Goal: Use online tool/utility: Use online tool/utility

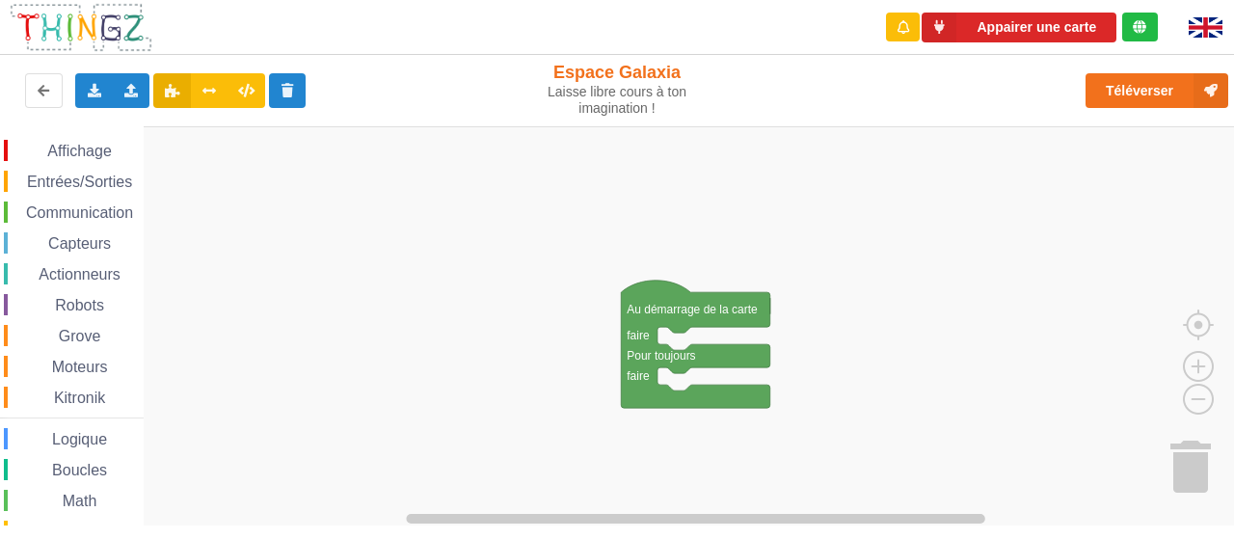
click at [94, 181] on span "Entrées/Sorties" at bounding box center [79, 182] width 111 height 16
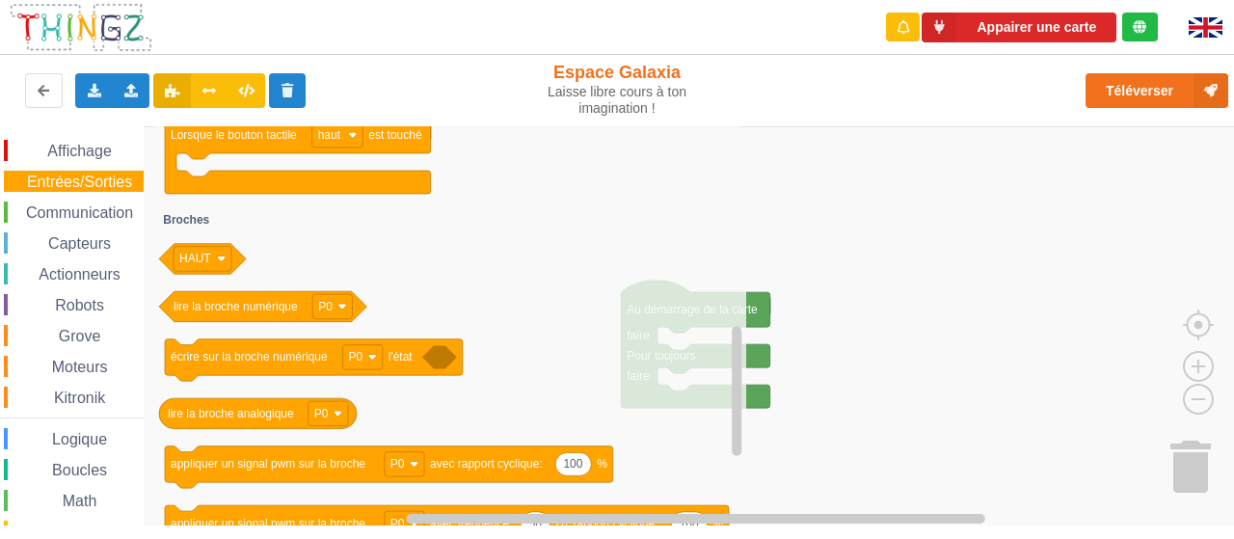
click at [76, 212] on span "Communication" at bounding box center [79, 212] width 113 height 16
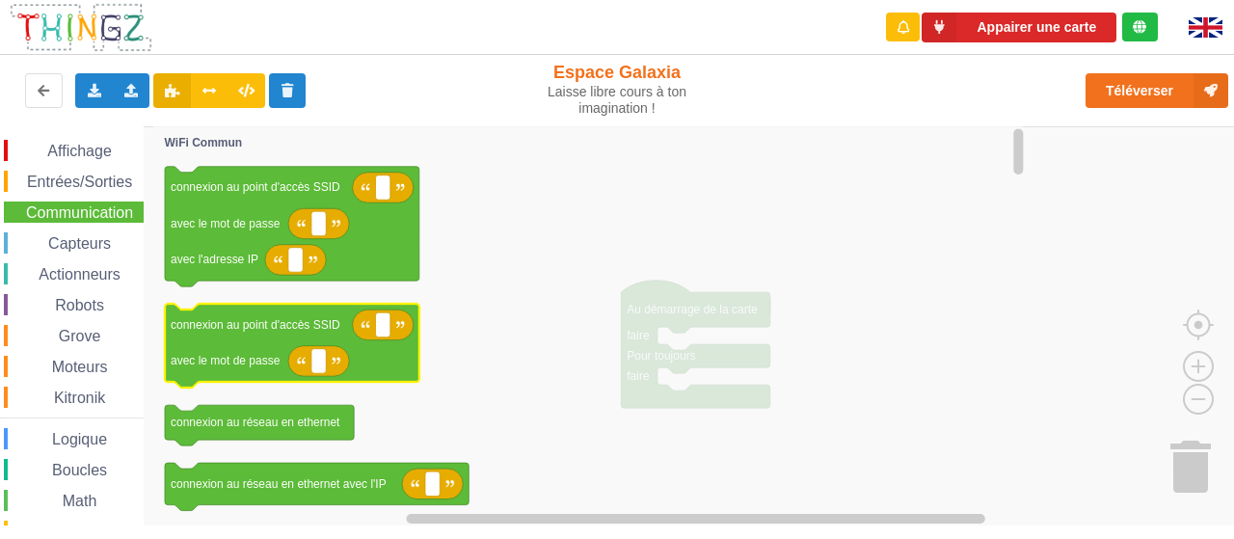
click at [319, 335] on icon "Espace de travail de Blocky" at bounding box center [292, 346] width 254 height 84
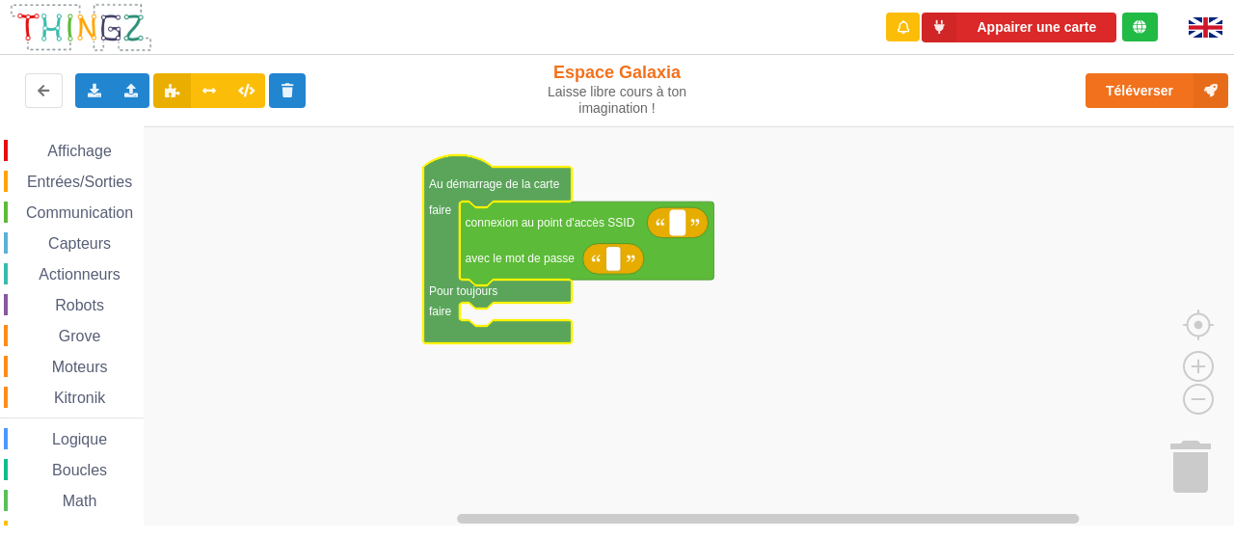
click at [681, 223] on rect "Espace de travail de Blocky" at bounding box center [677, 222] width 14 height 25
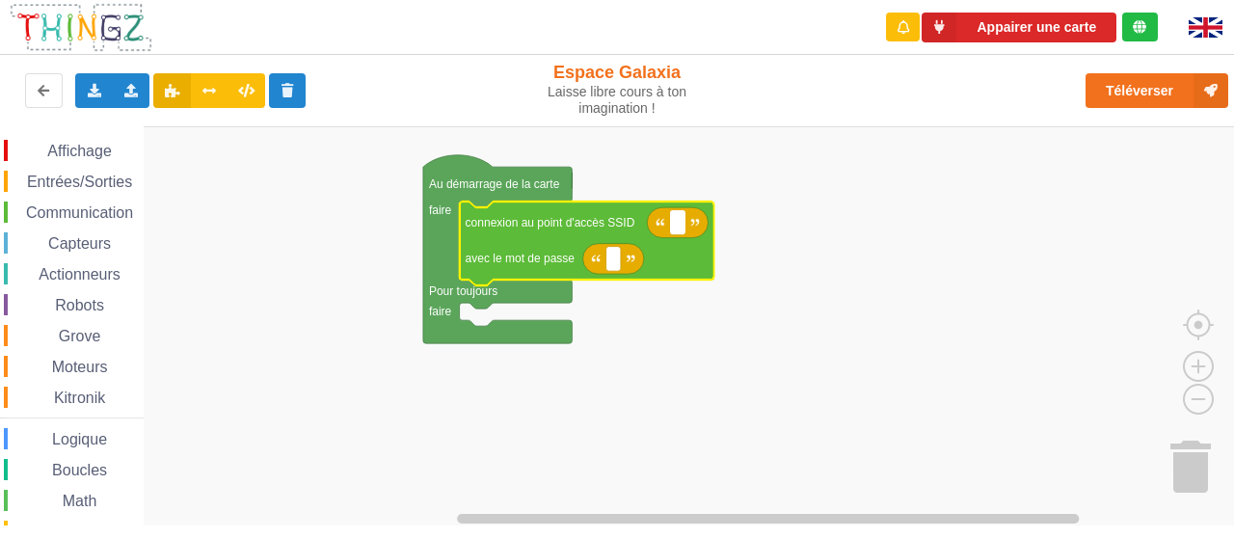
click at [681, 229] on input at bounding box center [677, 222] width 14 height 25
type input "PoleDeVinci"
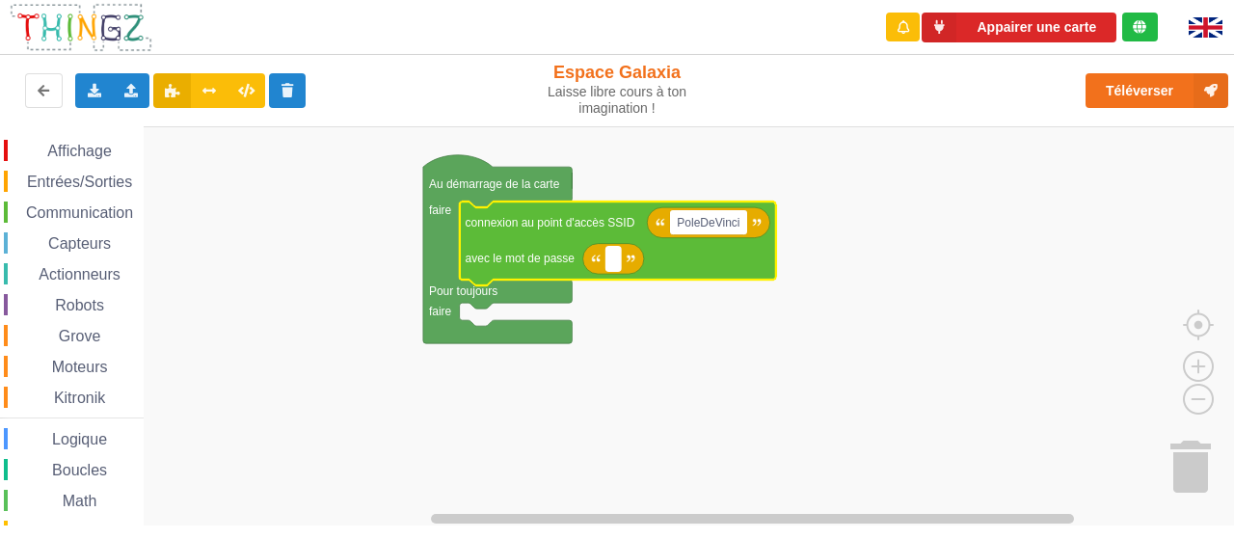
click at [619, 265] on rect "Espace de travail de Blocky" at bounding box center [613, 258] width 14 height 25
click at [613, 255] on input at bounding box center [613, 258] width 14 height 25
type input "D"
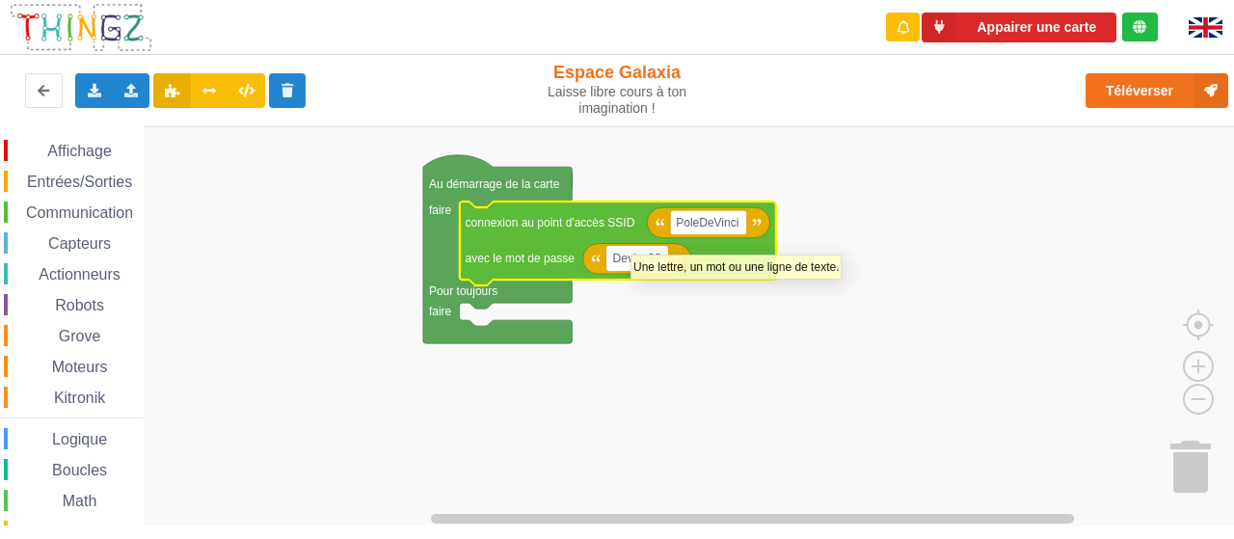
type input "Devinc92!"
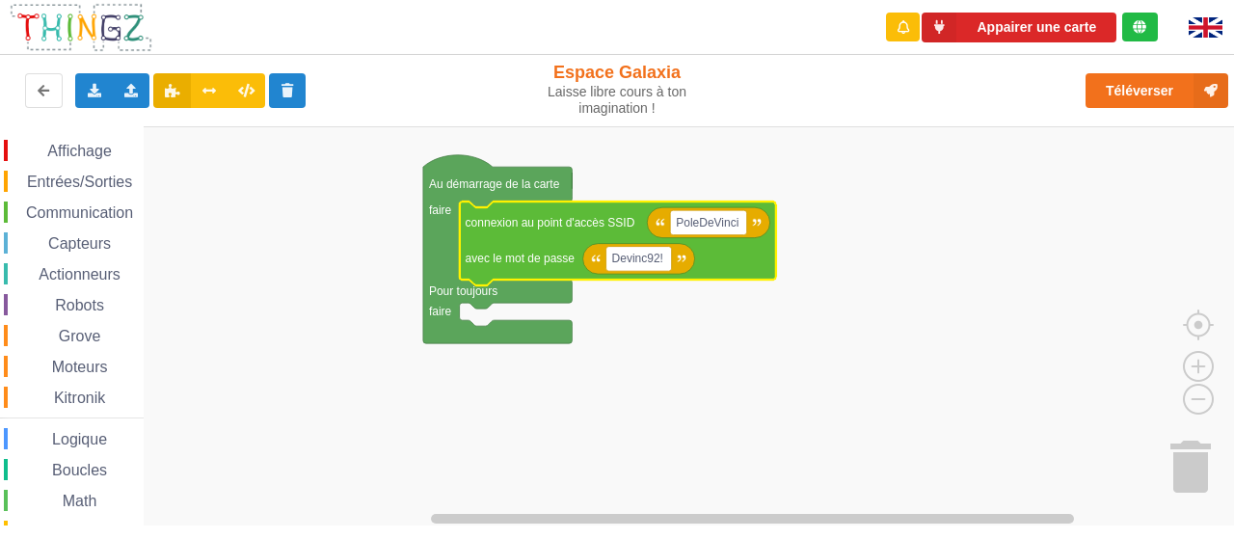
click at [486, 317] on rect "Espace de travail de Blocky" at bounding box center [623, 326] width 1247 height 400
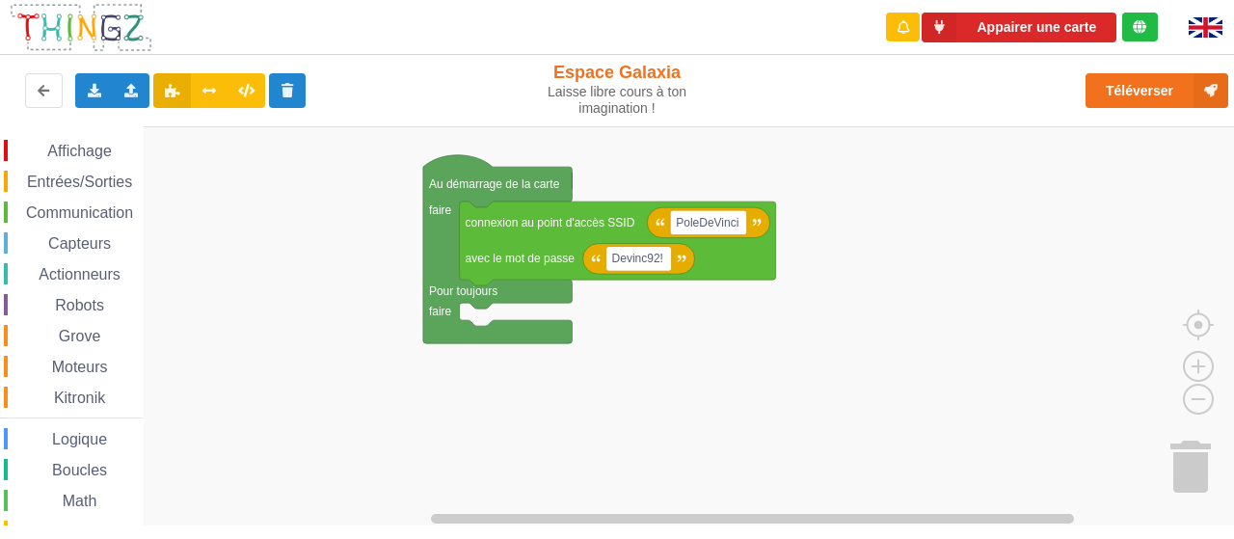
click at [714, 263] on icon "Espace de travail de Blocky" at bounding box center [618, 243] width 316 height 84
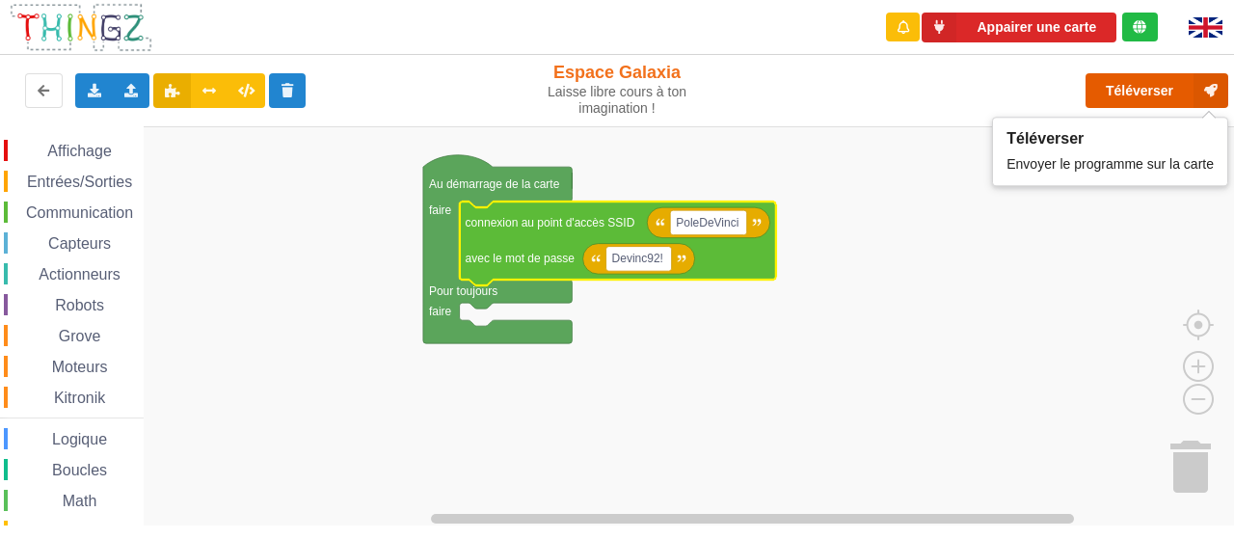
click at [1129, 82] on button "Téléverser" at bounding box center [1156, 90] width 143 height 35
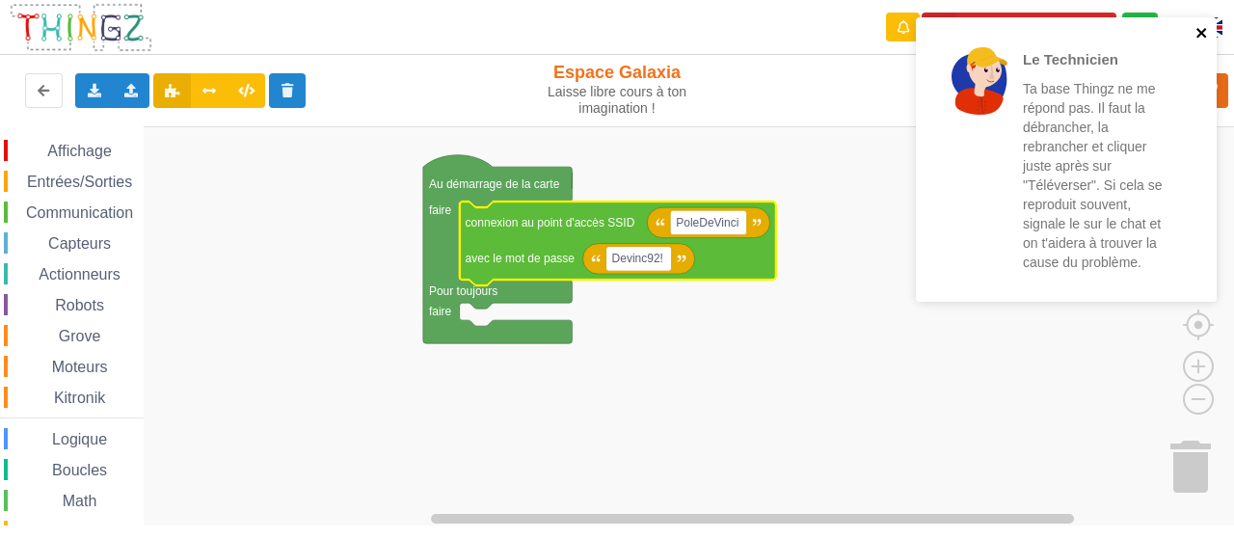
click at [1200, 28] on icon "close" at bounding box center [1201, 32] width 13 height 15
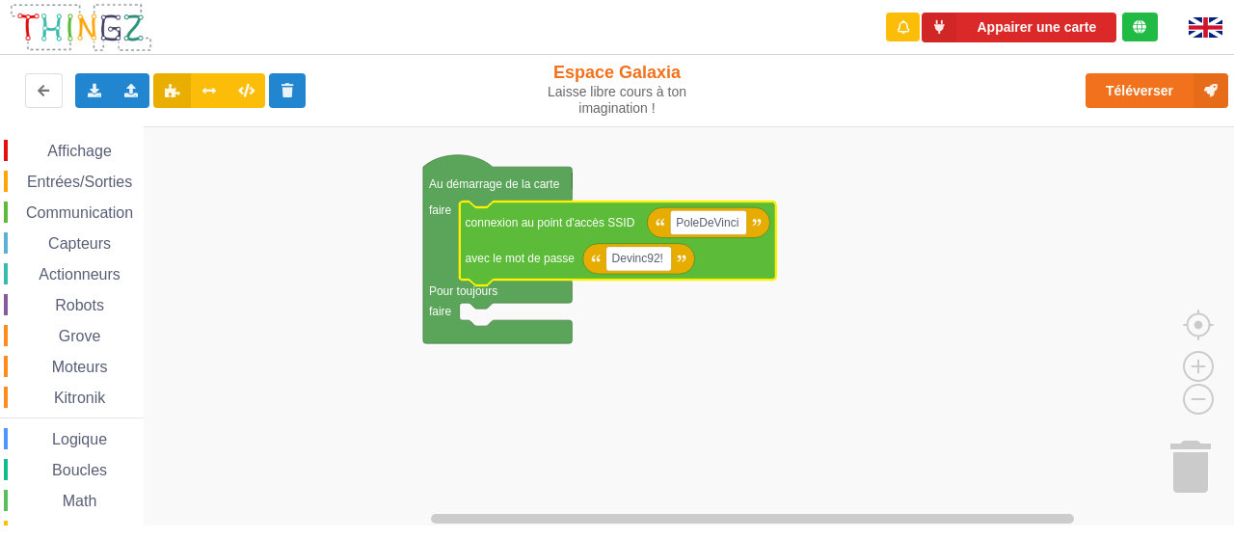
click at [302, 253] on rect "Espace de travail de Blocky" at bounding box center [623, 326] width 1247 height 400
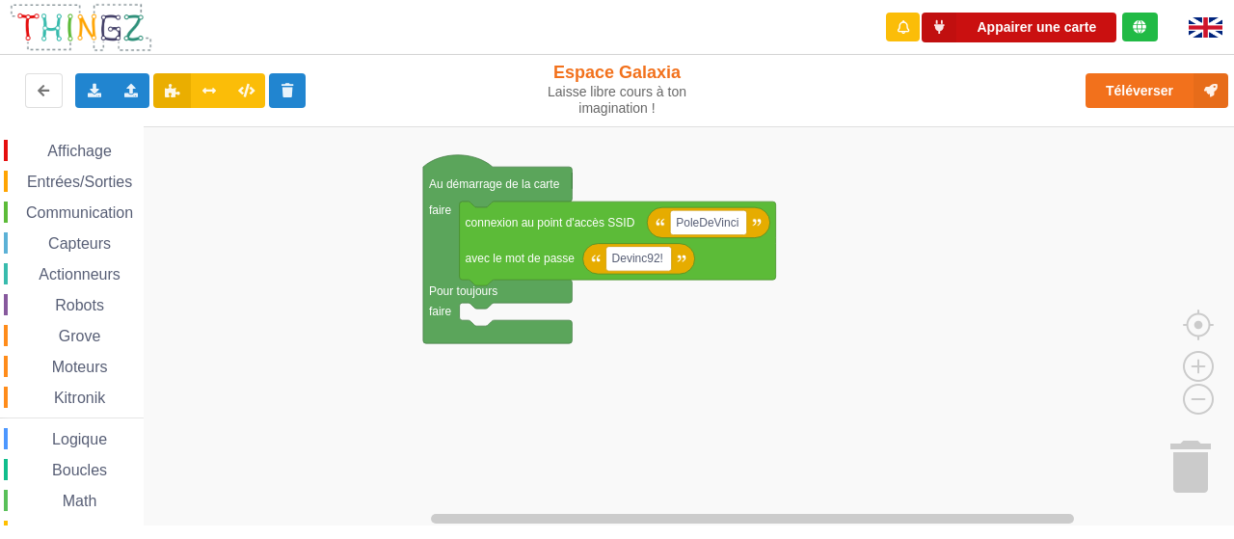
click at [1048, 28] on button "Appairer une carte" at bounding box center [1019, 28] width 195 height 30
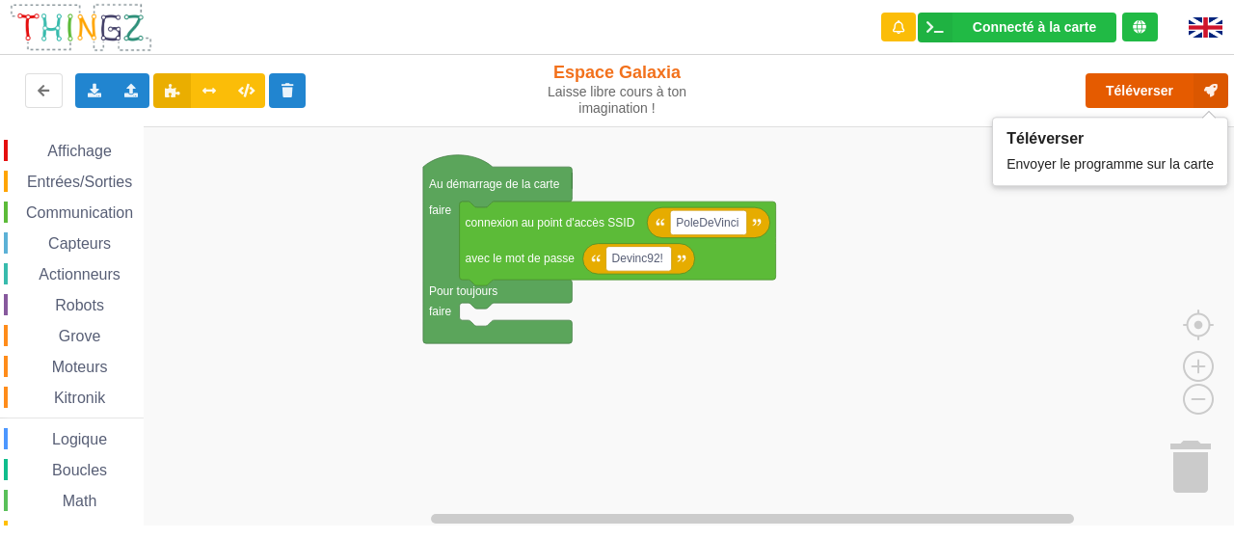
click at [1136, 90] on button "Téléverser" at bounding box center [1156, 90] width 143 height 35
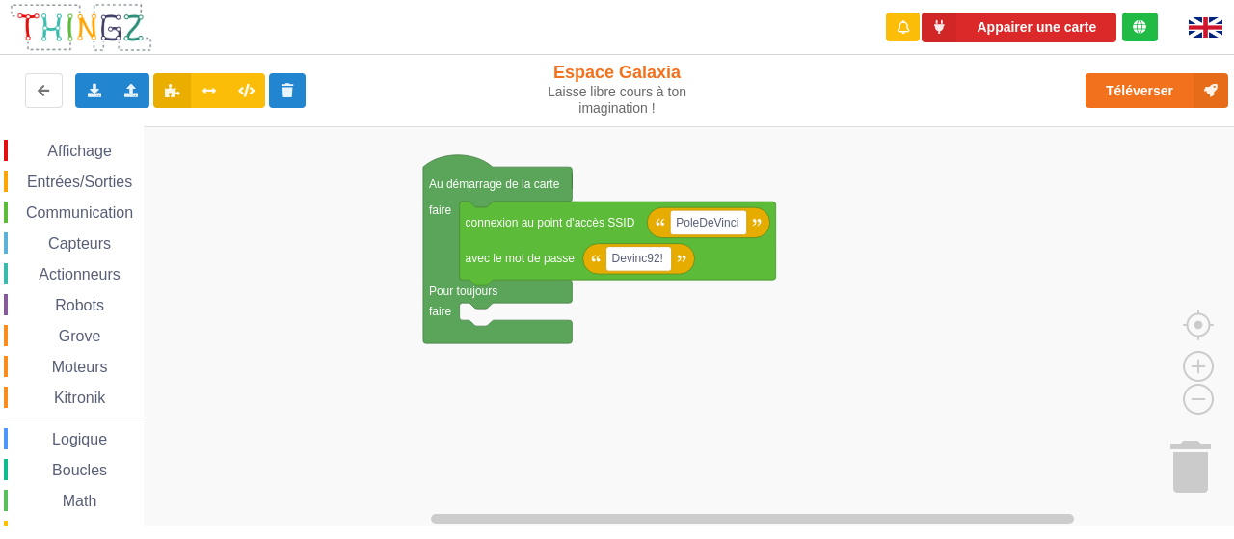
click at [494, 319] on g "Au démarrage de la carte faire Pour toujours faire PoleDeVinci Devinc92! connex…" at bounding box center [599, 248] width 353 height 188
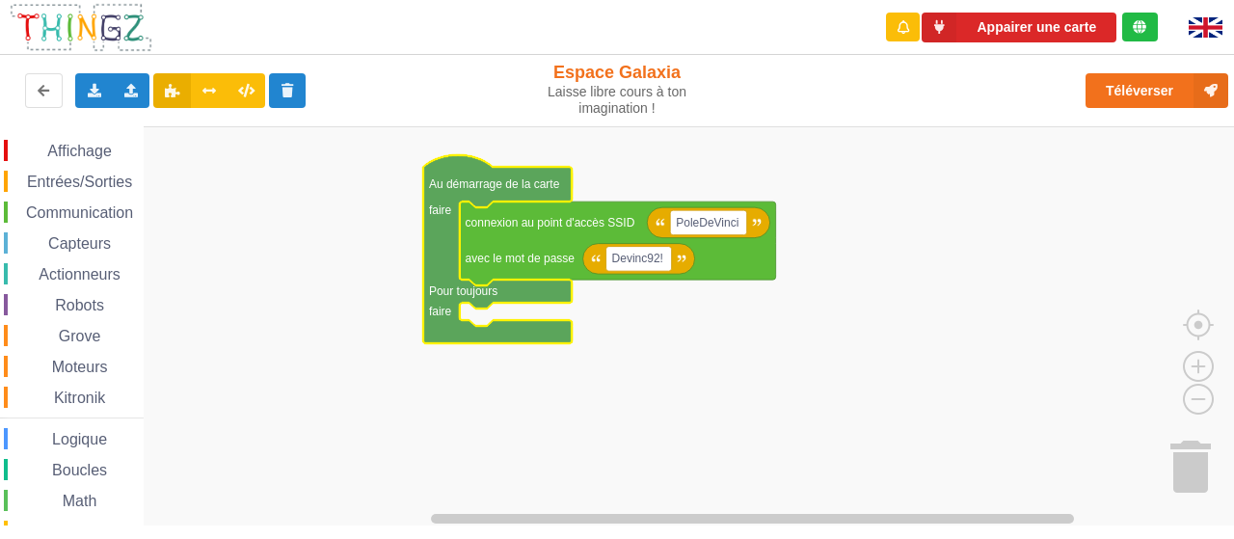
click at [86, 232] on div "Capteurs" at bounding box center [74, 242] width 140 height 21
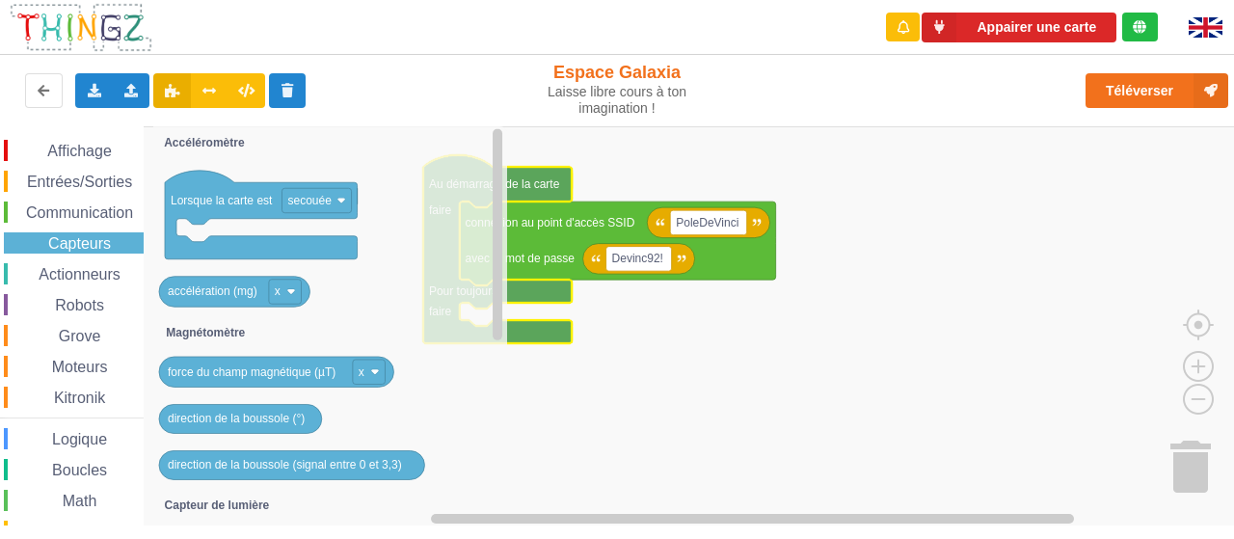
click at [89, 208] on span "Communication" at bounding box center [79, 212] width 113 height 16
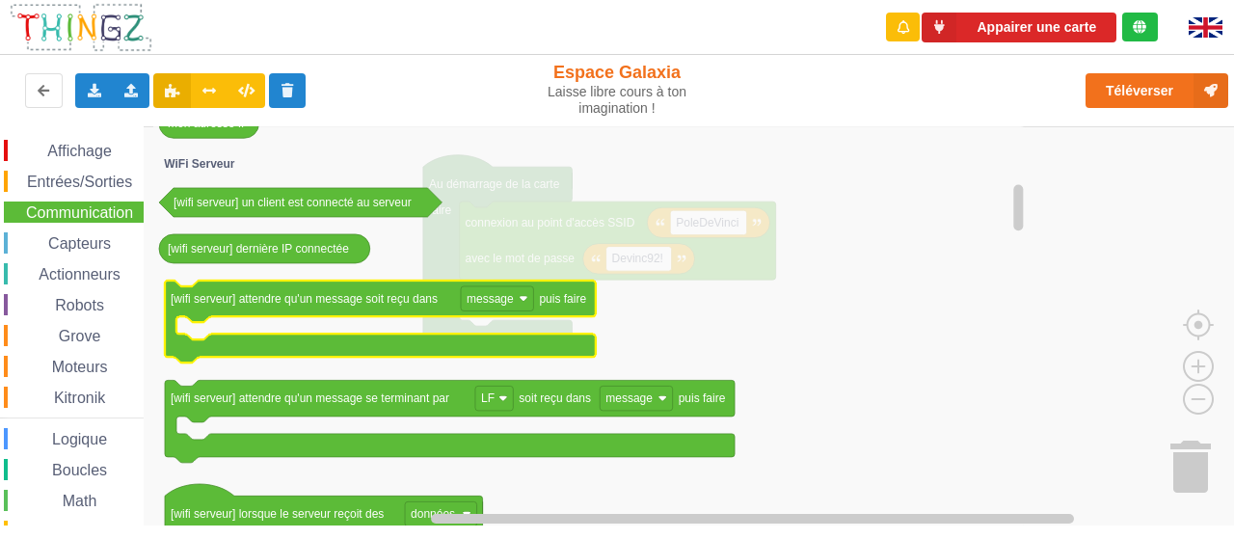
click at [367, 308] on icon "Espace de travail de Blocky" at bounding box center [380, 322] width 431 height 83
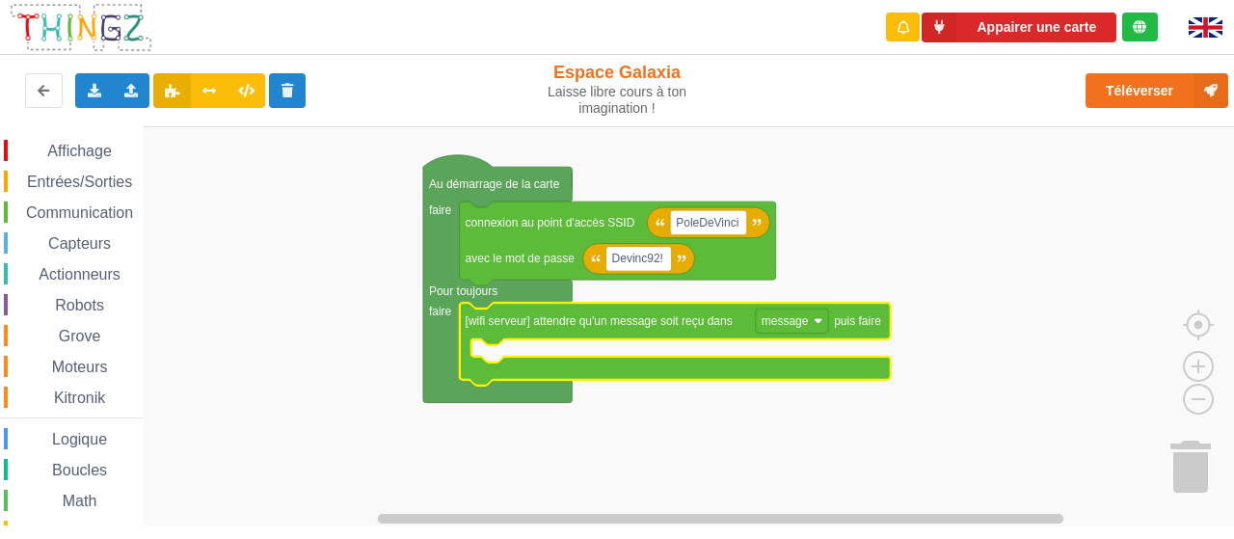
click at [575, 362] on icon "Espace de travail de Blocky" at bounding box center [675, 344] width 431 height 83
click at [89, 179] on span "Entrées/Sorties" at bounding box center [79, 182] width 111 height 16
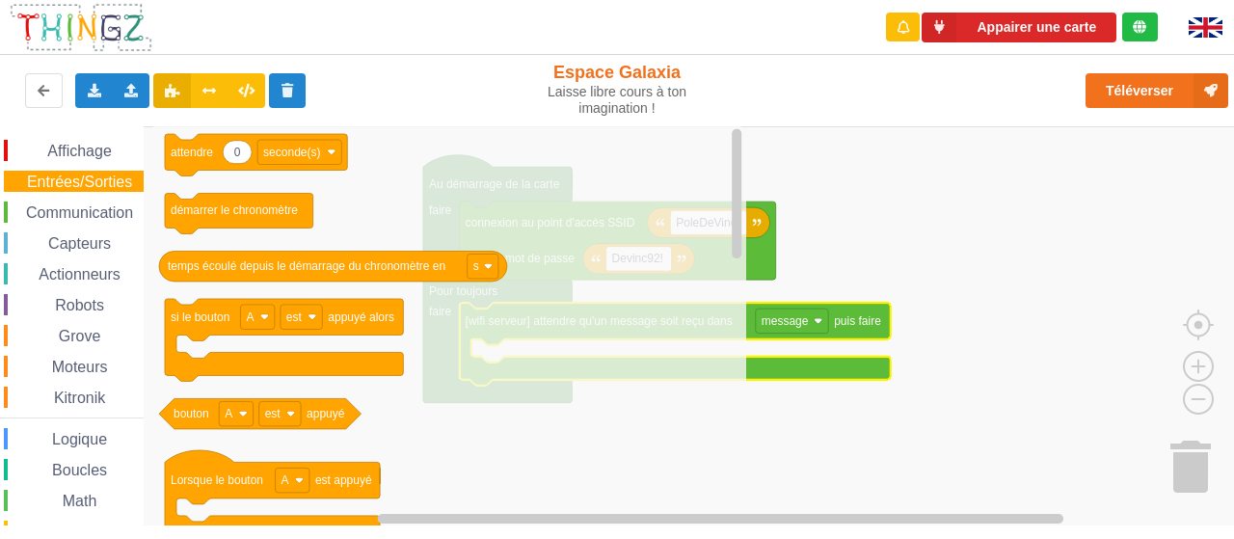
click at [89, 212] on span "Communication" at bounding box center [79, 212] width 113 height 16
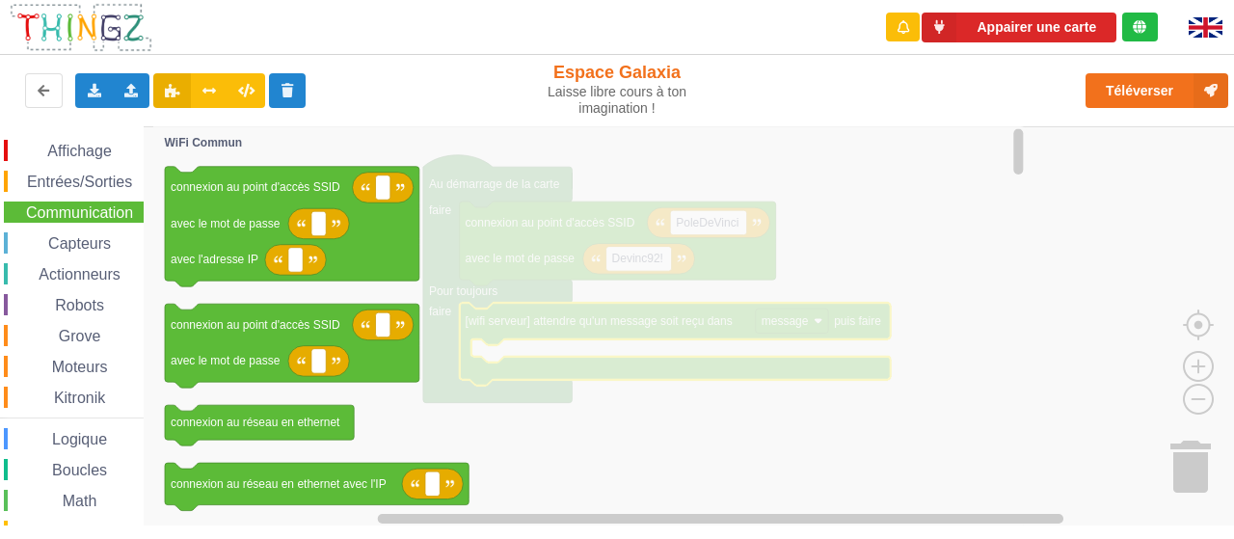
click at [89, 243] on span "Capteurs" at bounding box center [79, 243] width 68 height 16
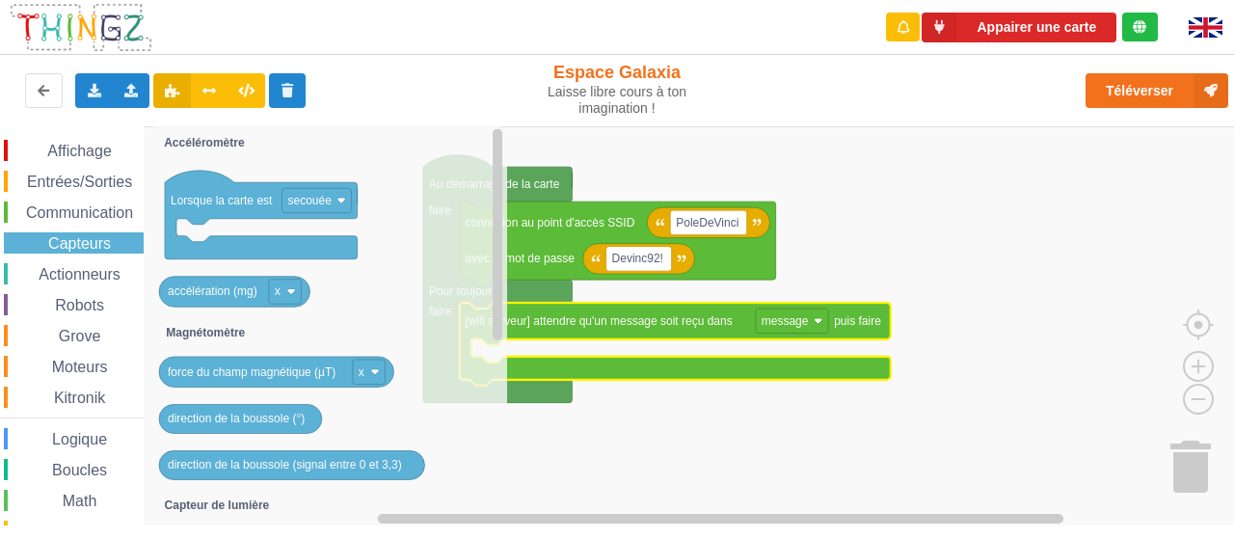
click at [86, 278] on span "Actionneurs" at bounding box center [80, 274] width 88 height 16
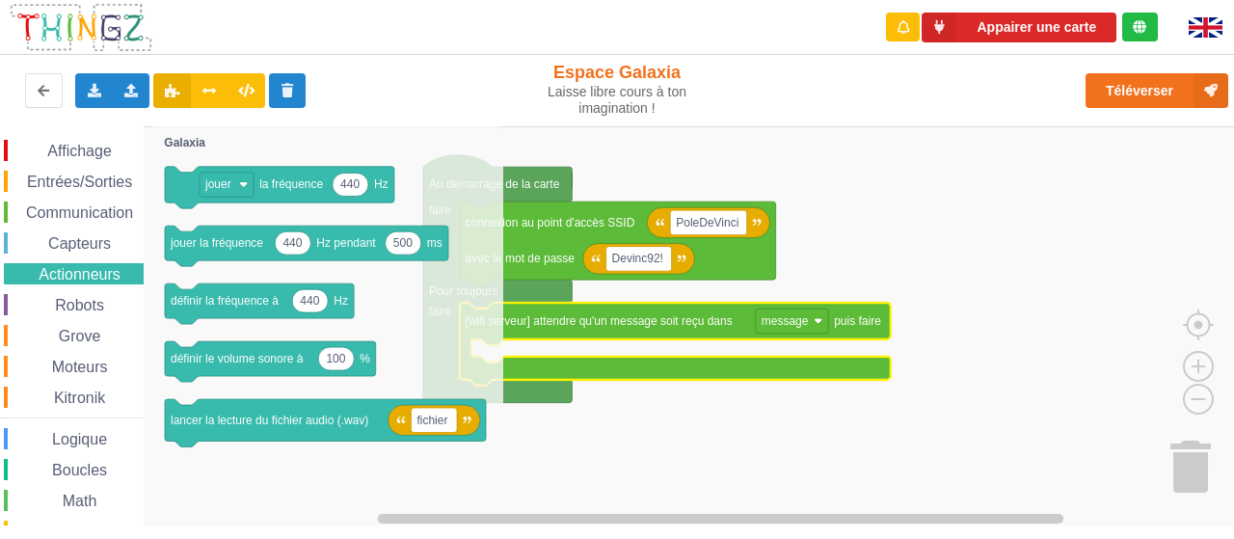
click at [87, 306] on span "Robots" at bounding box center [79, 305] width 55 height 16
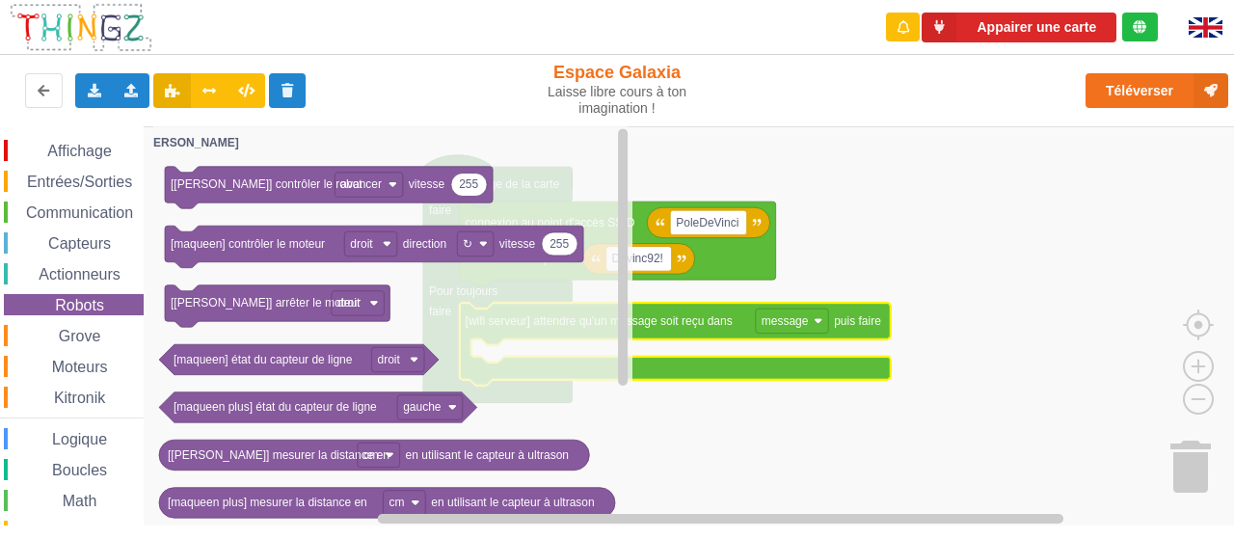
click at [86, 340] on span "Grove" at bounding box center [80, 336] width 48 height 16
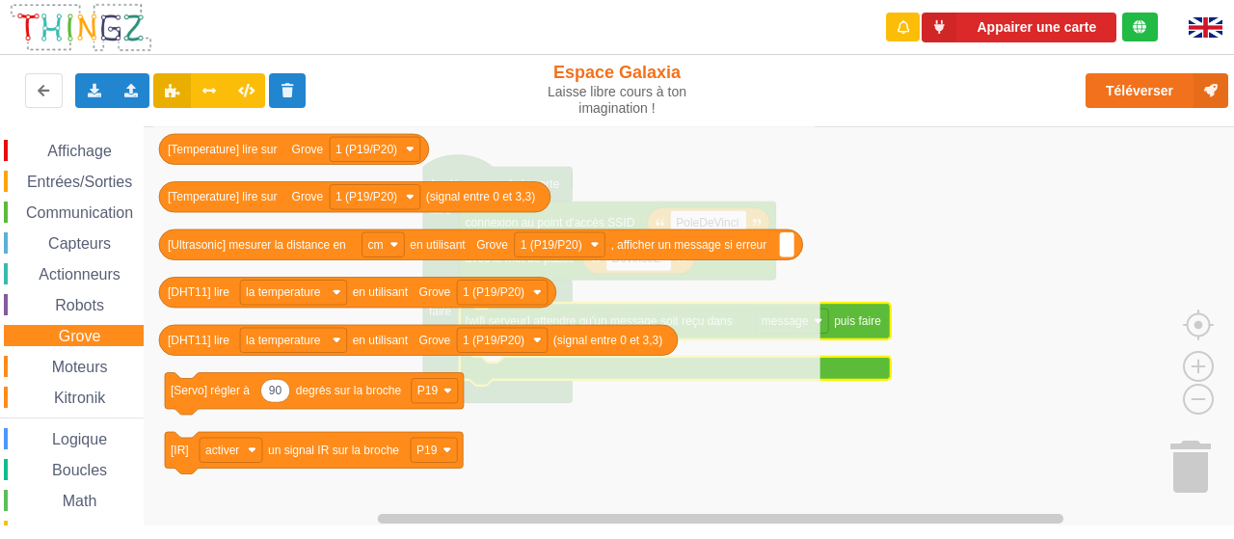
click at [83, 369] on span "Moteurs" at bounding box center [80, 367] width 62 height 16
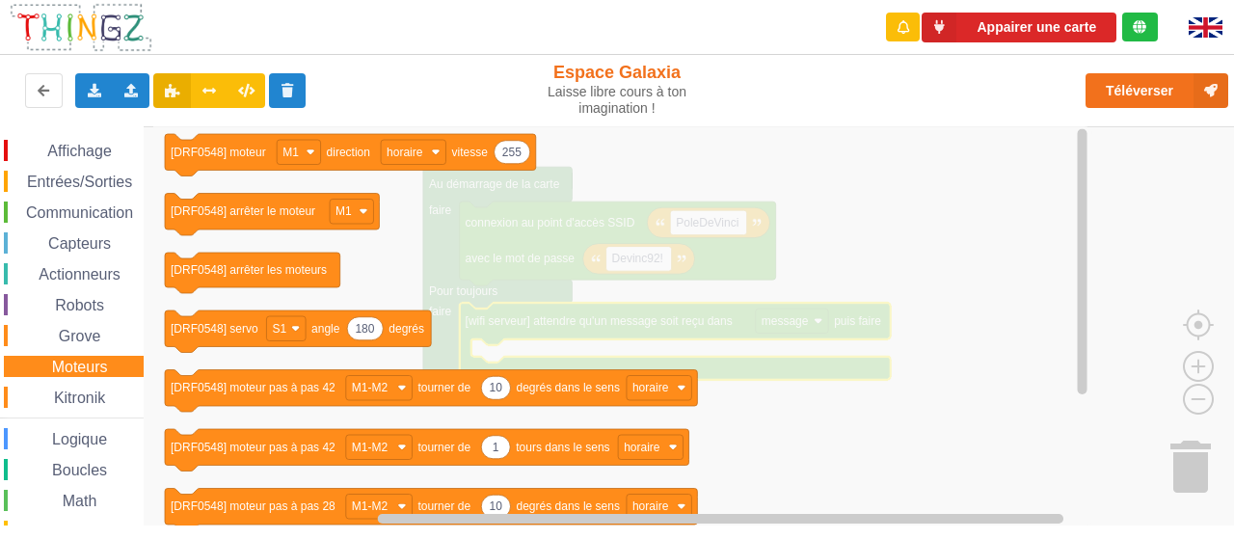
click at [93, 174] on span "Entrées/Sorties" at bounding box center [79, 182] width 111 height 16
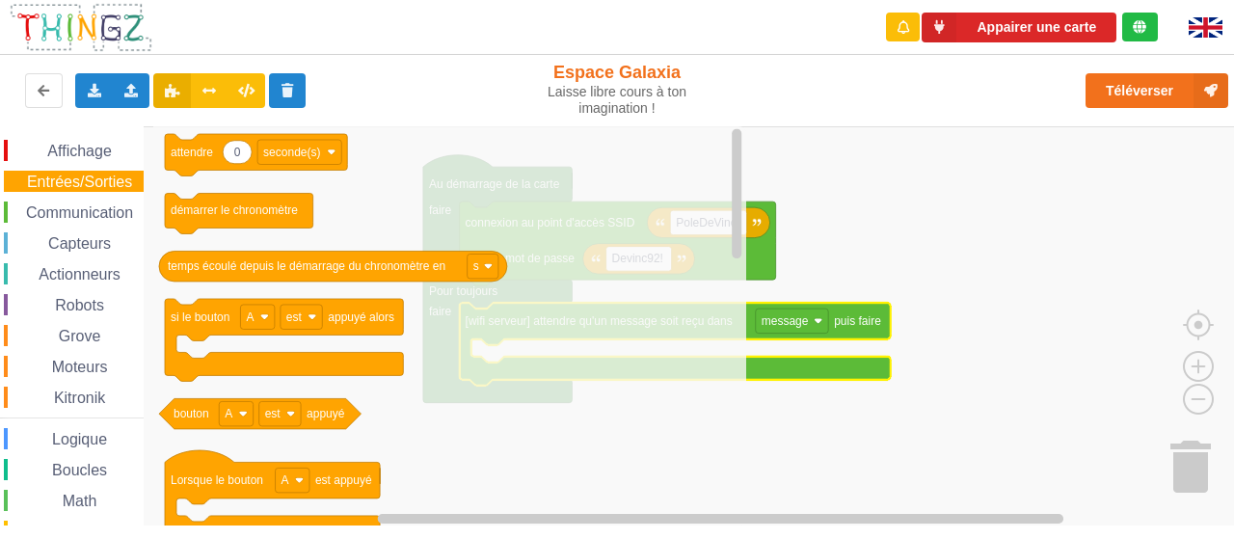
click at [93, 144] on span "Affichage" at bounding box center [78, 151] width 69 height 16
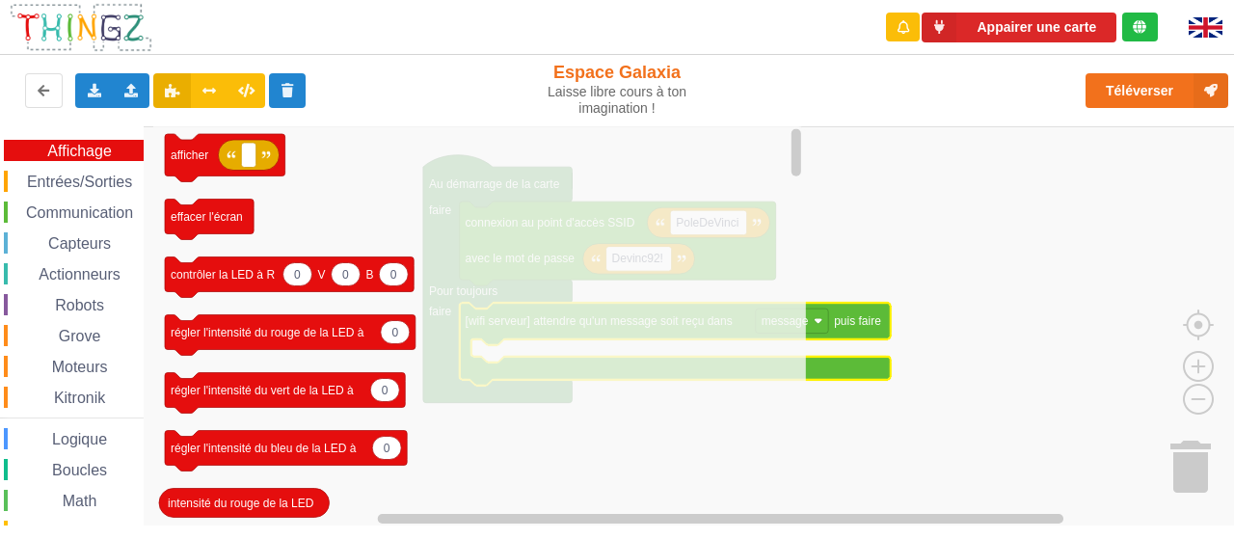
click at [79, 367] on span "Moteurs" at bounding box center [80, 367] width 62 height 16
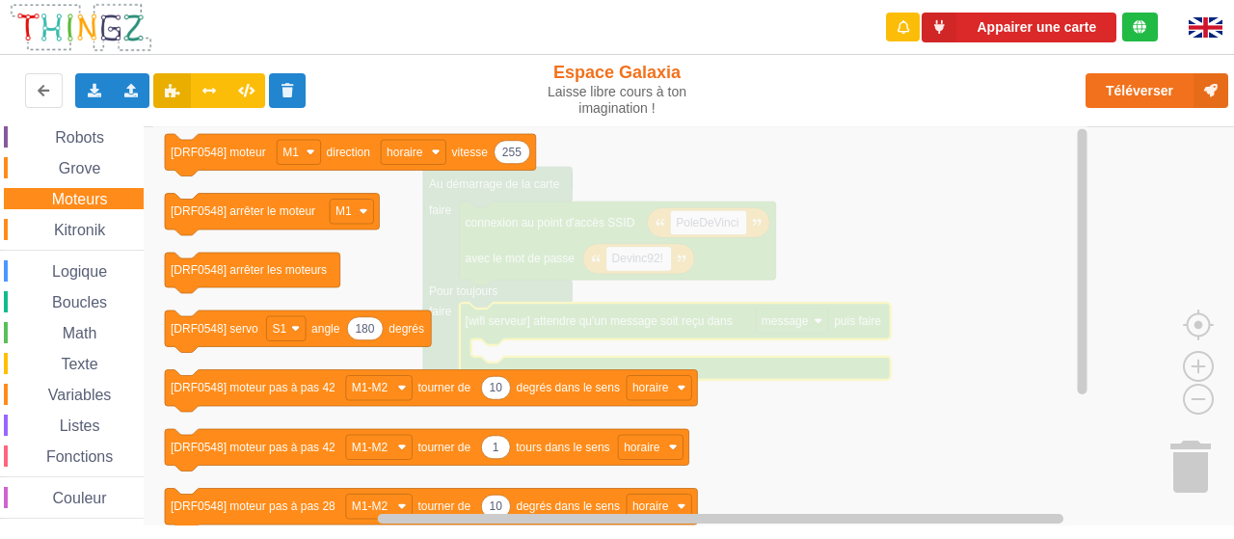
scroll to position [168, 0]
click at [87, 222] on span "Kitronik" at bounding box center [79, 230] width 57 height 16
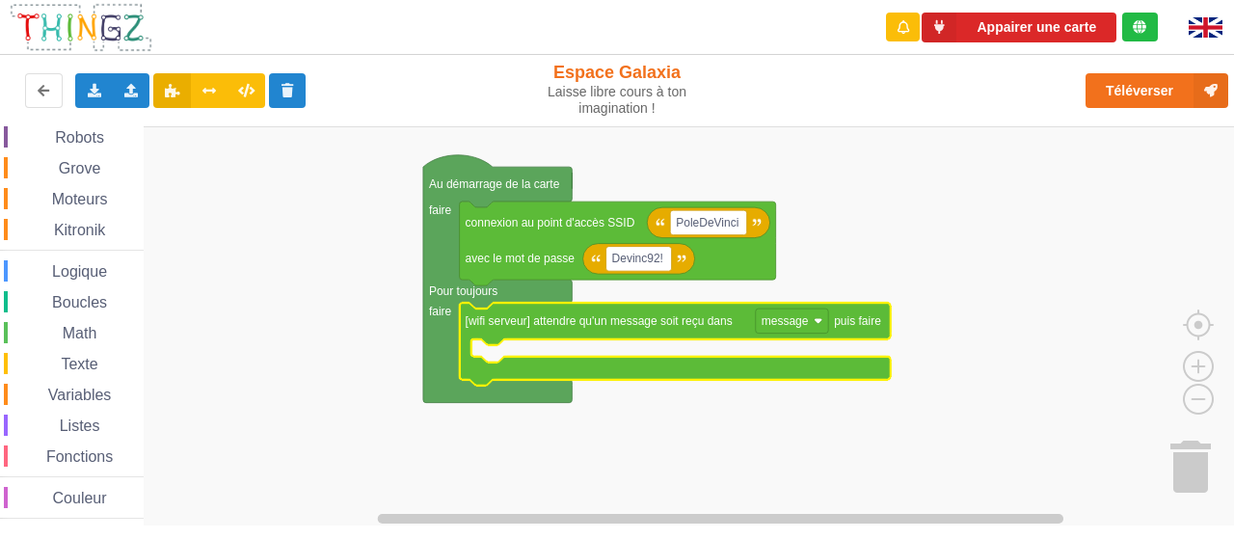
click at [81, 270] on span "Logique" at bounding box center [79, 271] width 61 height 16
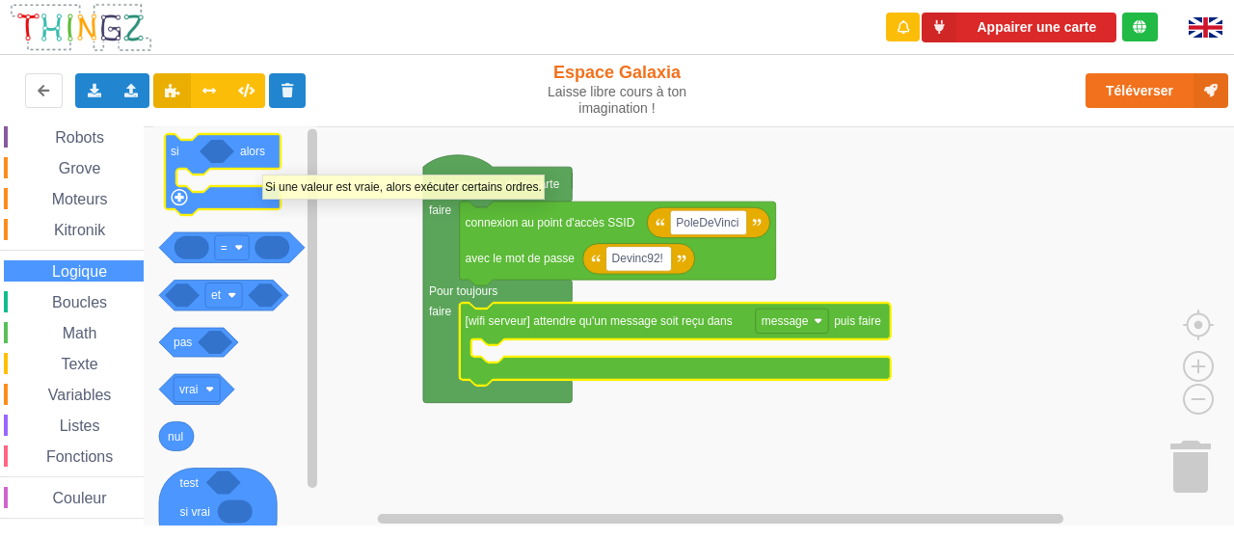
click at [262, 165] on icon "Espace de travail de Blocky" at bounding box center [223, 174] width 116 height 81
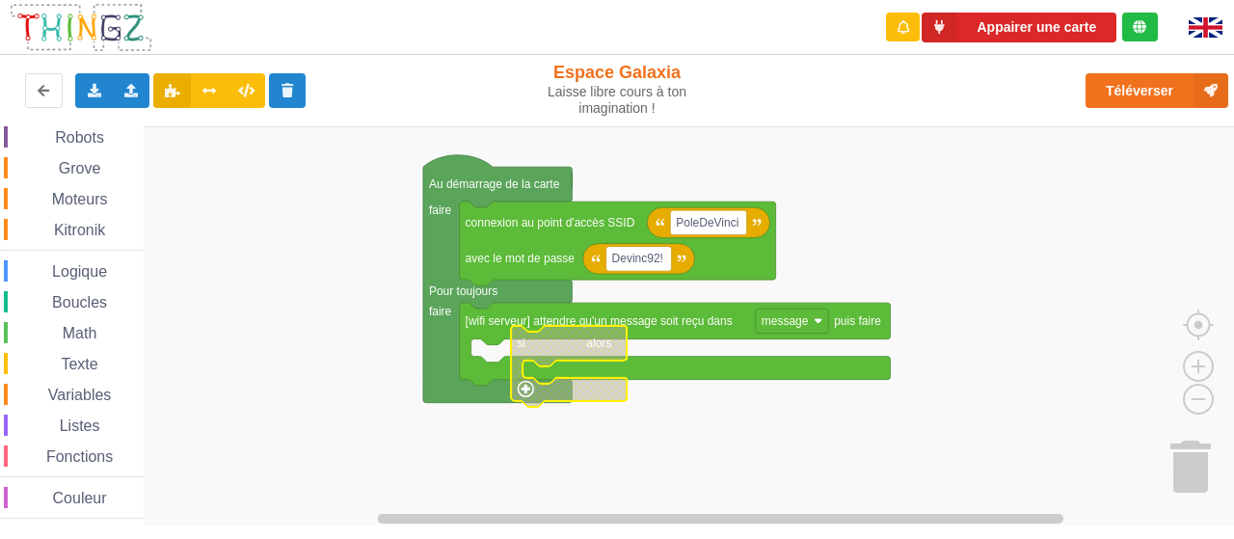
click at [69, 268] on span "Logique" at bounding box center [79, 271] width 61 height 16
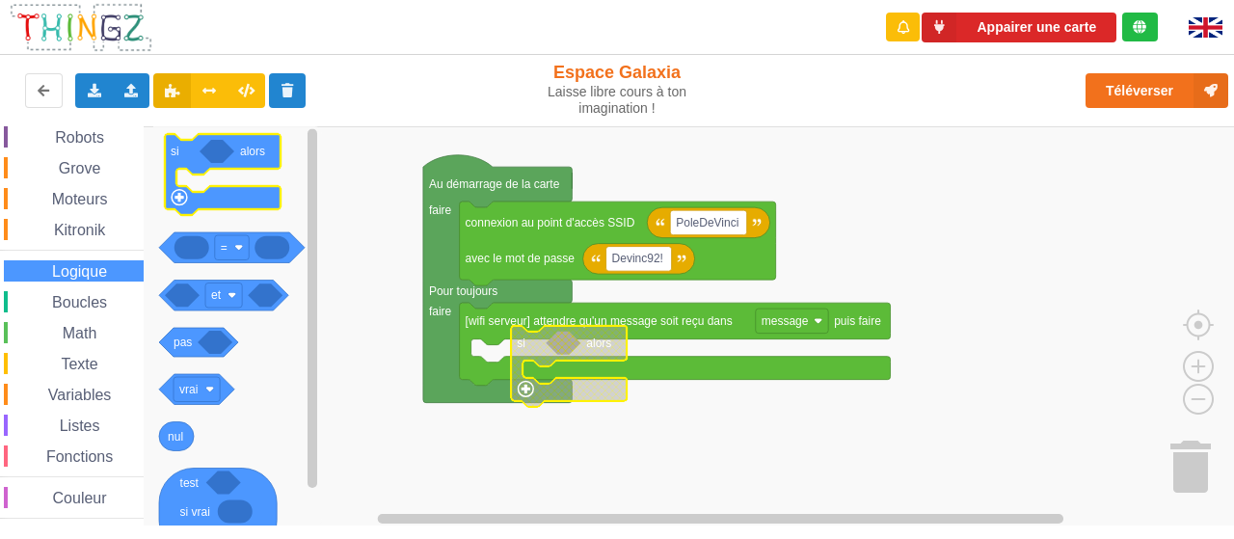
click at [199, 162] on icon "Espace de travail de Blocky" at bounding box center [223, 174] width 116 height 81
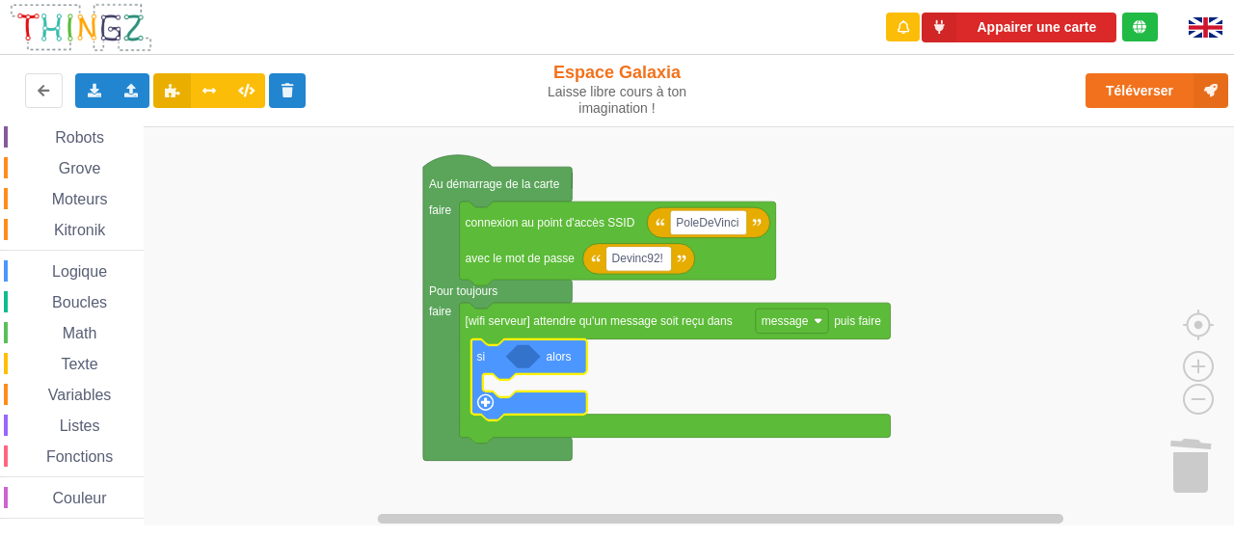
click at [507, 359] on icon "Espace de travail de Blocky" at bounding box center [529, 378] width 116 height 81
click at [538, 352] on icon "Espace de travail de Blocky" at bounding box center [529, 378] width 116 height 81
click at [521, 361] on icon "Espace de travail de Blocky" at bounding box center [523, 355] width 35 height 23
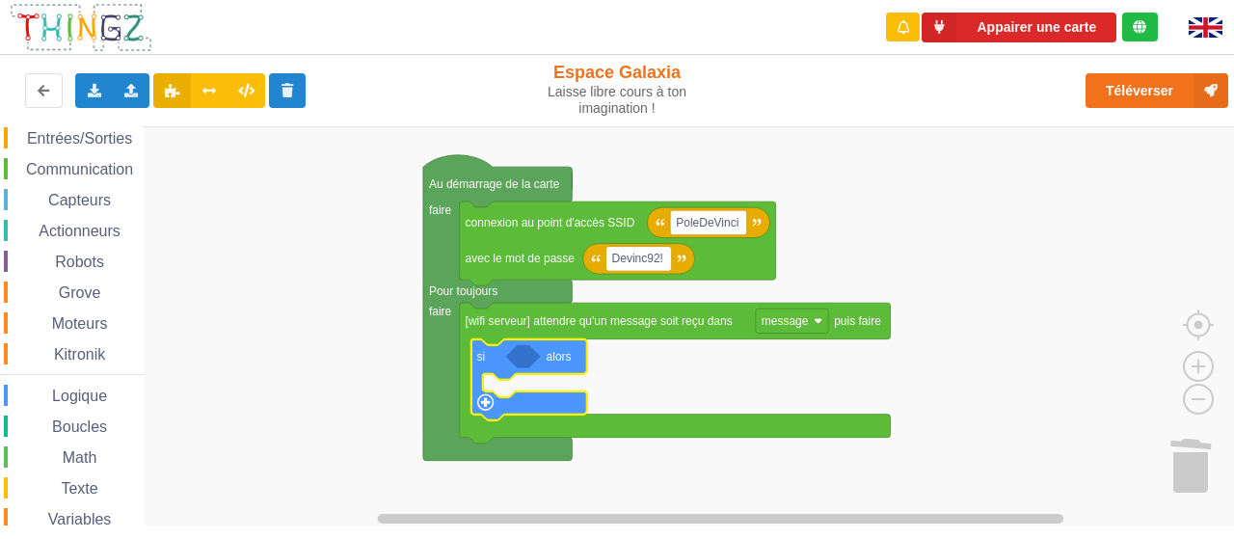
scroll to position [0, 0]
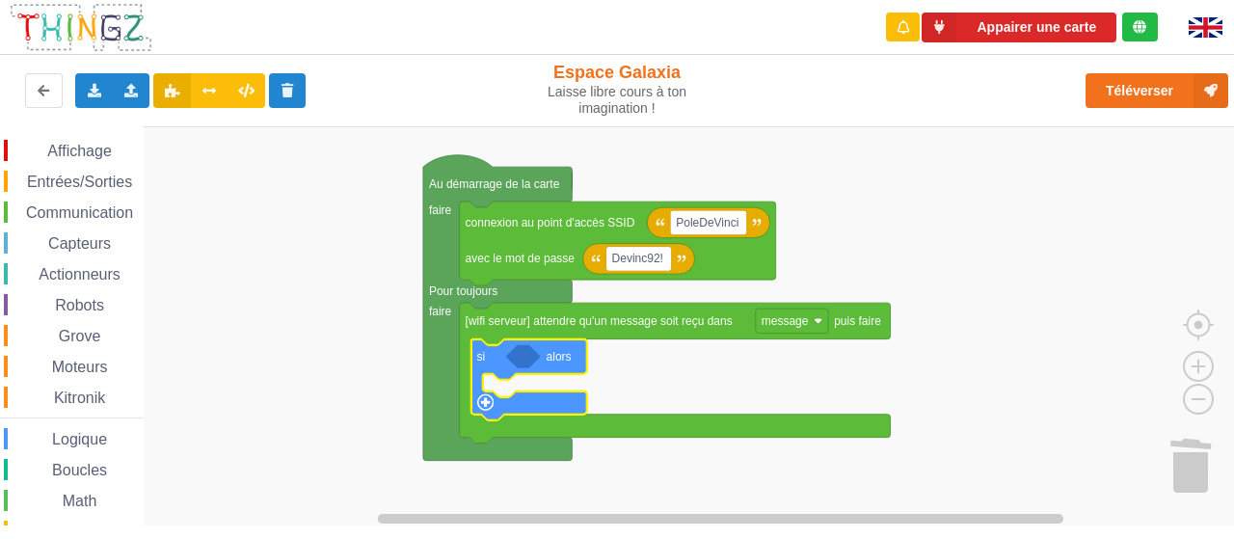
click at [88, 207] on span "Communication" at bounding box center [79, 212] width 113 height 16
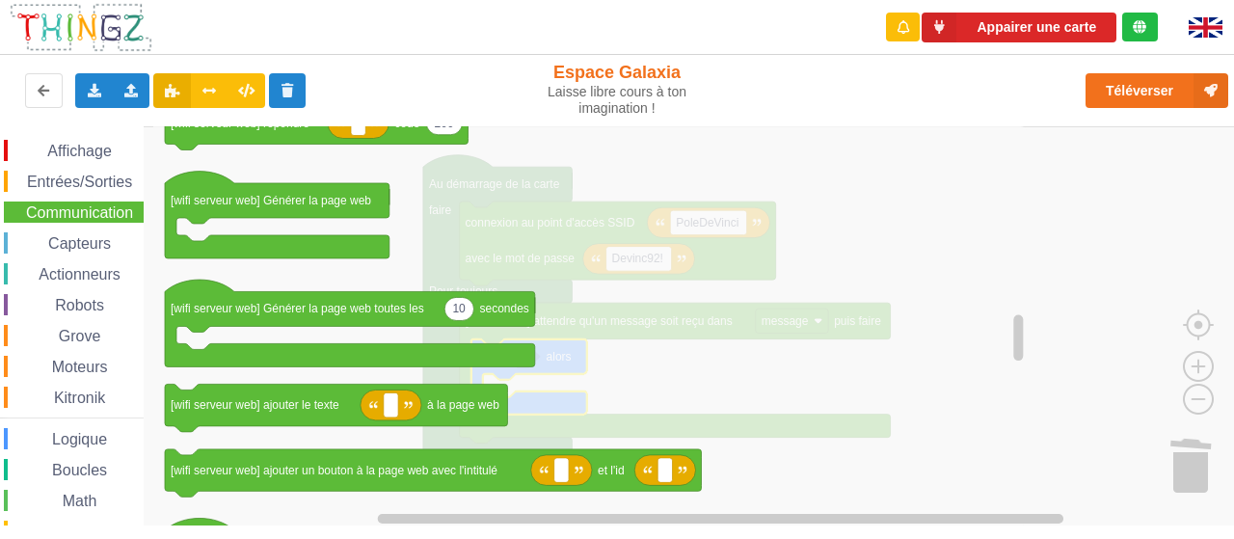
click at [64, 246] on span "Capteurs" at bounding box center [79, 243] width 68 height 16
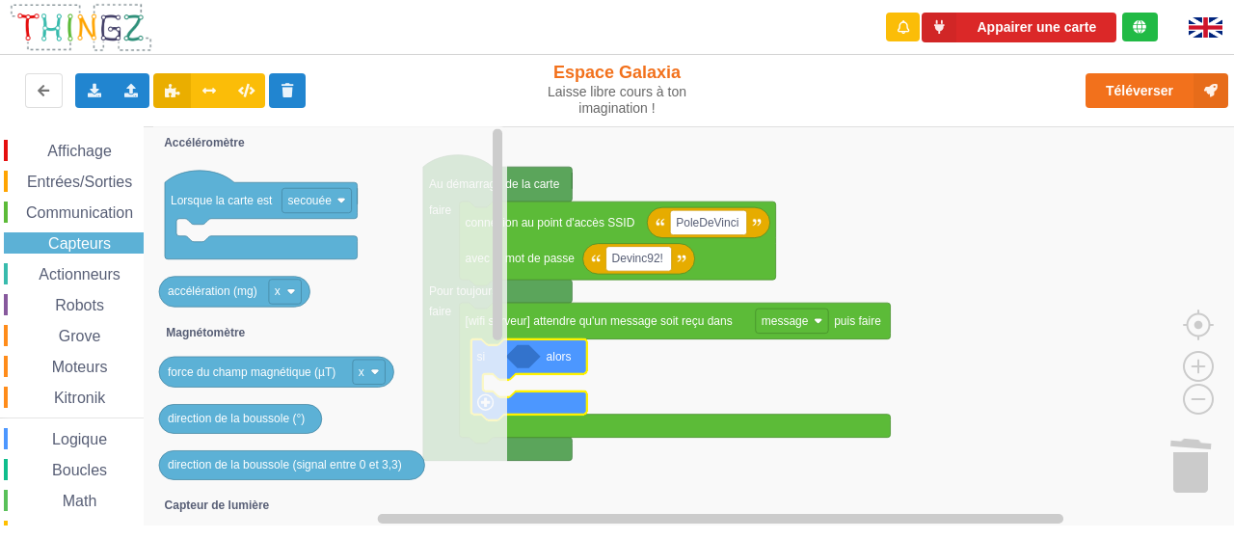
click at [106, 155] on span "Affichage" at bounding box center [78, 151] width 69 height 16
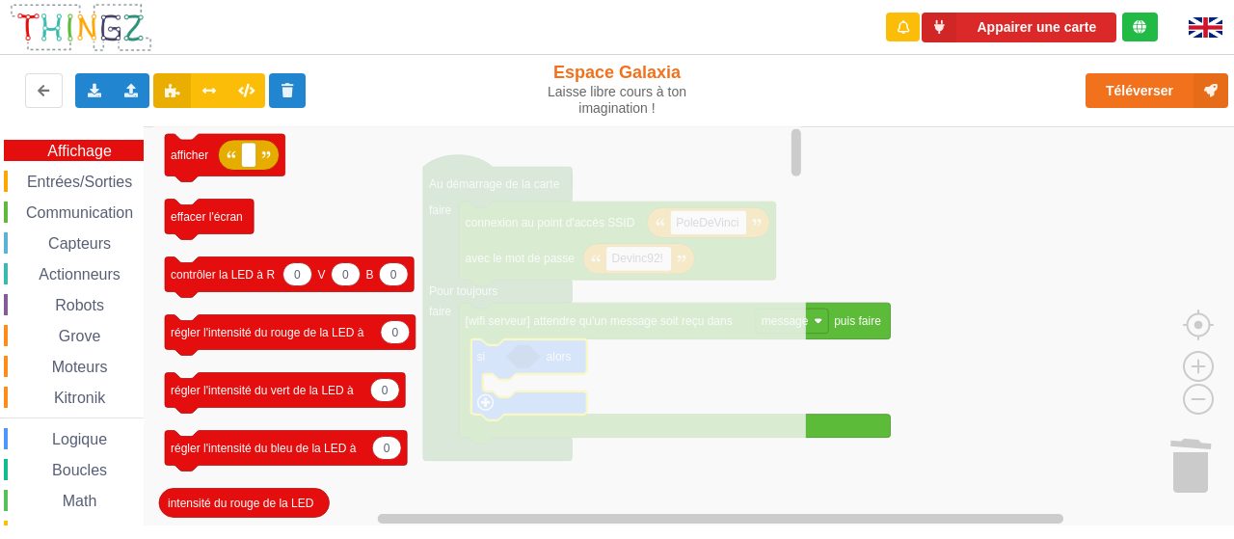
click at [86, 194] on div "Affichage Entrées/Sorties Communication Capteurs Actionneurs Robots Grove Moteu…" at bounding box center [72, 413] width 144 height 547
click at [89, 174] on span "Entrées/Sorties" at bounding box center [79, 182] width 111 height 16
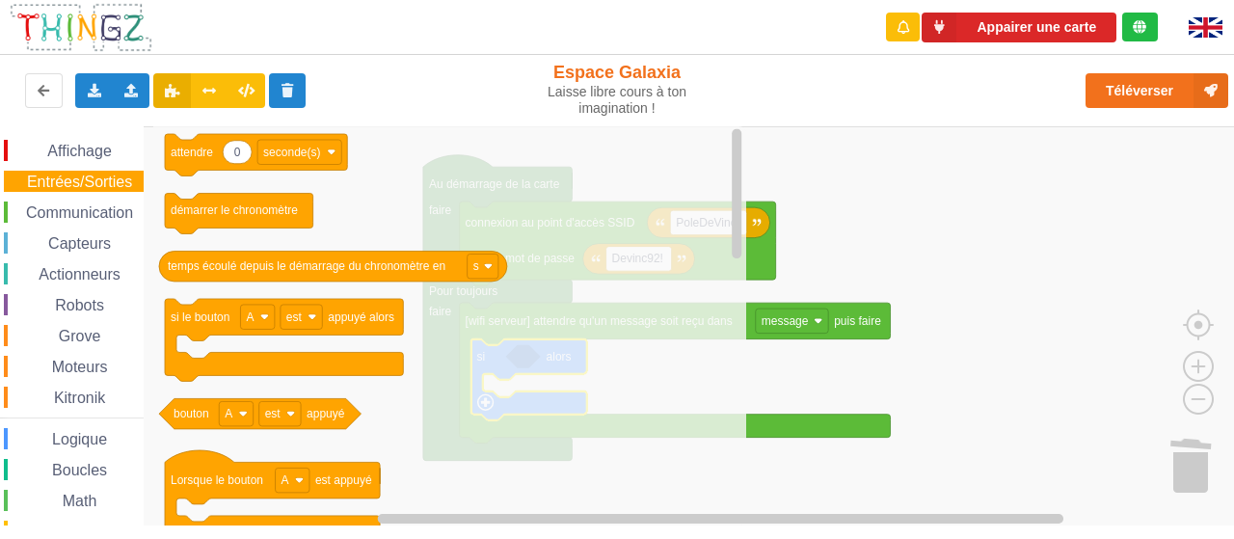
click at [94, 157] on span "Affichage" at bounding box center [78, 151] width 69 height 16
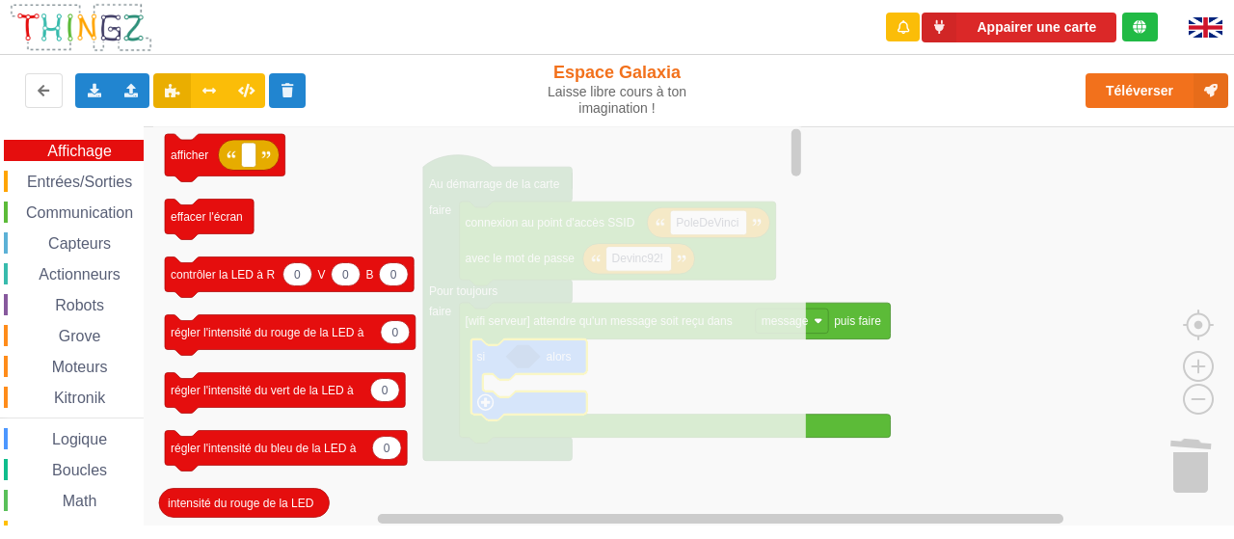
click at [82, 236] on span "Capteurs" at bounding box center [79, 243] width 68 height 16
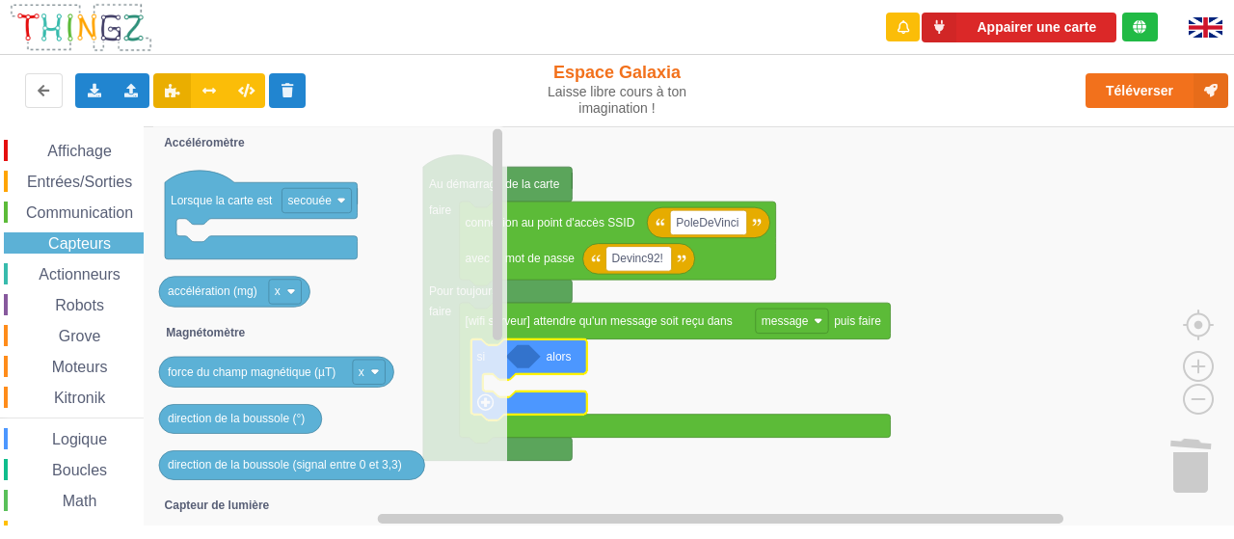
click at [83, 275] on span "Actionneurs" at bounding box center [80, 274] width 88 height 16
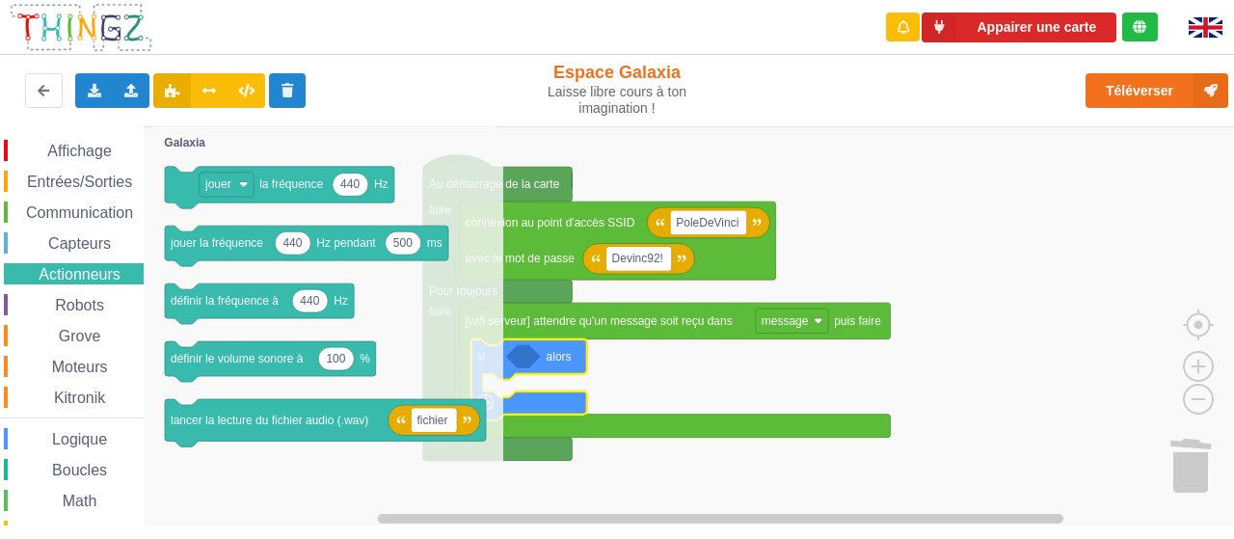
click at [83, 306] on span "Robots" at bounding box center [79, 305] width 55 height 16
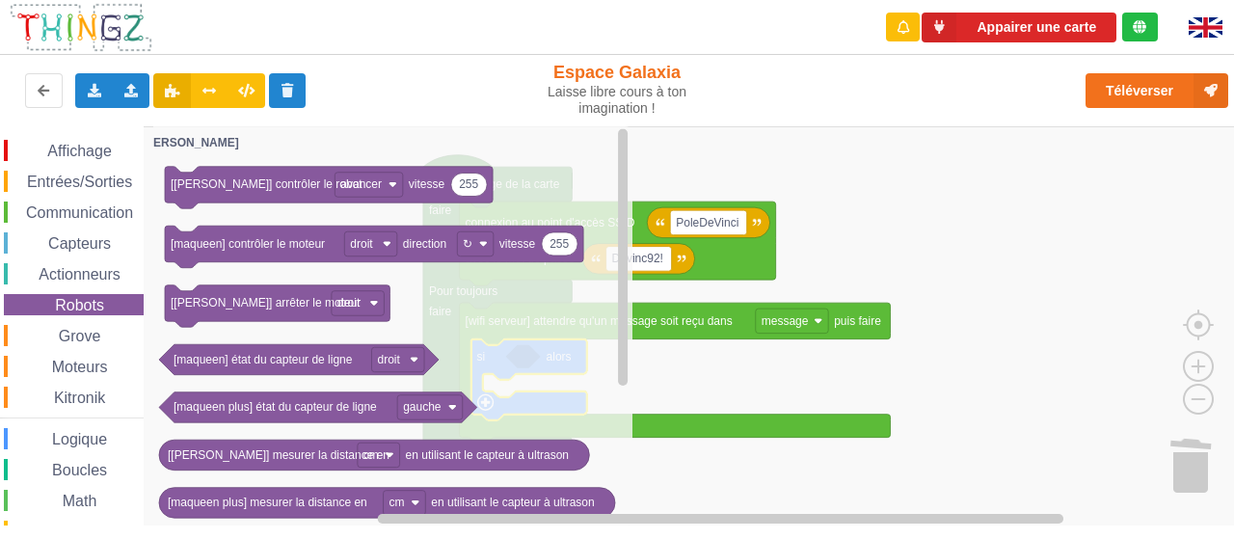
click at [85, 336] on span "Grove" at bounding box center [80, 336] width 48 height 16
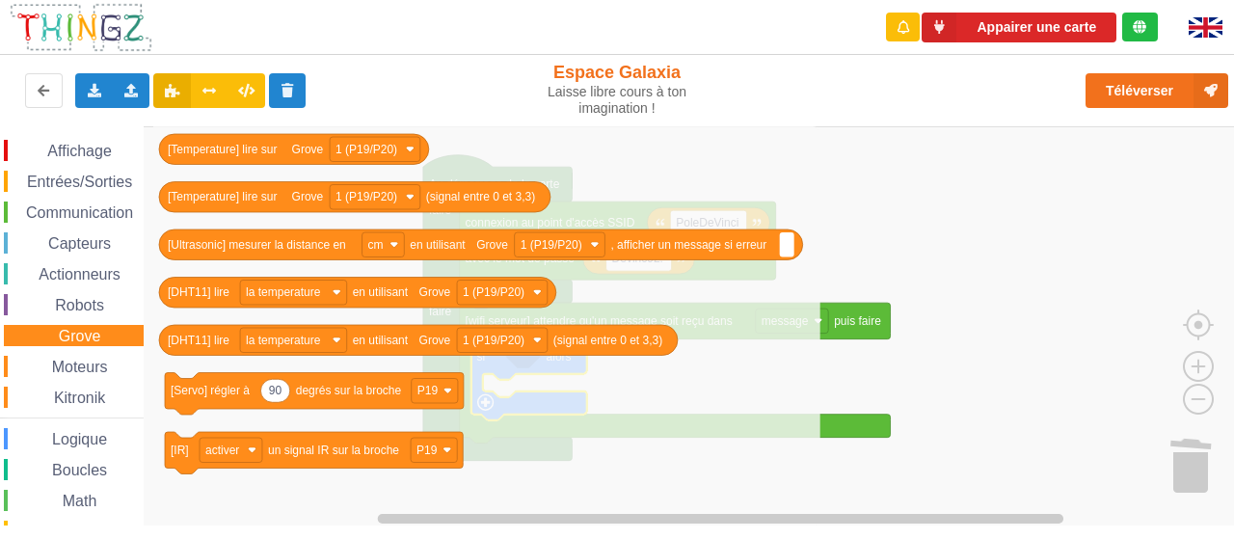
click at [78, 374] on span "Moteurs" at bounding box center [80, 367] width 62 height 16
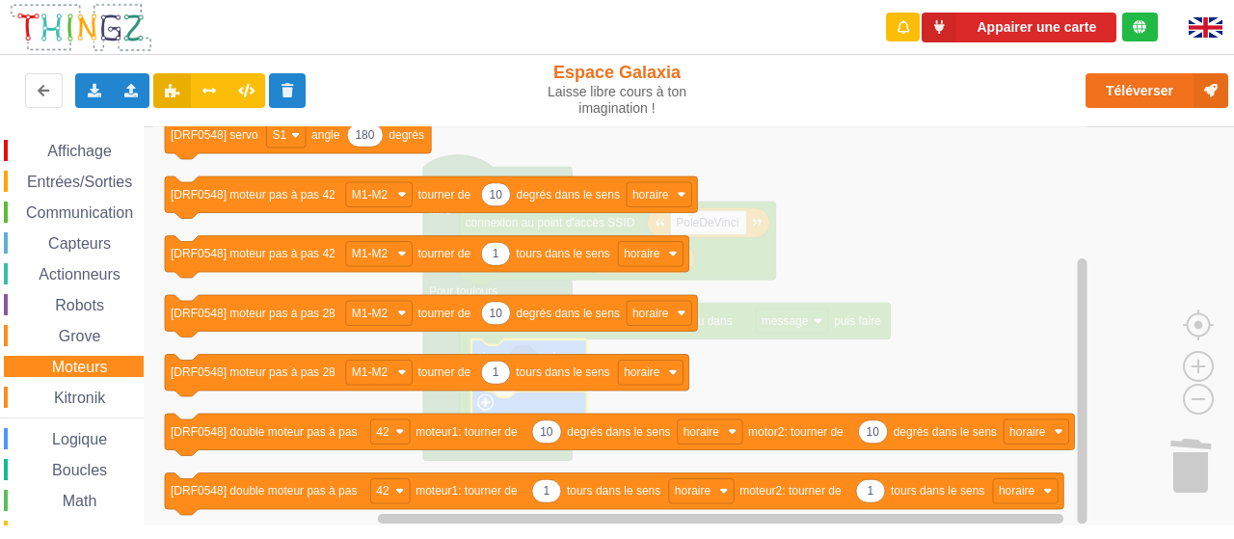
click at [79, 396] on span "Kitronik" at bounding box center [79, 397] width 57 height 16
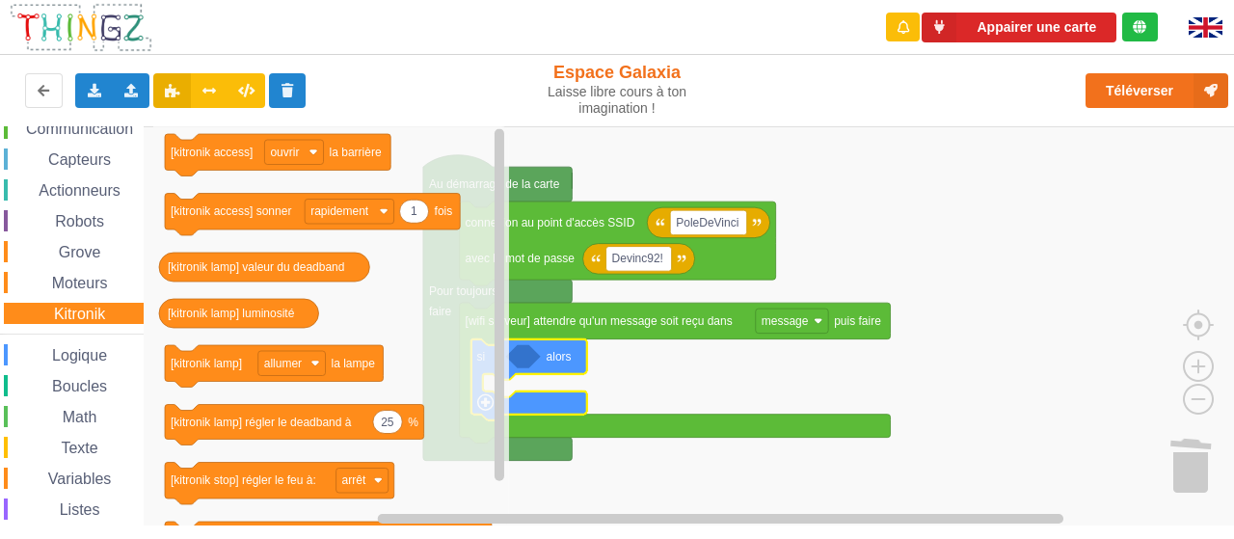
scroll to position [117, 0]
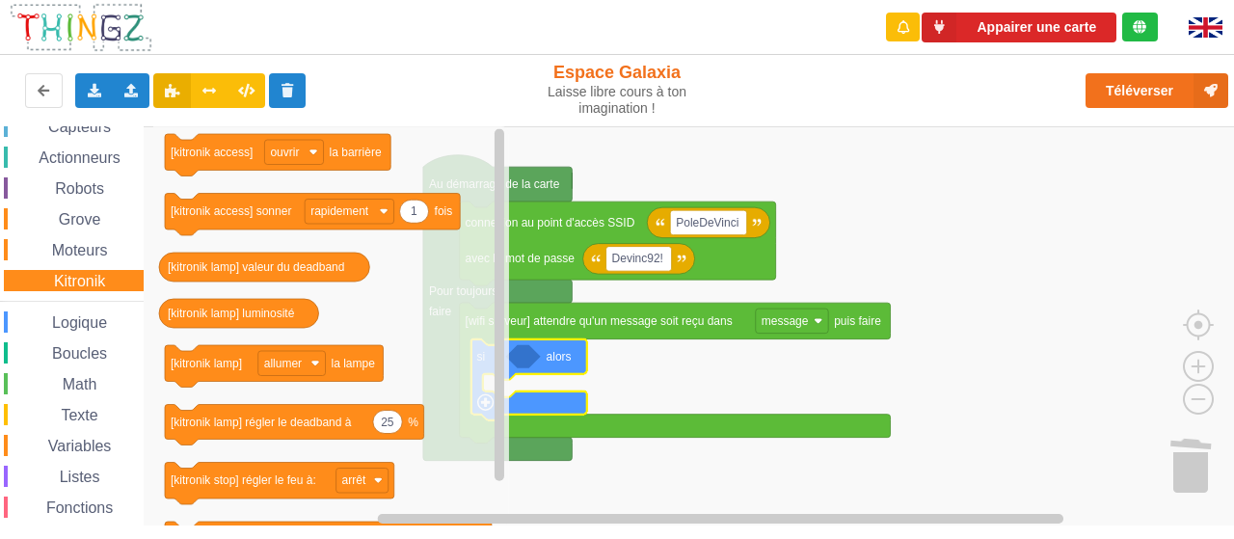
click at [74, 325] on span "Logique" at bounding box center [79, 322] width 61 height 16
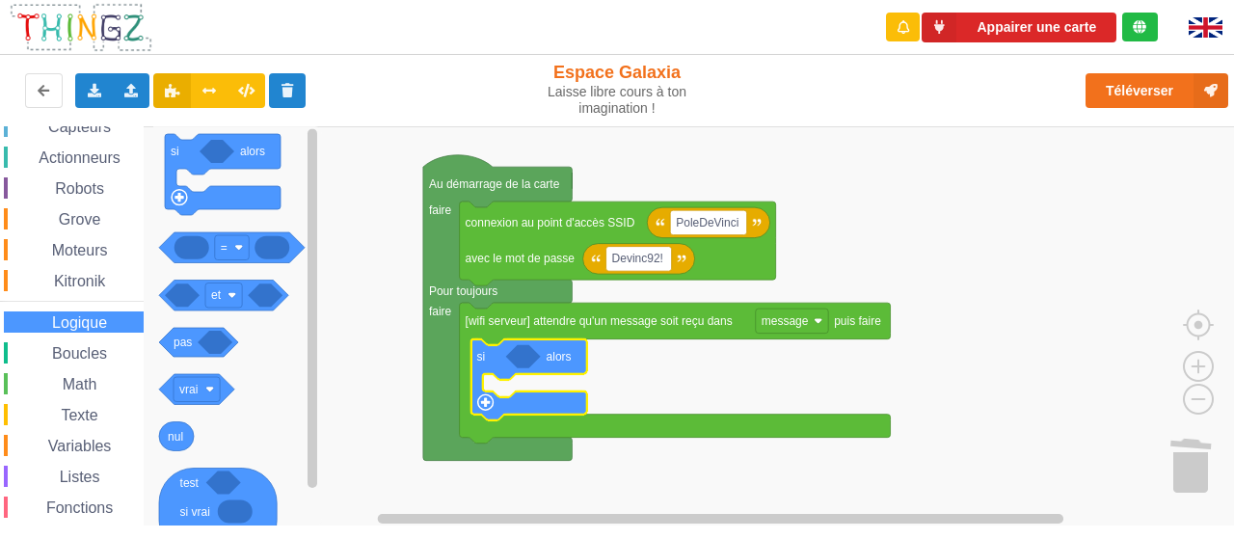
click at [86, 355] on span "Boucles" at bounding box center [79, 353] width 61 height 16
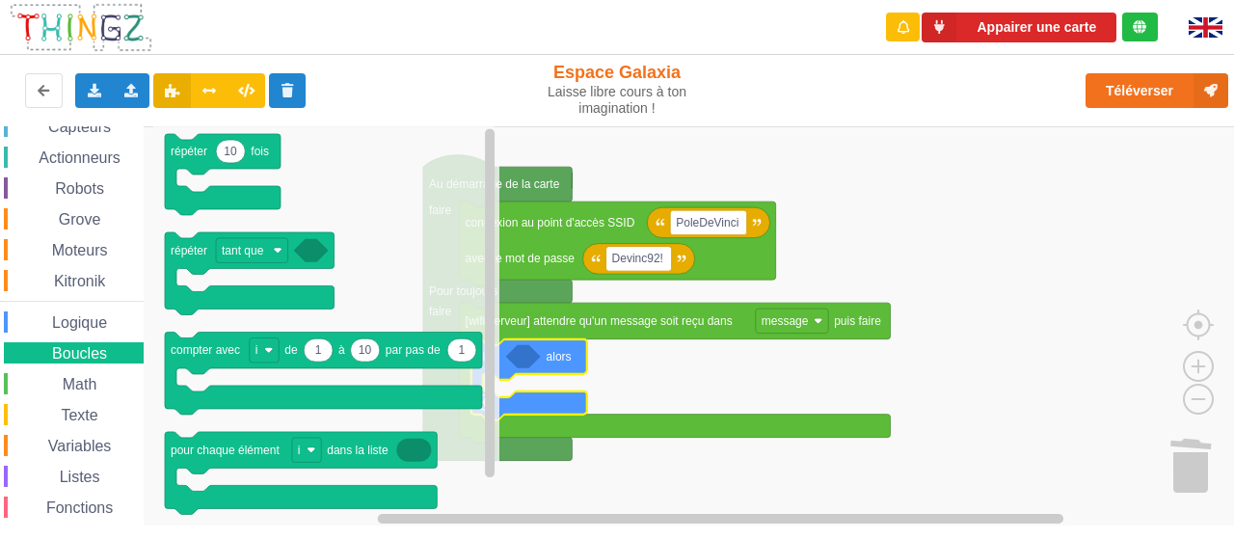
click at [80, 384] on span "Math" at bounding box center [80, 384] width 40 height 16
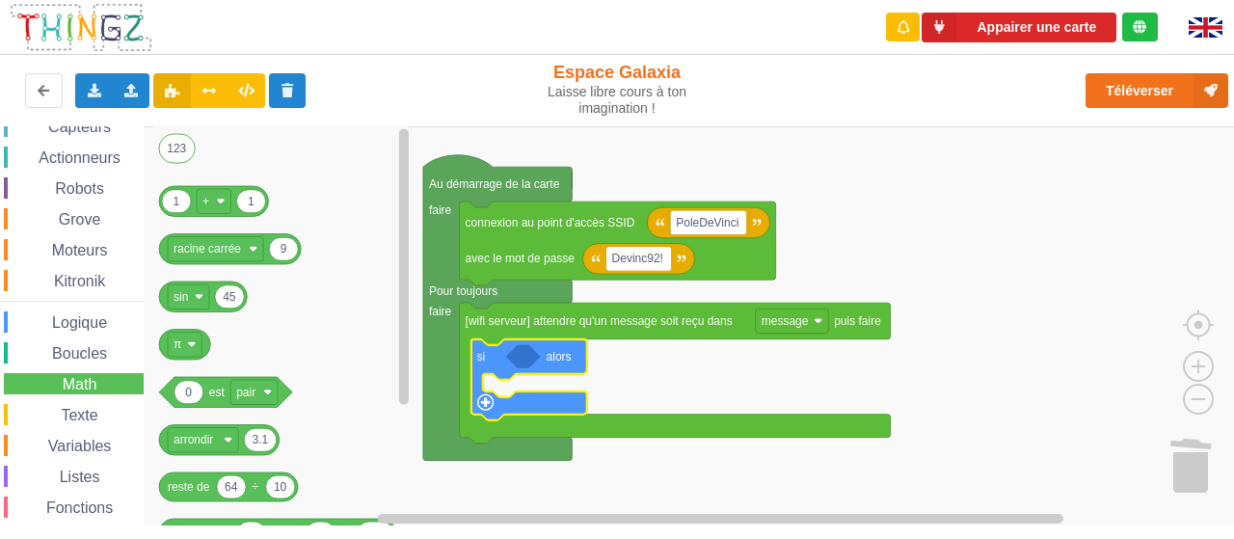
click at [85, 414] on span "Texte" at bounding box center [79, 415] width 42 height 16
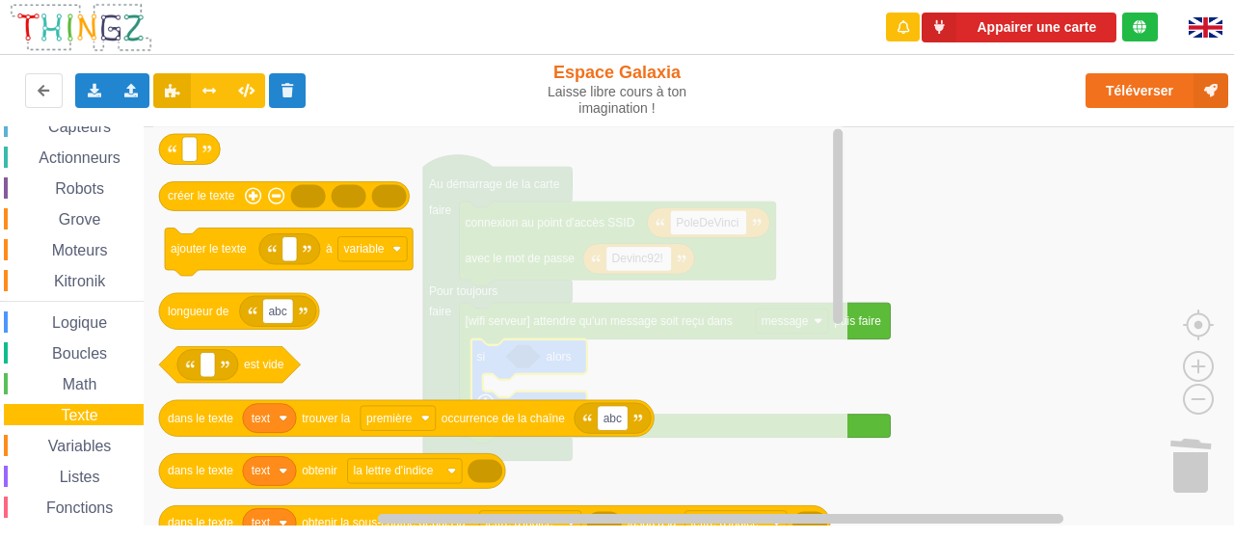
click at [85, 450] on span "Variables" at bounding box center [79, 446] width 69 height 16
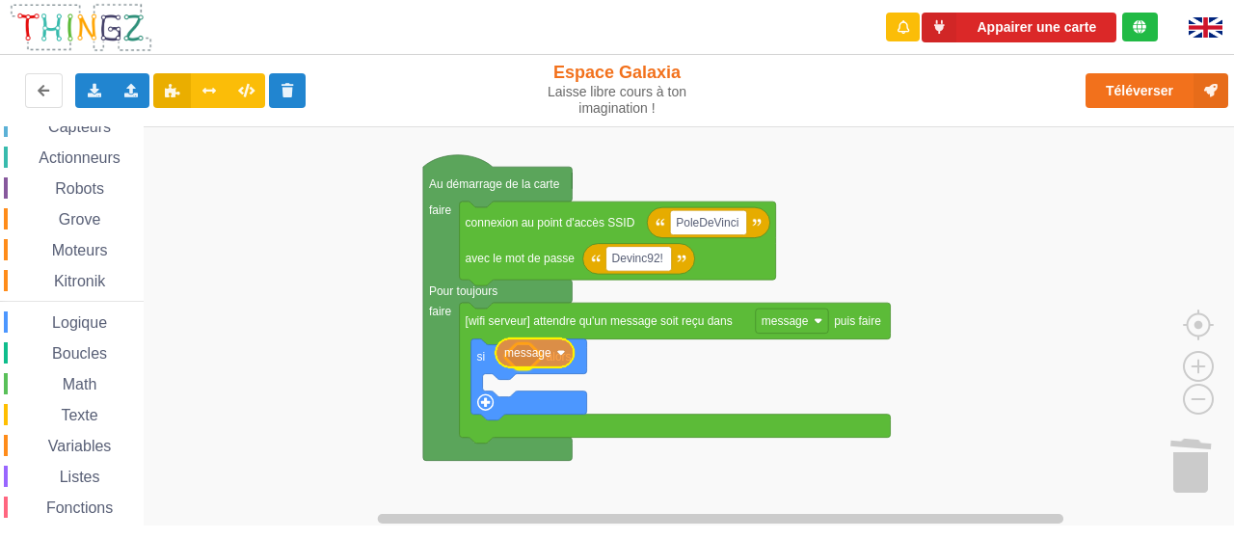
click at [534, 357] on div "Affichage Entrées/Sorties Communication Capteurs Actionneurs Robots Grove Moteu…" at bounding box center [623, 325] width 1247 height 399
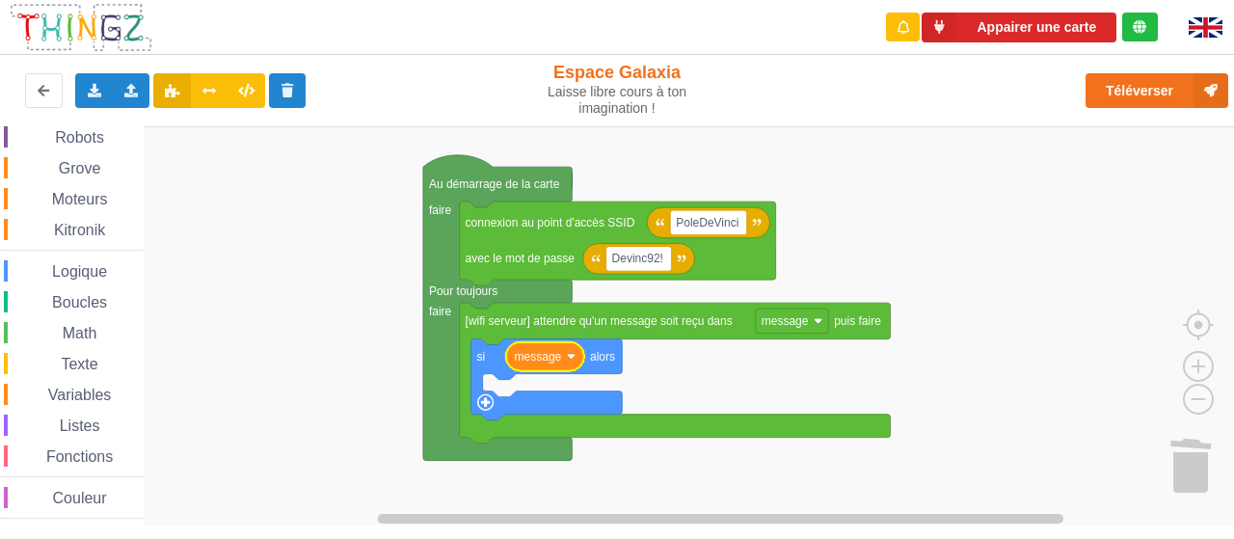
click at [87, 454] on span "Fonctions" at bounding box center [79, 456] width 72 height 16
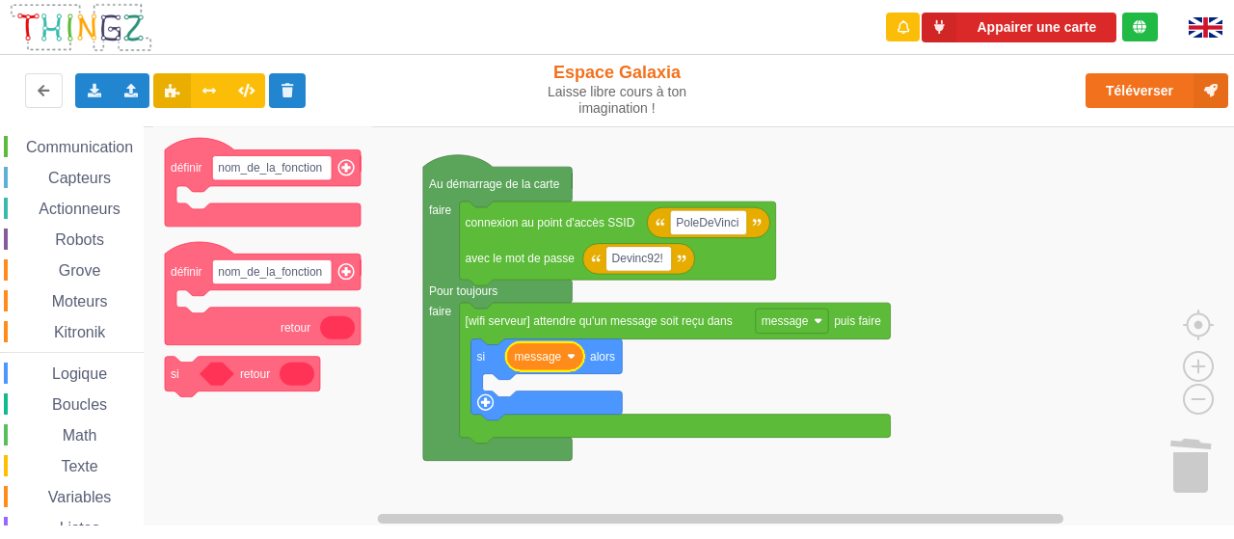
scroll to position [60, 0]
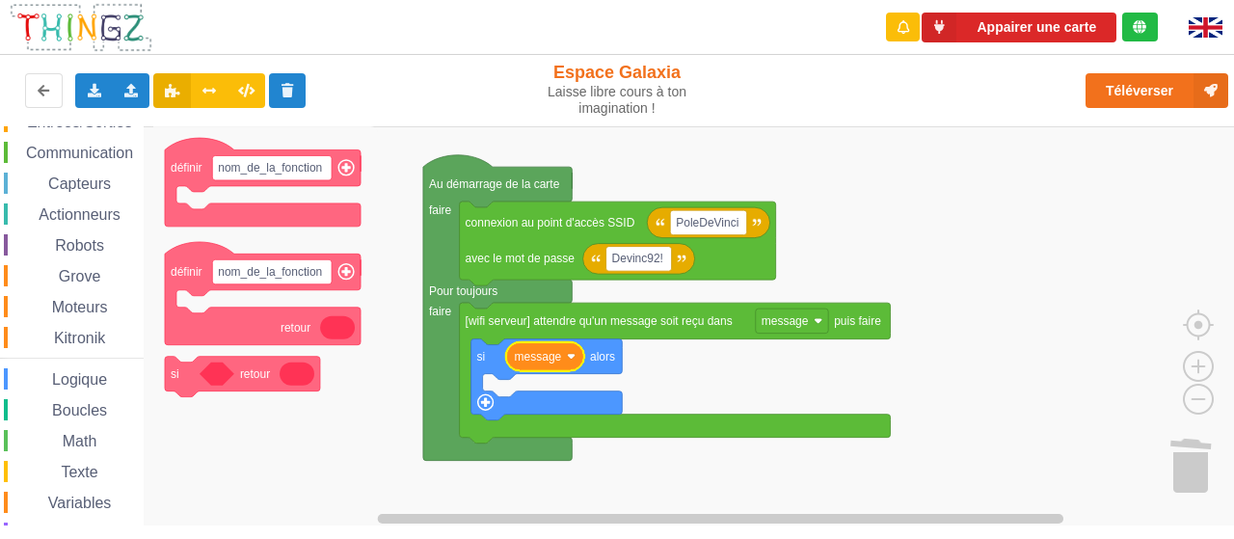
click at [87, 300] on span "Moteurs" at bounding box center [80, 307] width 62 height 16
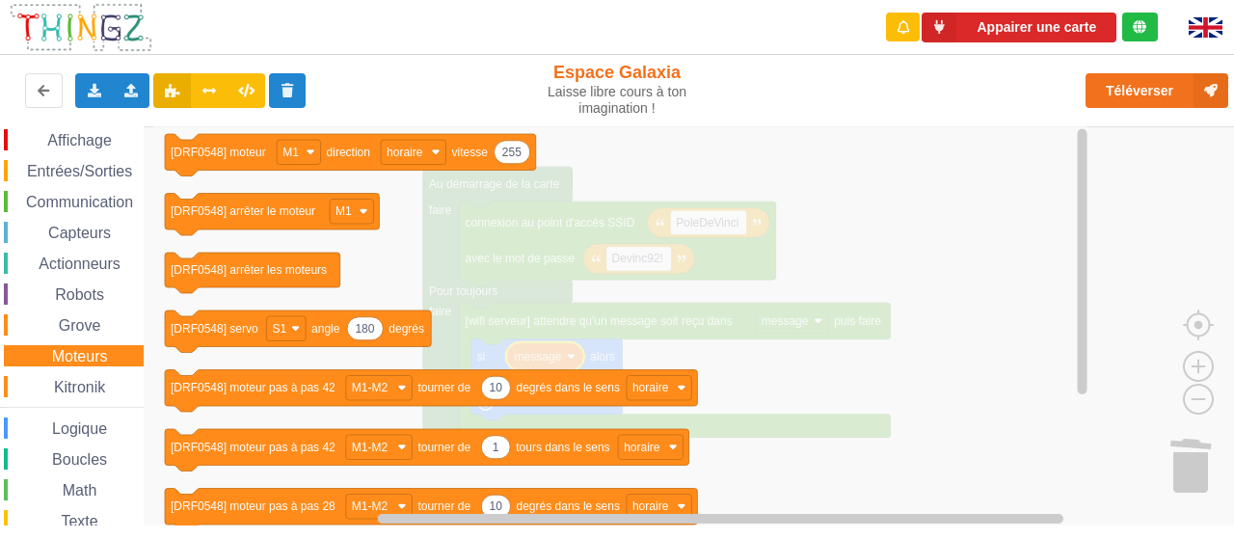
scroll to position [0, 0]
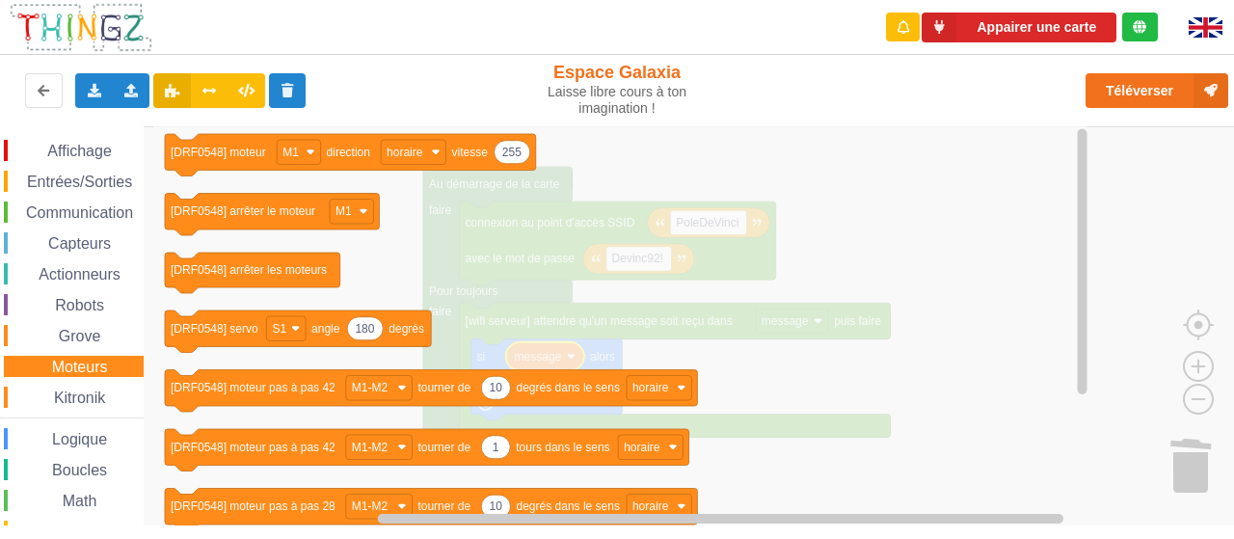
click at [85, 301] on span "Robots" at bounding box center [79, 305] width 55 height 16
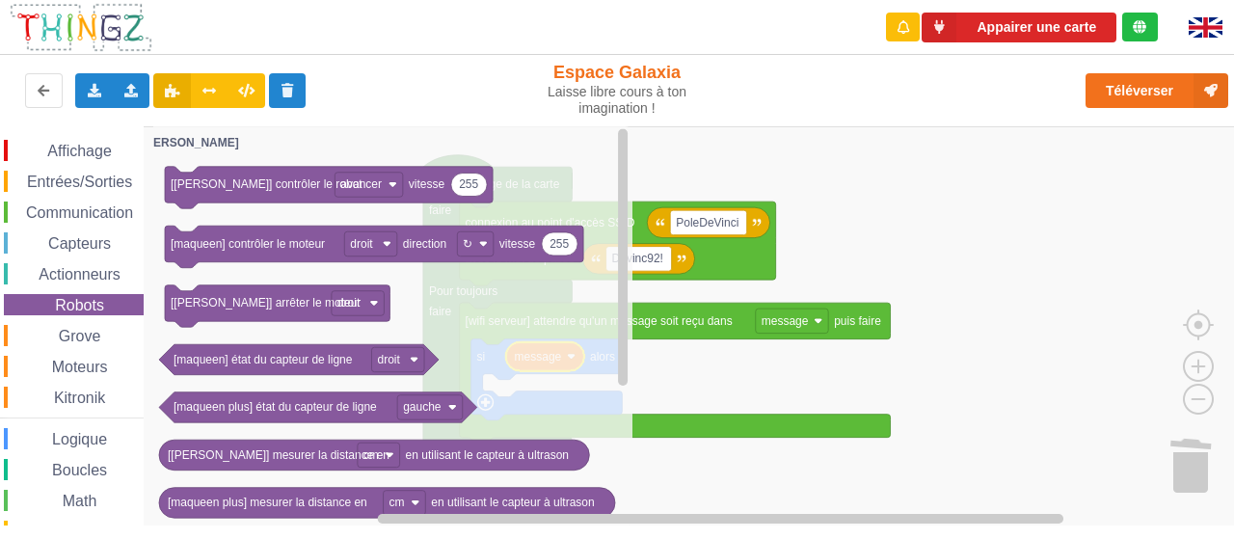
click at [91, 275] on span "Actionneurs" at bounding box center [80, 274] width 88 height 16
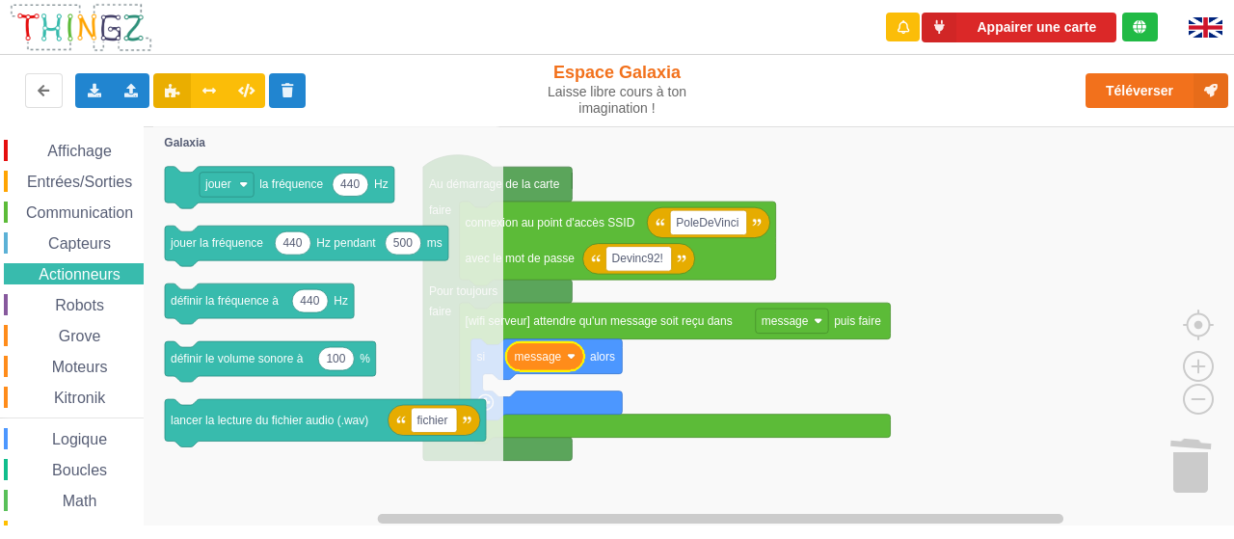
click at [86, 239] on span "Capteurs" at bounding box center [79, 243] width 68 height 16
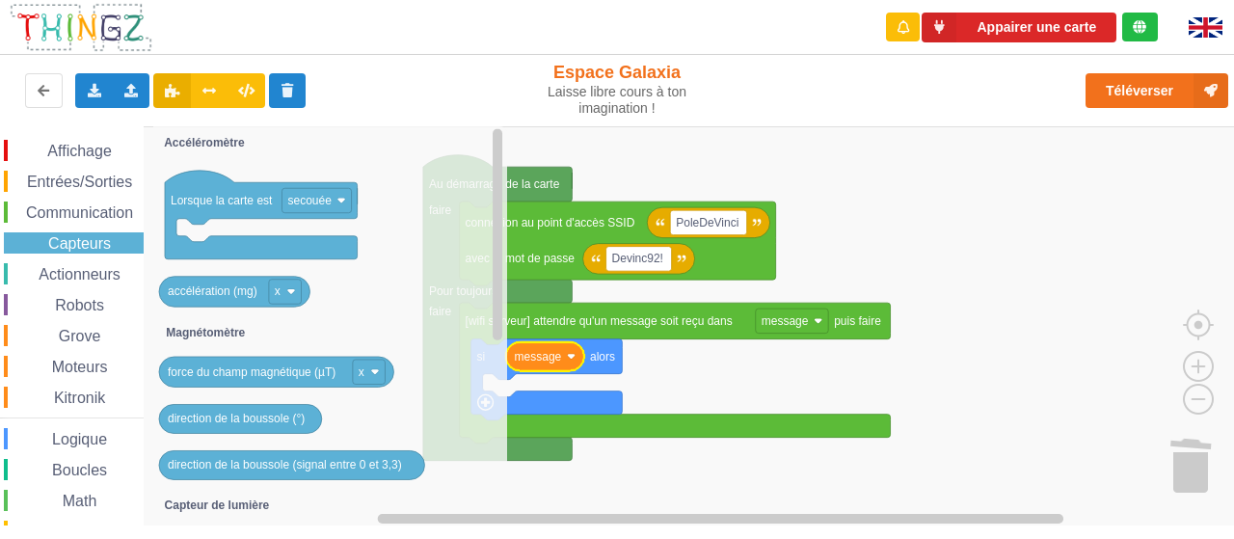
click at [87, 212] on span "Communication" at bounding box center [79, 212] width 113 height 16
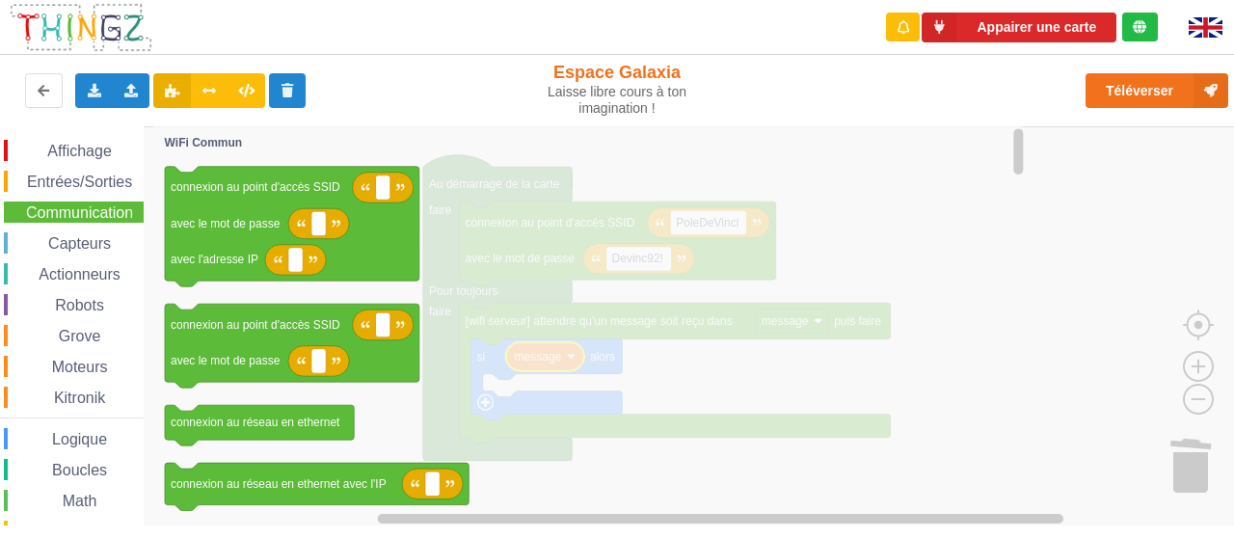
click at [96, 176] on span "Entrées/Sorties" at bounding box center [79, 182] width 111 height 16
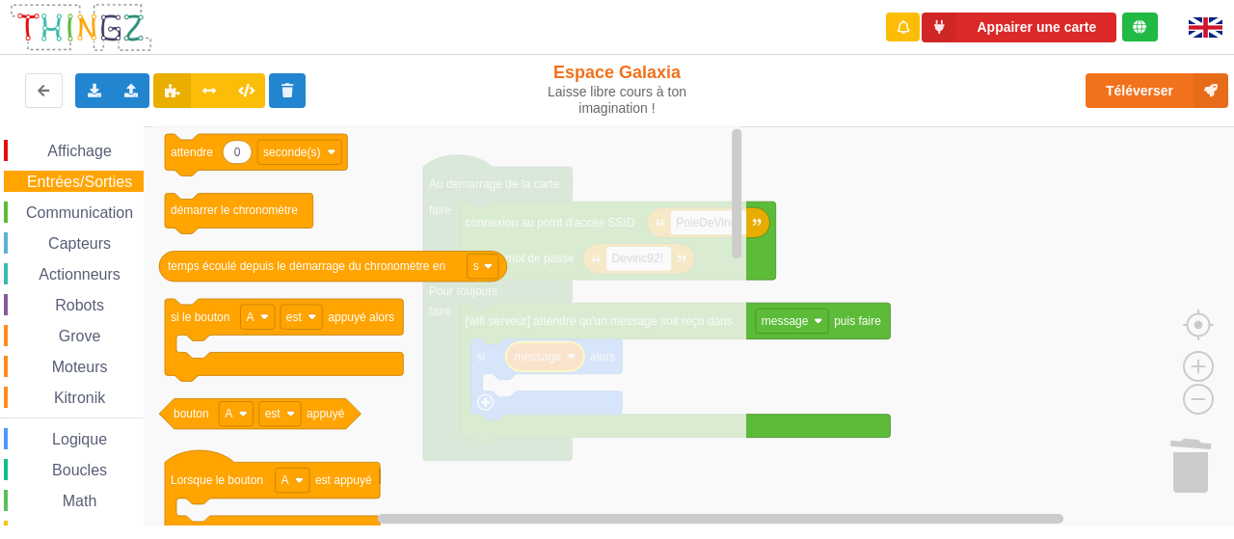
click at [77, 146] on span "Affichage" at bounding box center [78, 151] width 69 height 16
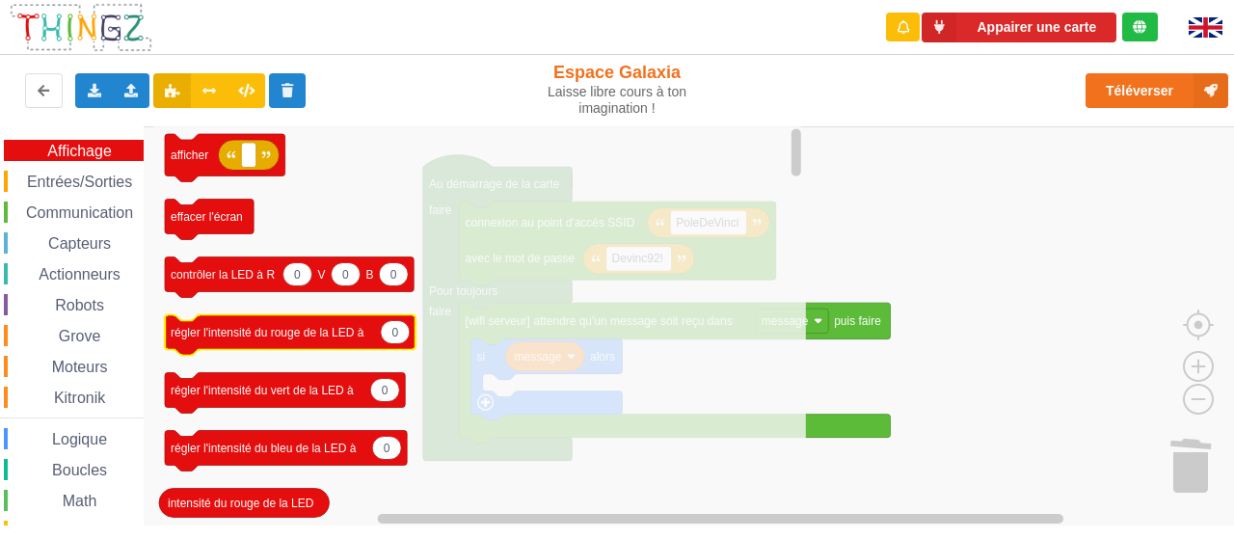
click at [268, 343] on icon "Espace de travail de Blocky" at bounding box center [290, 334] width 251 height 40
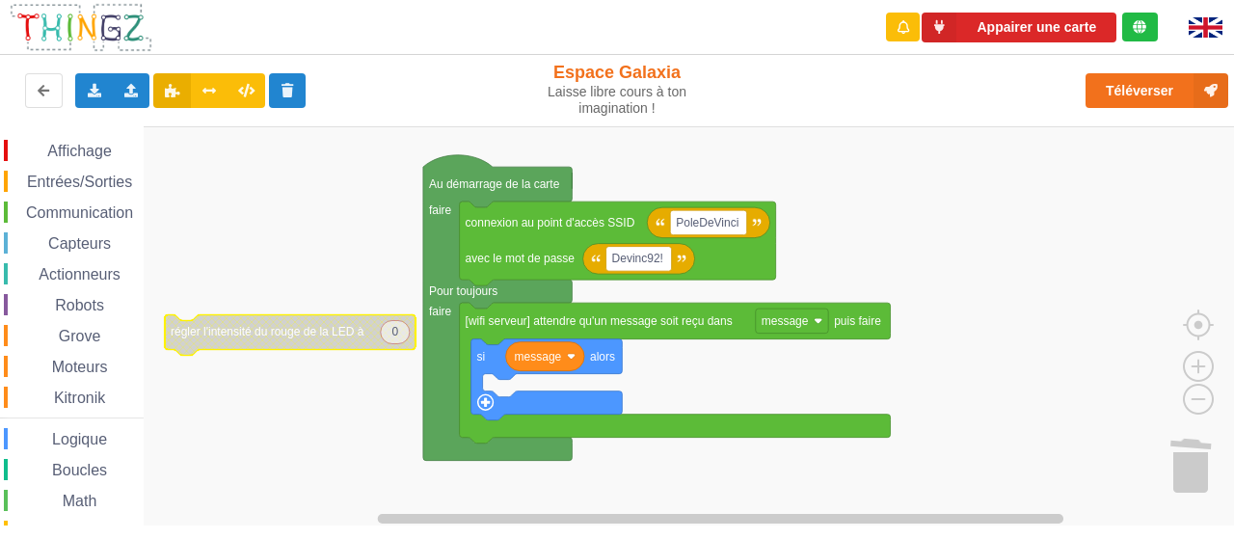
click at [334, 343] on icon "Espace de travail de Blocky" at bounding box center [290, 334] width 251 height 40
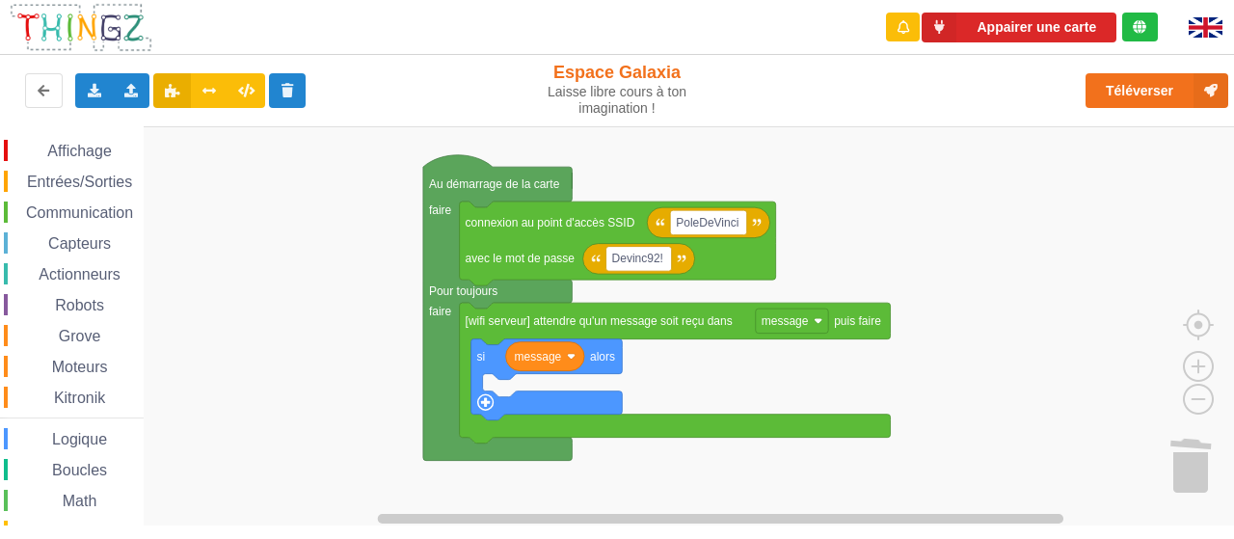
click at [79, 178] on span "Entrées/Sorties" at bounding box center [79, 182] width 111 height 16
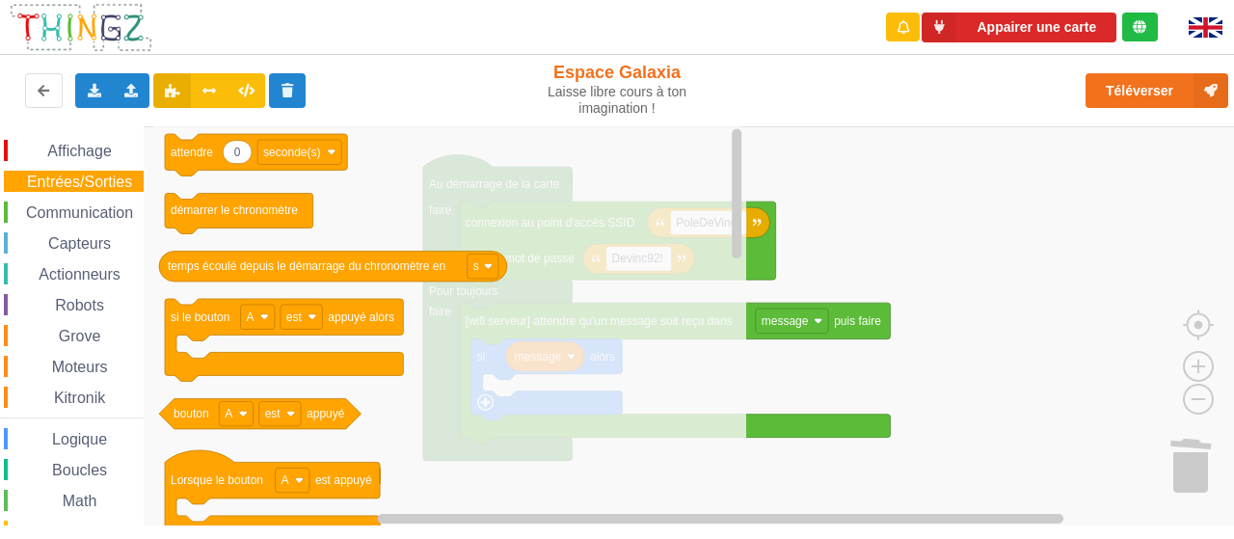
click at [79, 204] on span "Communication" at bounding box center [79, 212] width 113 height 16
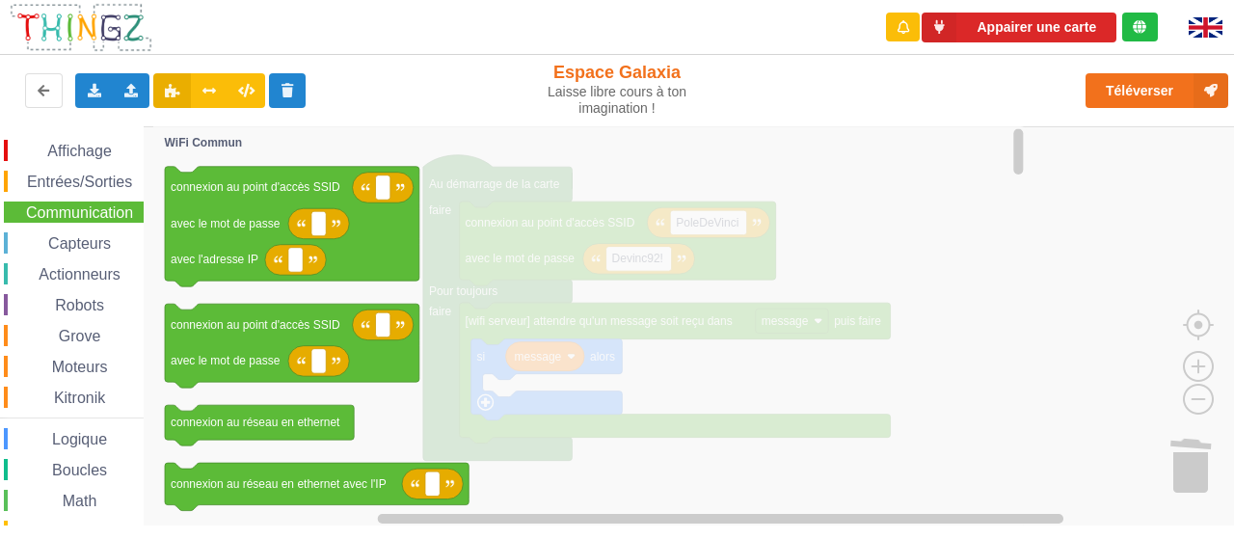
click at [96, 158] on span "Affichage" at bounding box center [78, 151] width 69 height 16
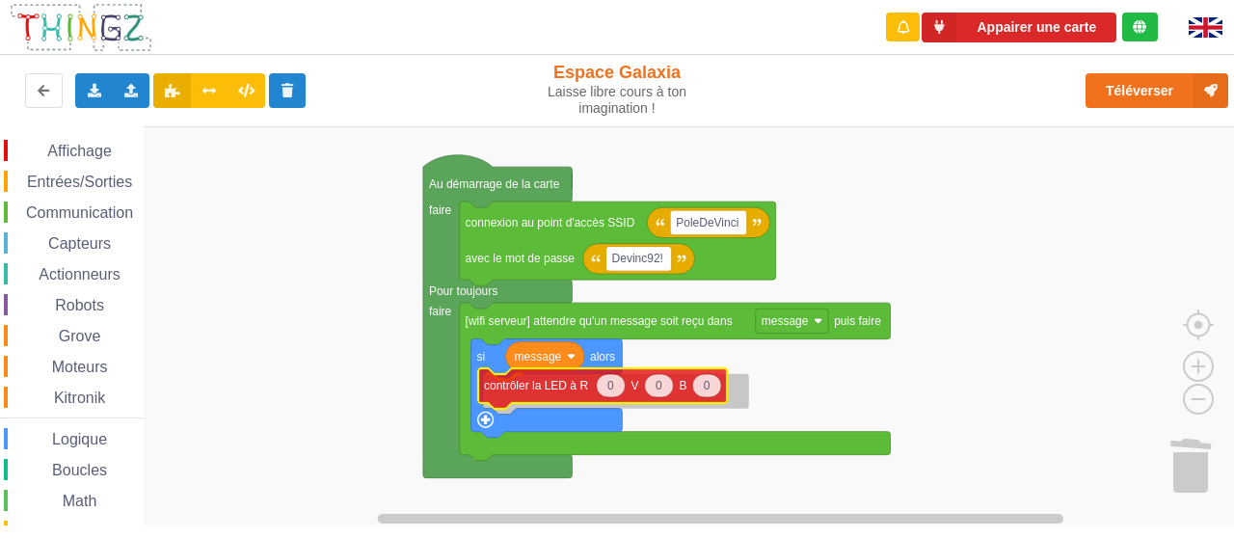
click at [544, 396] on div "Affichage Entrées/Sorties Communication Capteurs Actionneurs Robots Grove Moteu…" at bounding box center [623, 325] width 1247 height 399
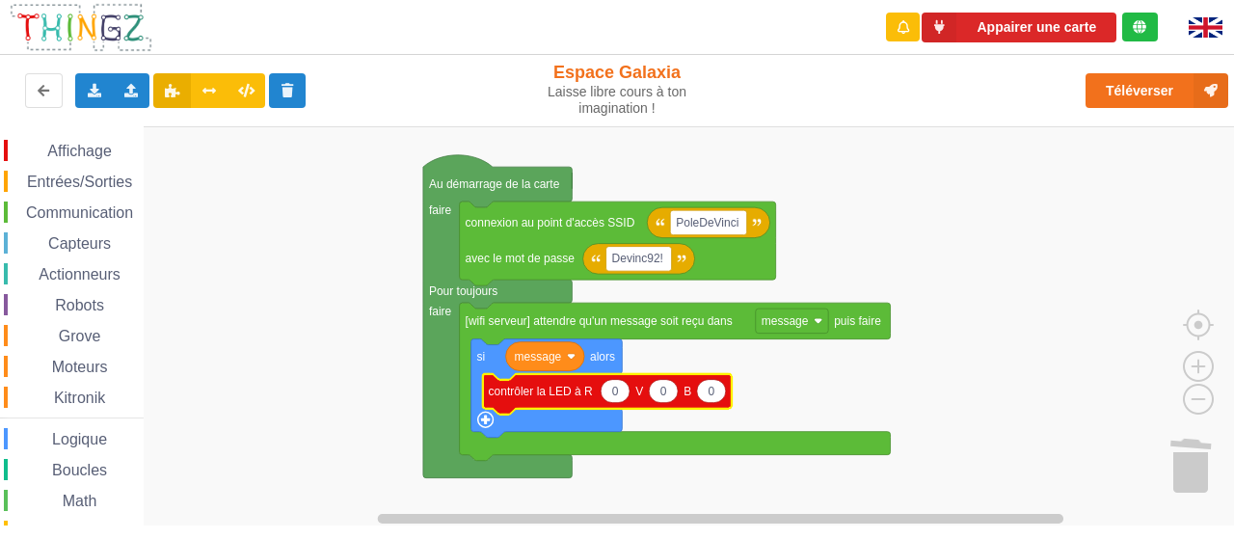
click at [804, 390] on rect "Espace de travail de Blocky" at bounding box center [623, 326] width 1247 height 400
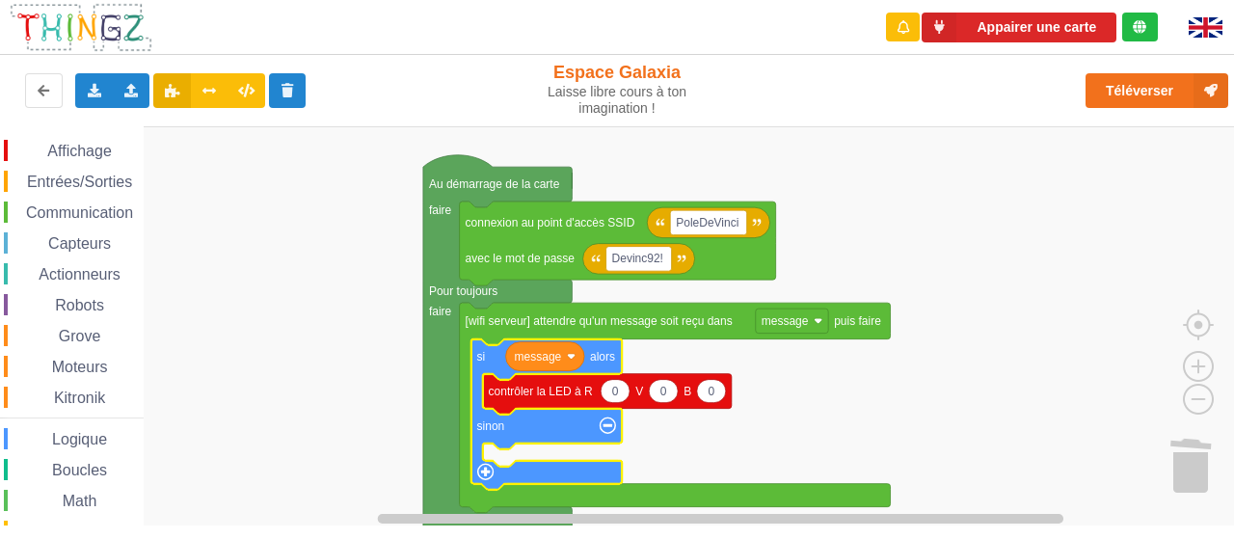
click at [97, 388] on div "Kitronik" at bounding box center [74, 397] width 140 height 21
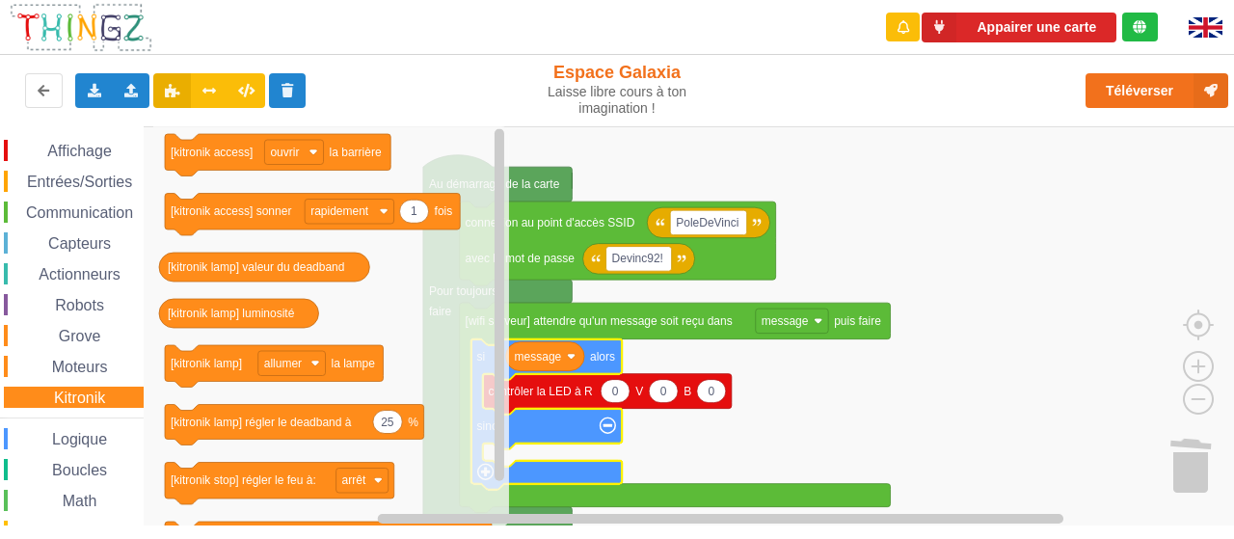
scroll to position [168, 0]
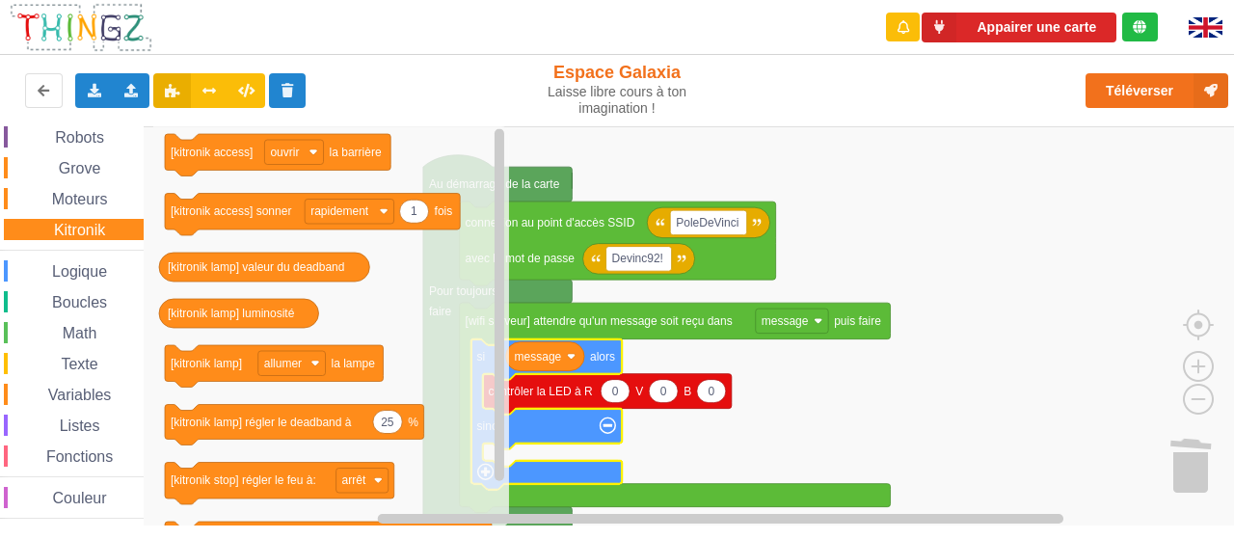
click at [87, 365] on span "Texte" at bounding box center [79, 364] width 42 height 16
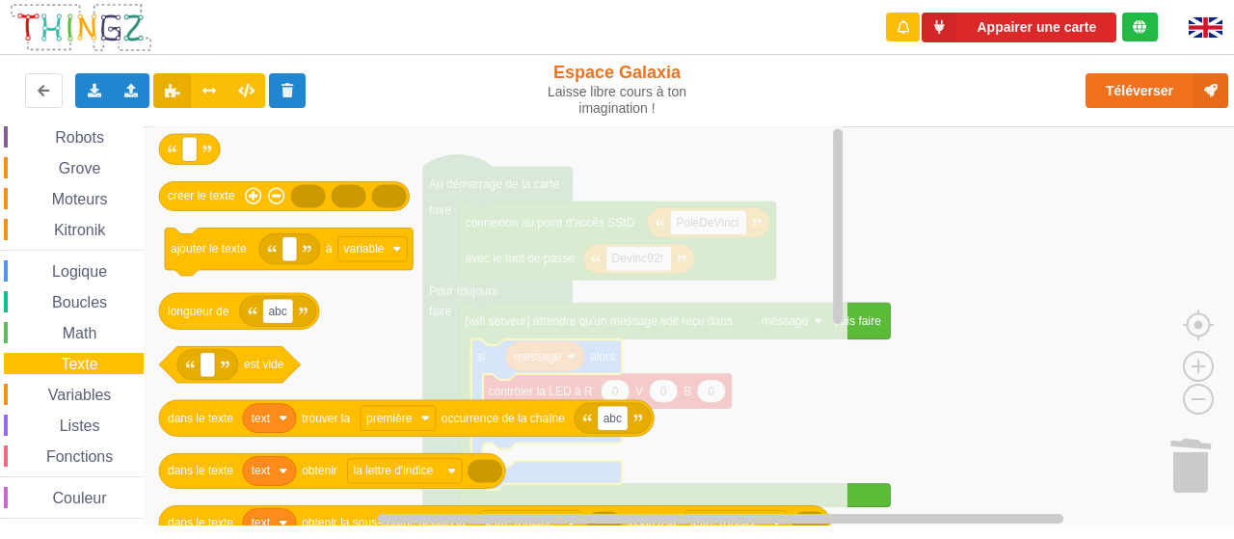
click at [89, 329] on span "Math" at bounding box center [80, 333] width 40 height 16
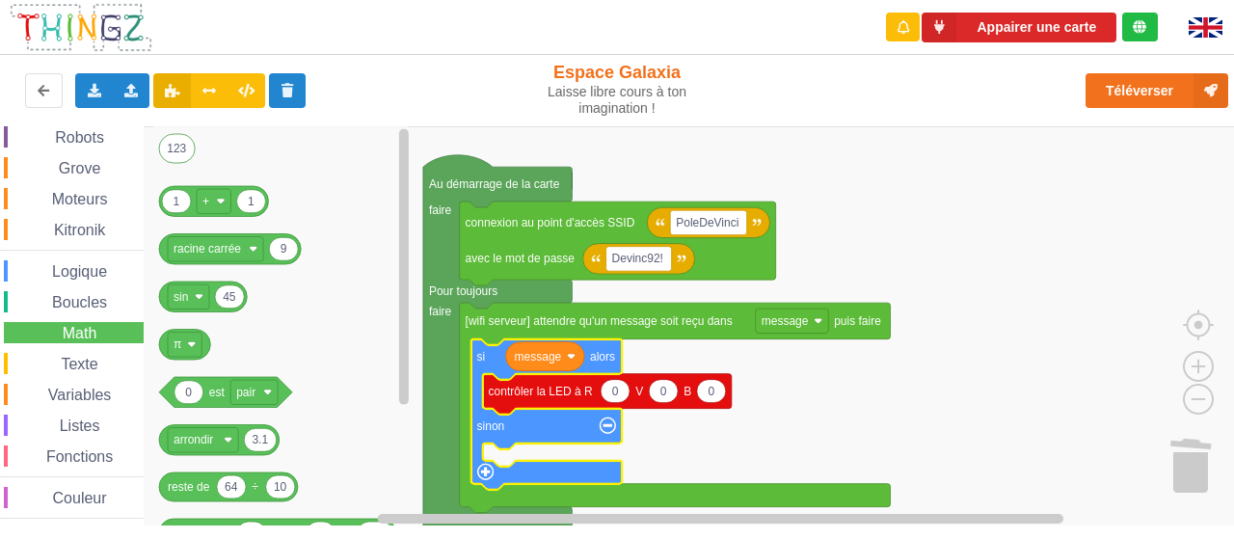
click at [85, 294] on span "Boucles" at bounding box center [79, 302] width 61 height 16
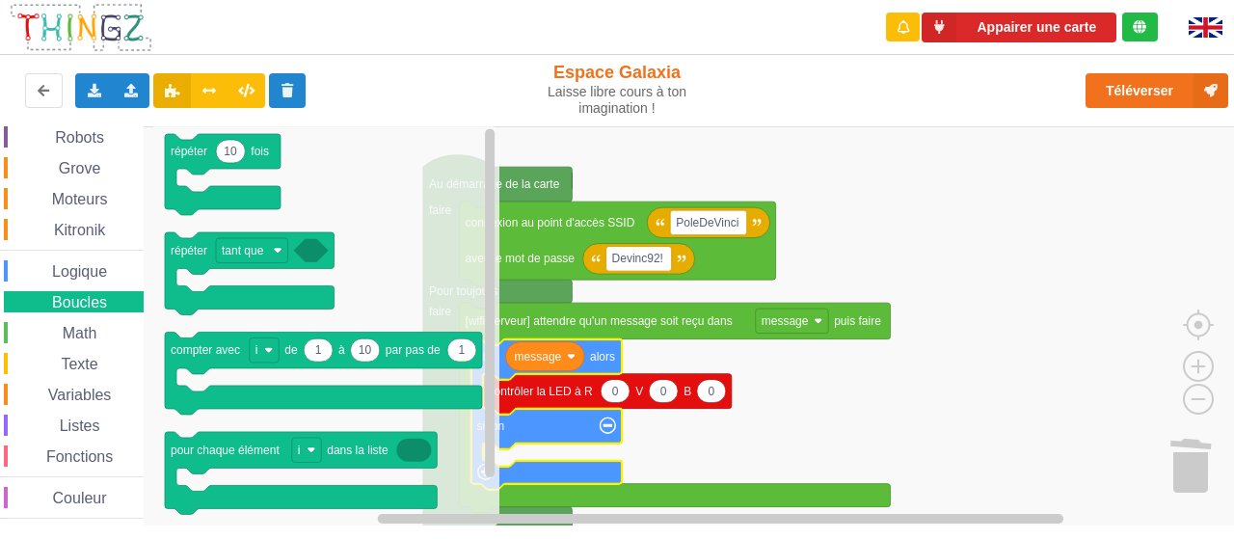
click at [85, 267] on span "Logique" at bounding box center [79, 271] width 61 height 16
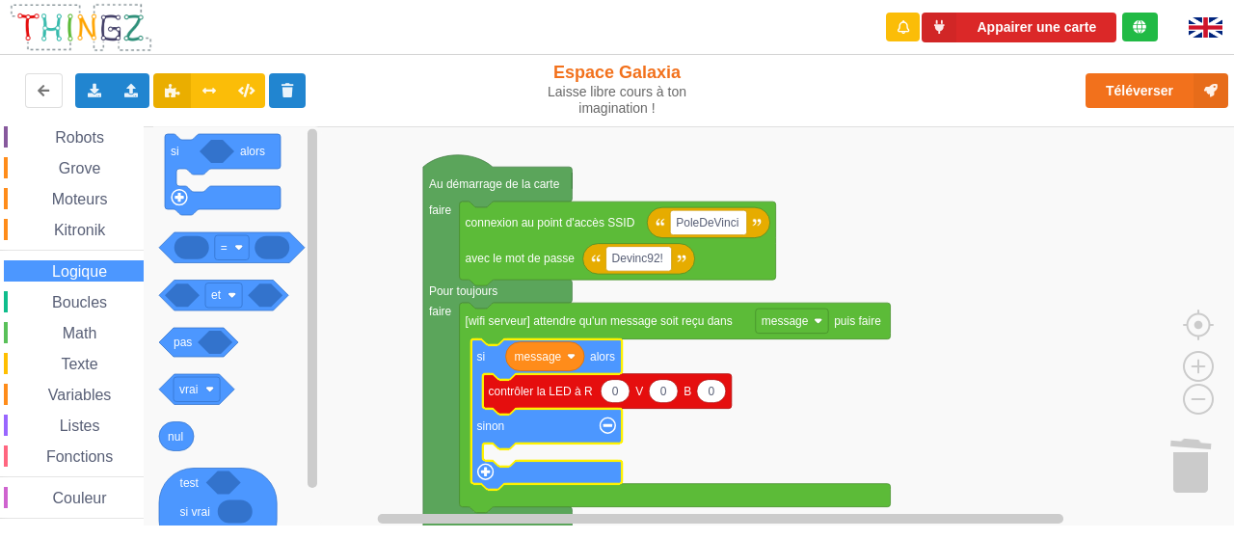
click at [807, 365] on rect "Espace de travail de Blocky" at bounding box center [623, 326] width 1247 height 400
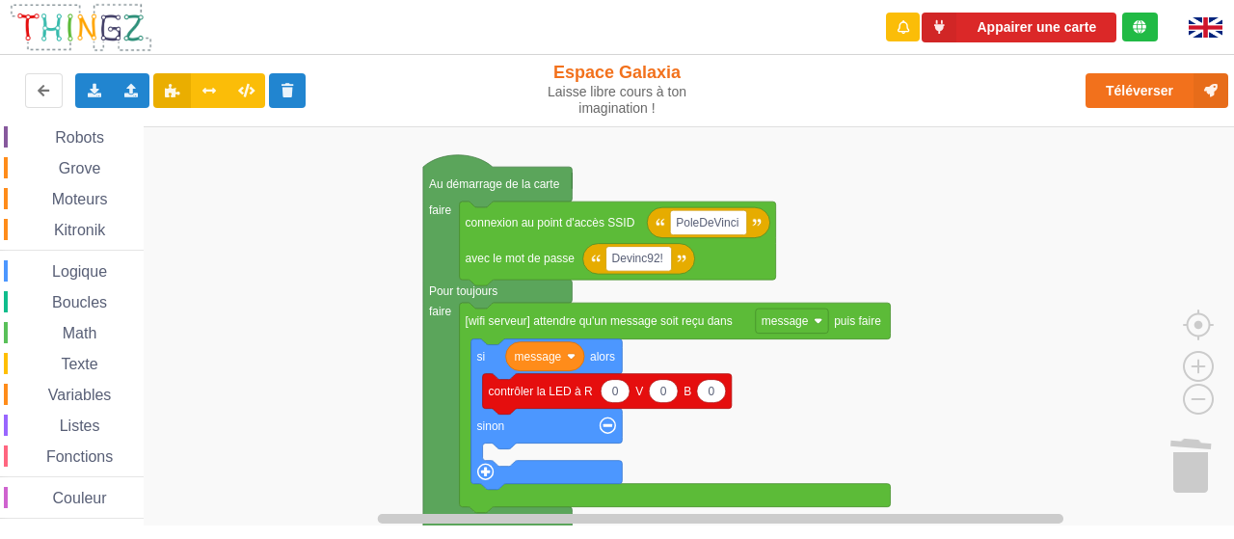
click at [89, 137] on span "Robots" at bounding box center [79, 137] width 55 height 16
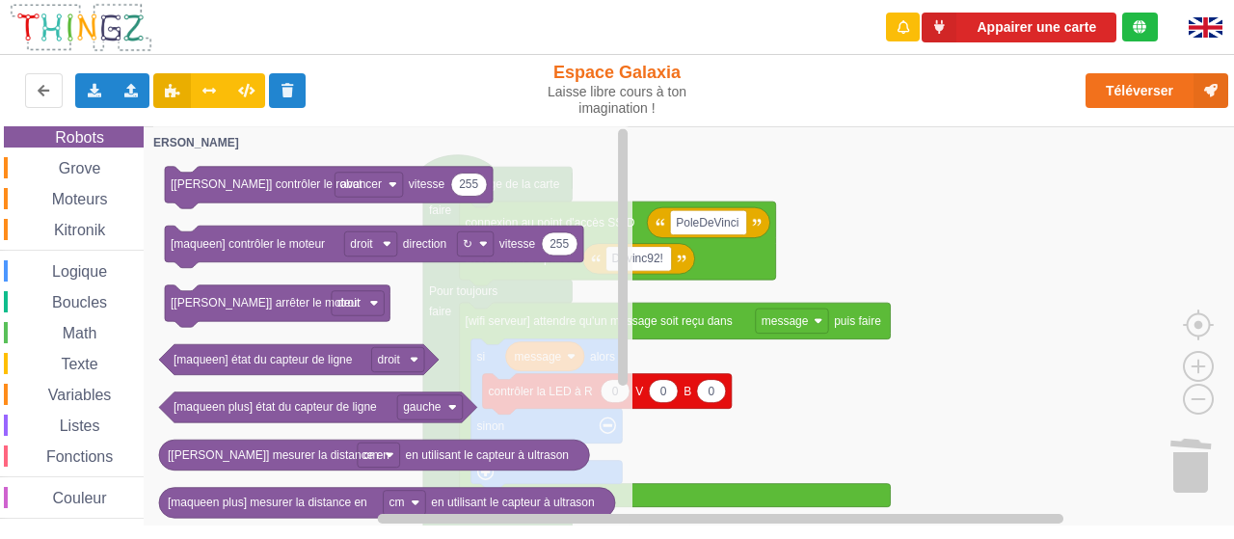
click at [90, 165] on span "Grove" at bounding box center [80, 168] width 48 height 16
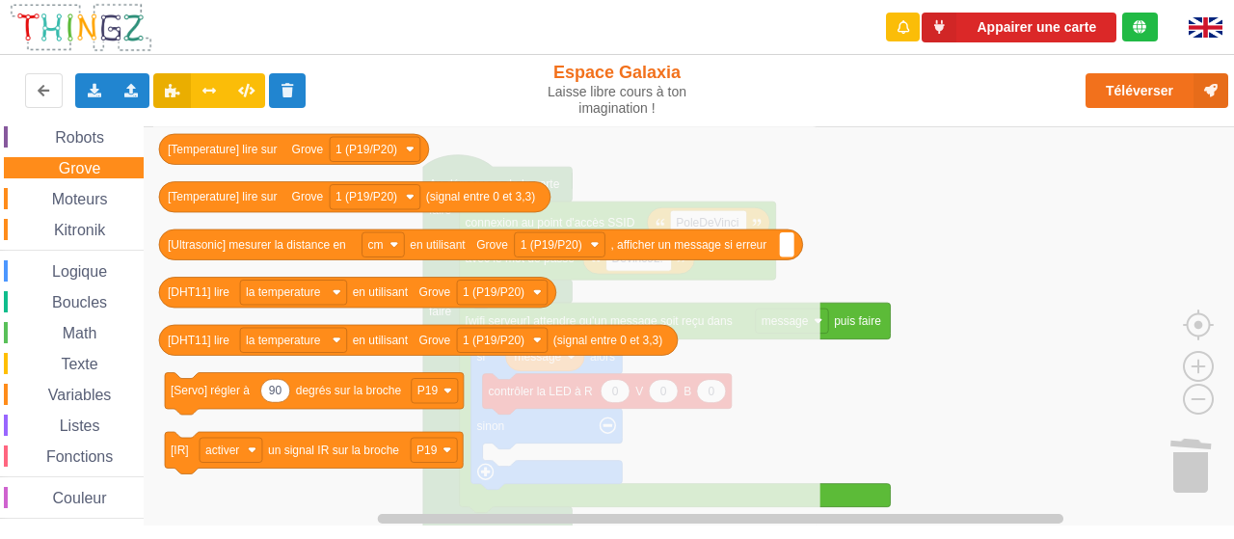
click at [90, 196] on span "Moteurs" at bounding box center [80, 199] width 62 height 16
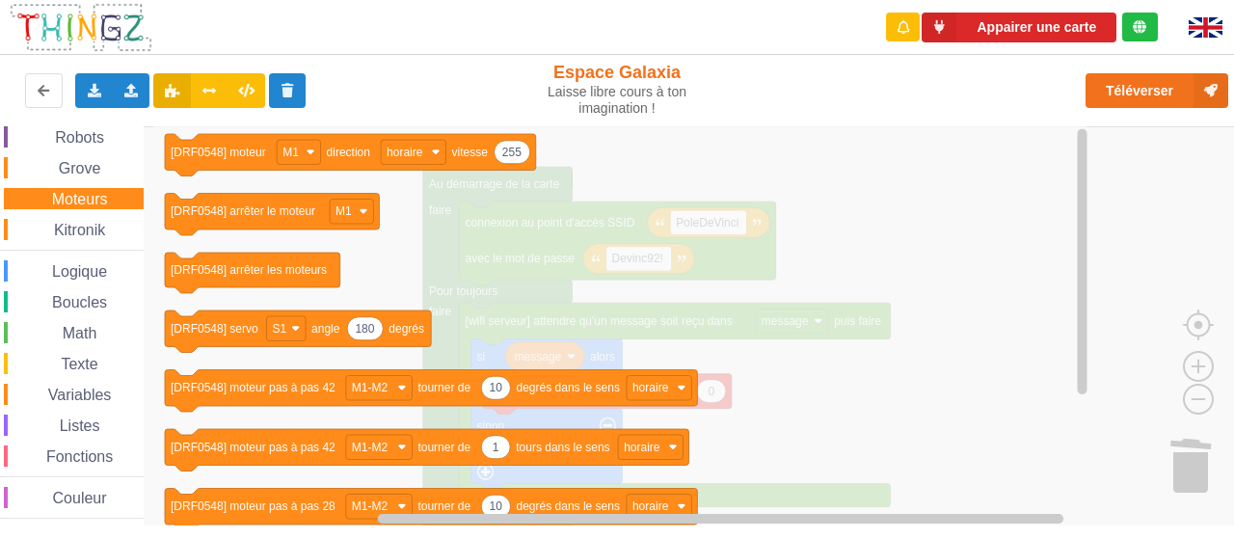
click at [94, 219] on div "Kitronik" at bounding box center [74, 229] width 140 height 21
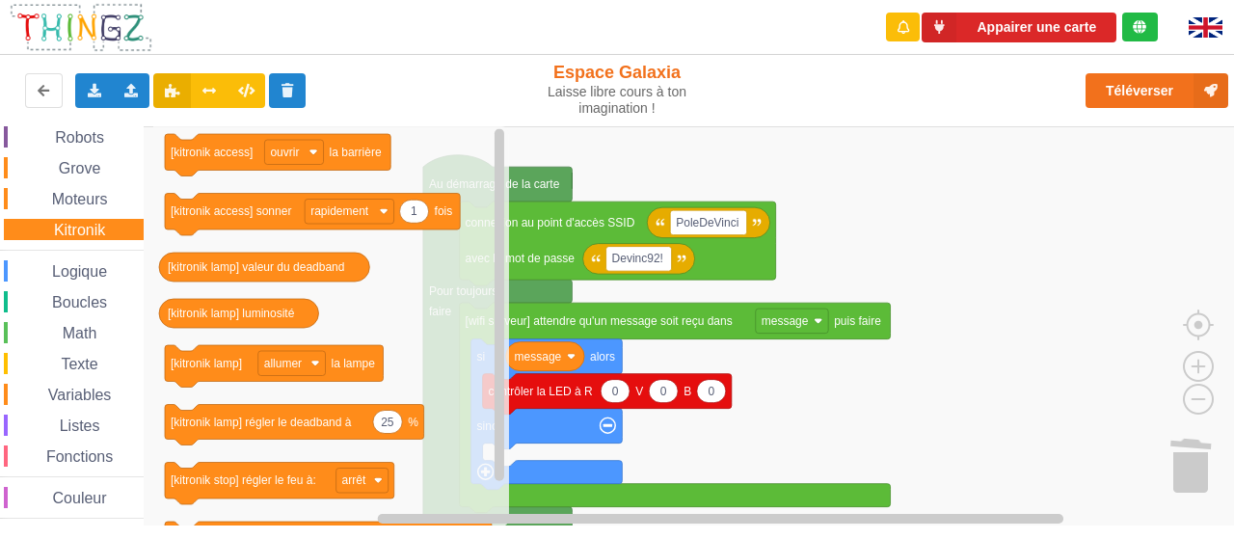
click at [94, 266] on span "Logique" at bounding box center [79, 271] width 61 height 16
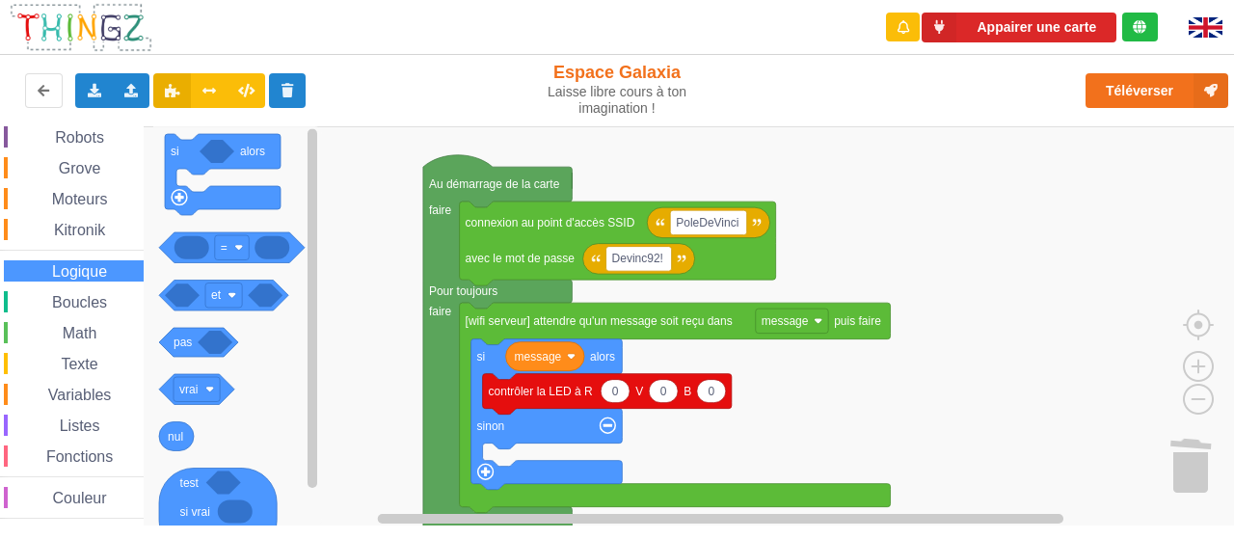
click at [93, 304] on span "Boucles" at bounding box center [79, 302] width 61 height 16
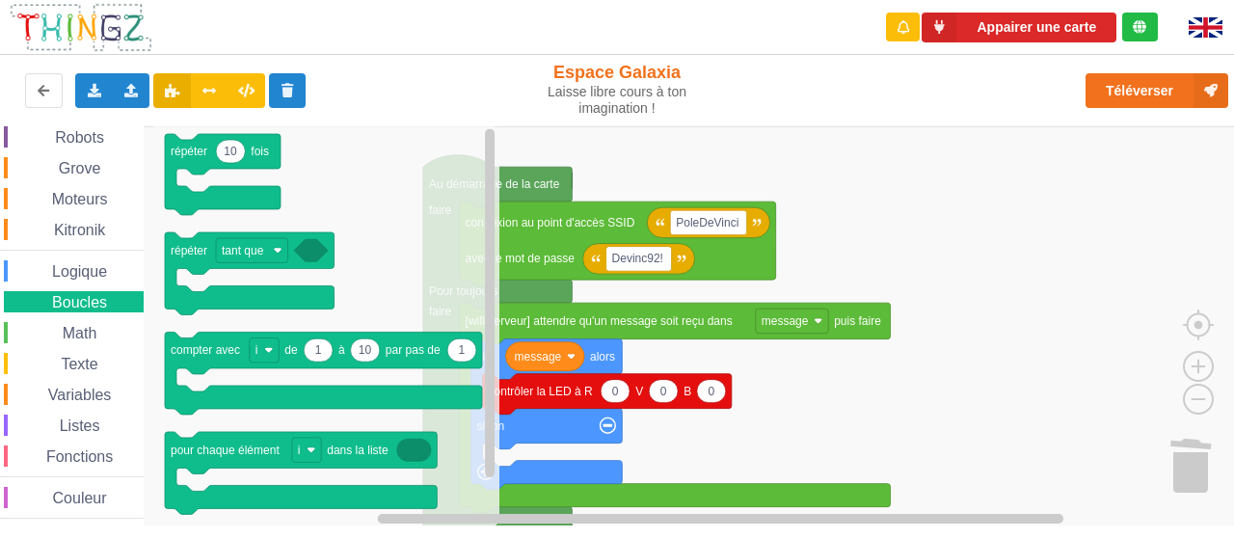
click at [95, 336] on span "Math" at bounding box center [80, 333] width 40 height 16
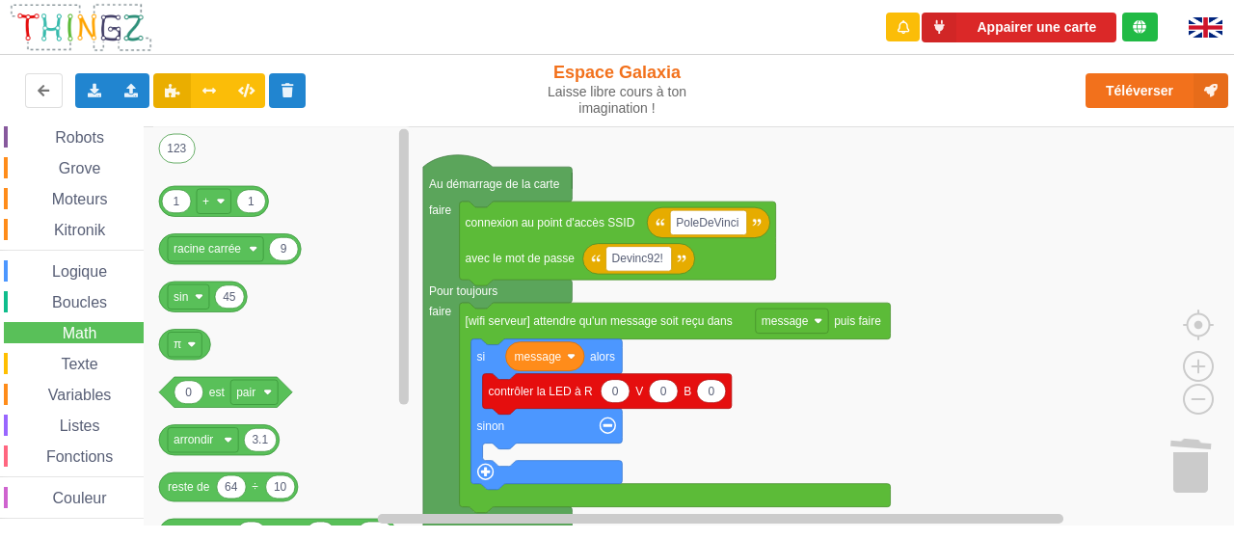
click at [94, 357] on span "Texte" at bounding box center [79, 364] width 42 height 16
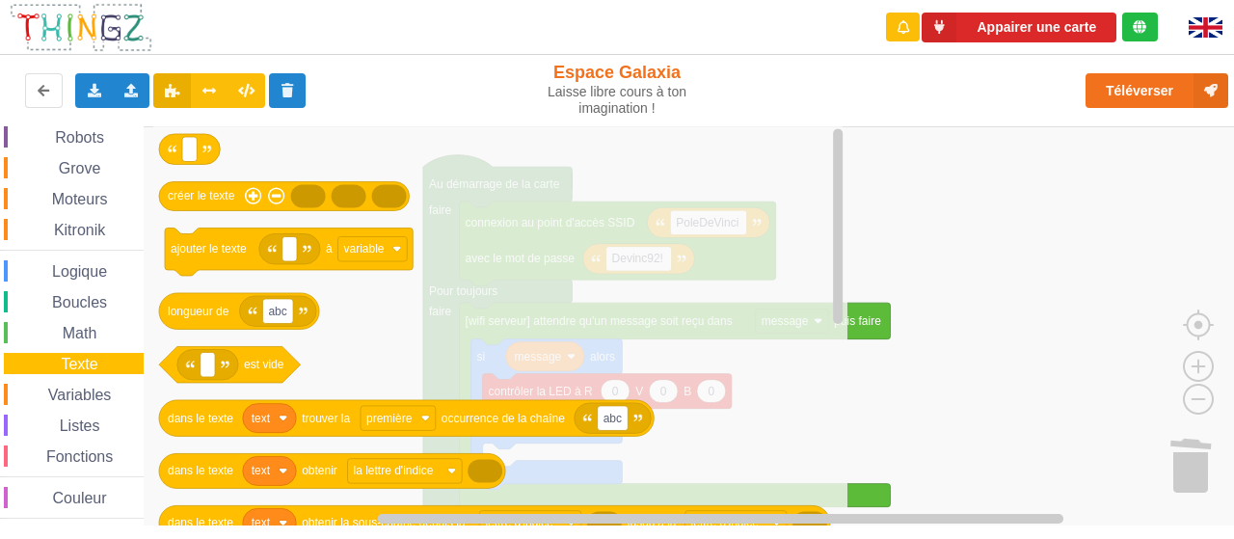
click at [89, 392] on span "Variables" at bounding box center [79, 395] width 69 height 16
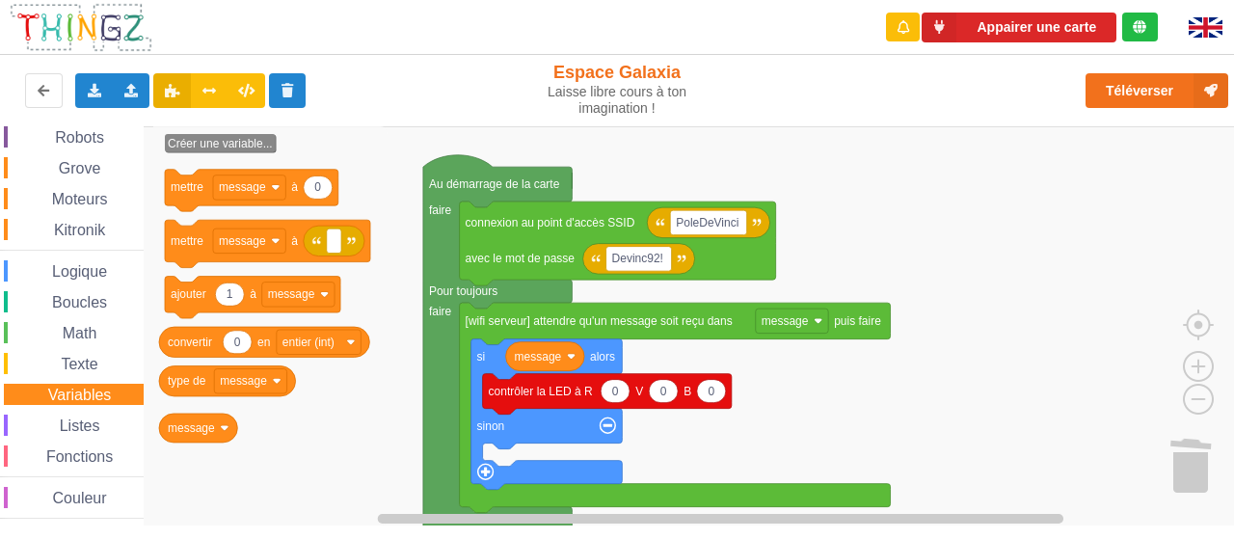
click at [89, 360] on span "Texte" at bounding box center [79, 364] width 42 height 16
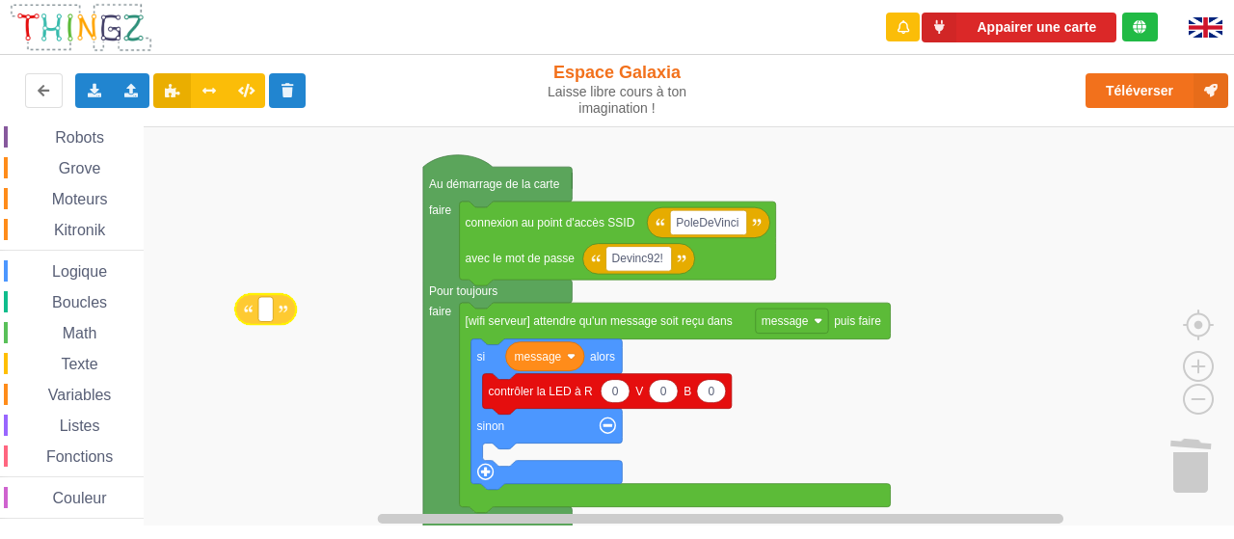
click at [251, 311] on div "Affichage Entrées/Sorties Communication Capteurs Actionneurs Robots Grove Moteu…" at bounding box center [623, 325] width 1247 height 399
click at [271, 309] on rect "Espace de travail de Blocky" at bounding box center [265, 309] width 14 height 25
click at [283, 309] on image "Espace de travail de Blocky" at bounding box center [284, 309] width 9 height 9
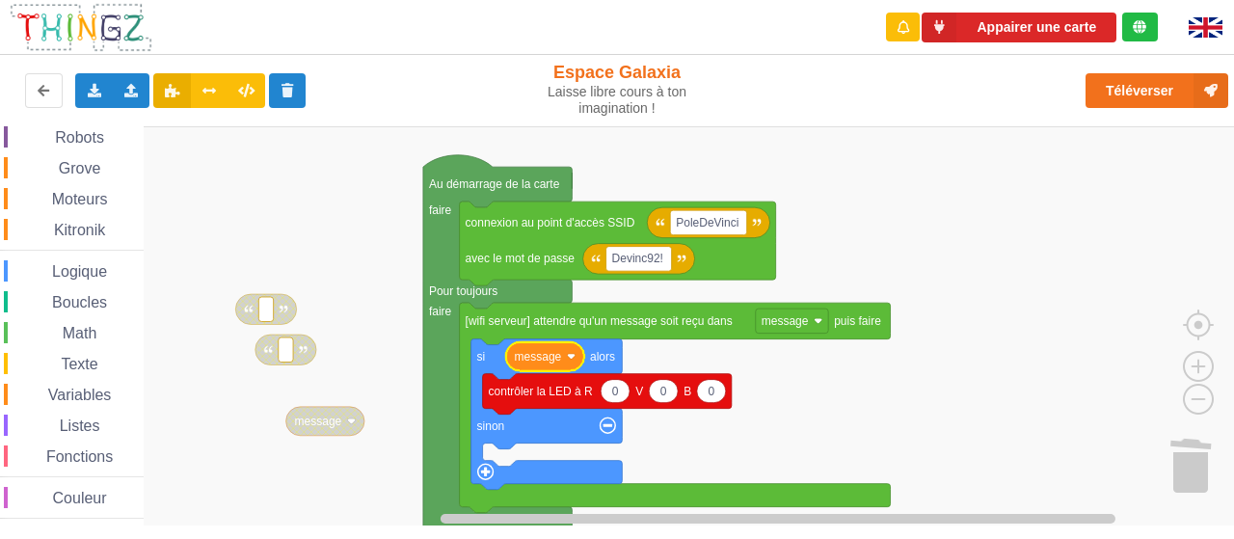
click at [330, 306] on rect "Espace de travail de Blocky" at bounding box center [623, 326] width 1247 height 400
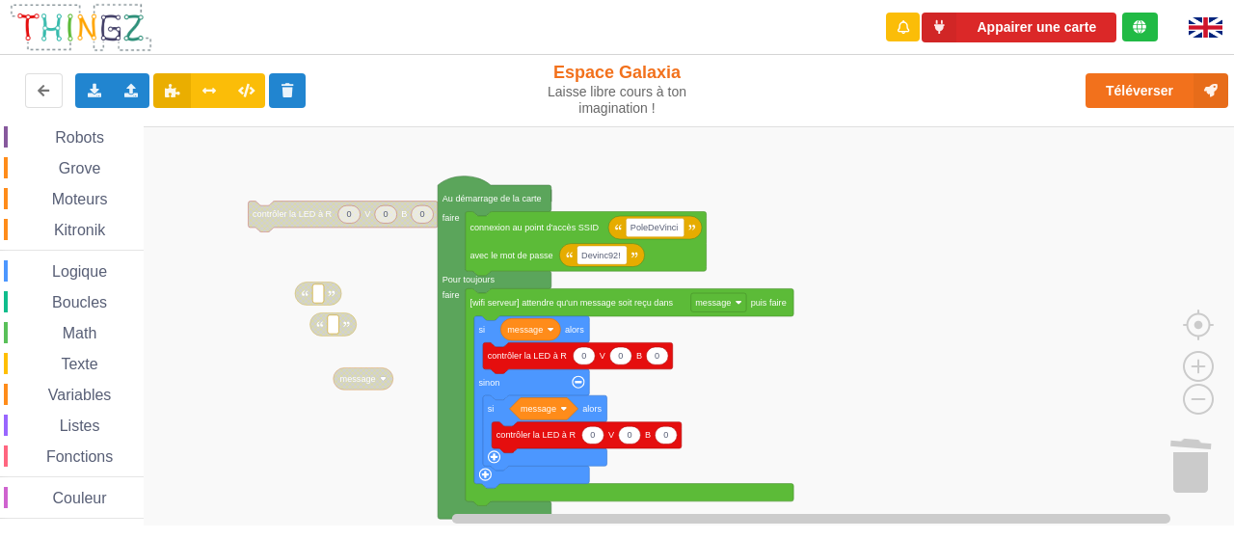
click at [846, 379] on div "Affichage Entrées/Sorties Communication Capteurs Actionneurs Robots Grove Moteu…" at bounding box center [623, 325] width 1247 height 399
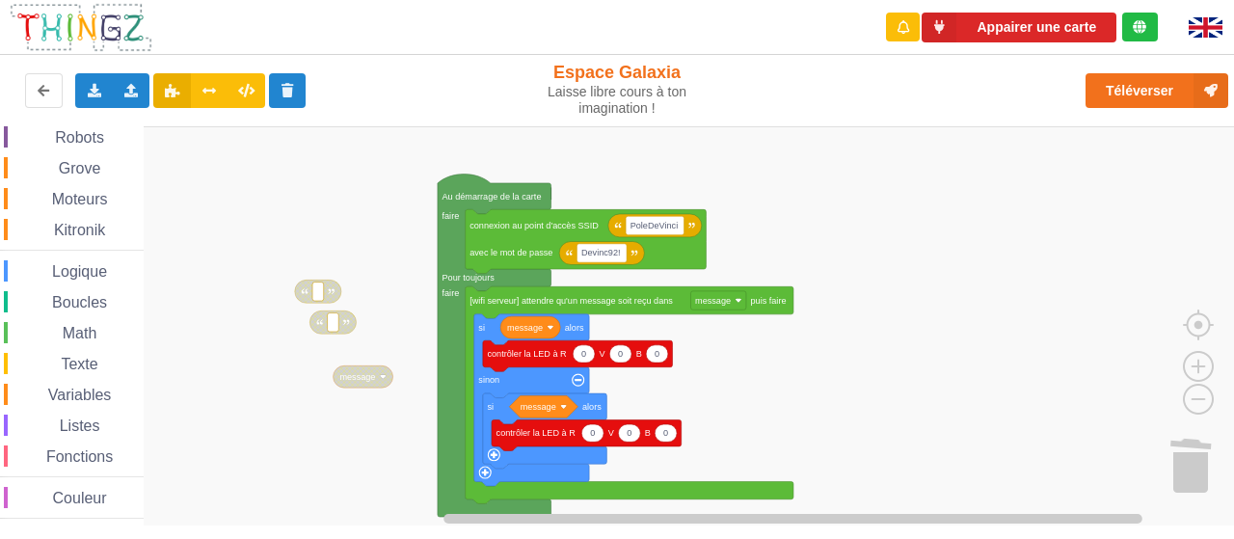
click at [93, 271] on span "Logique" at bounding box center [79, 271] width 61 height 16
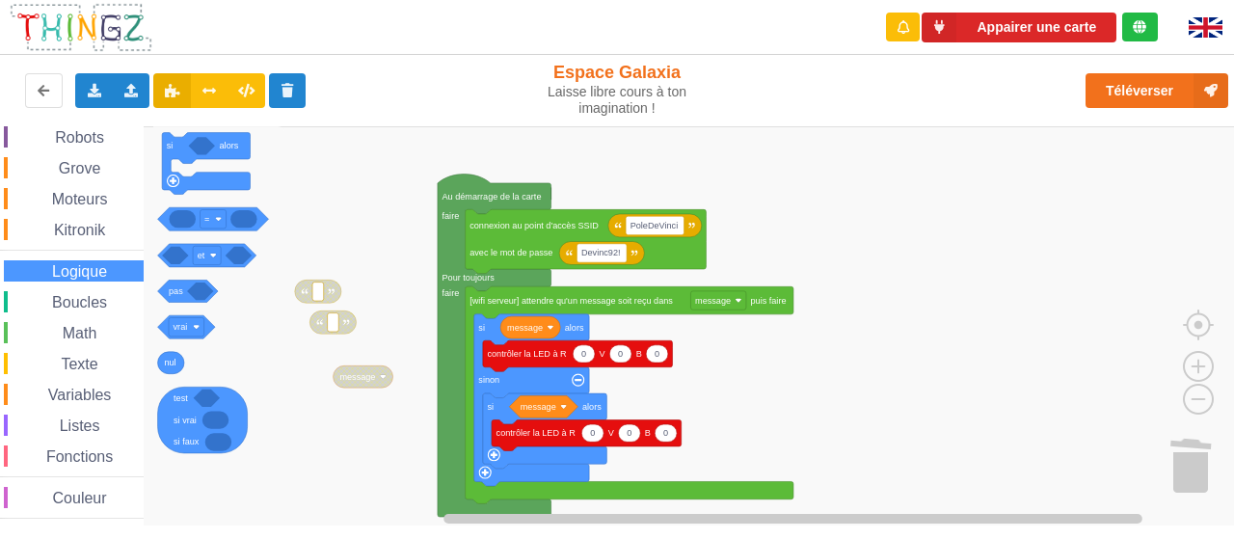
scroll to position [0, 0]
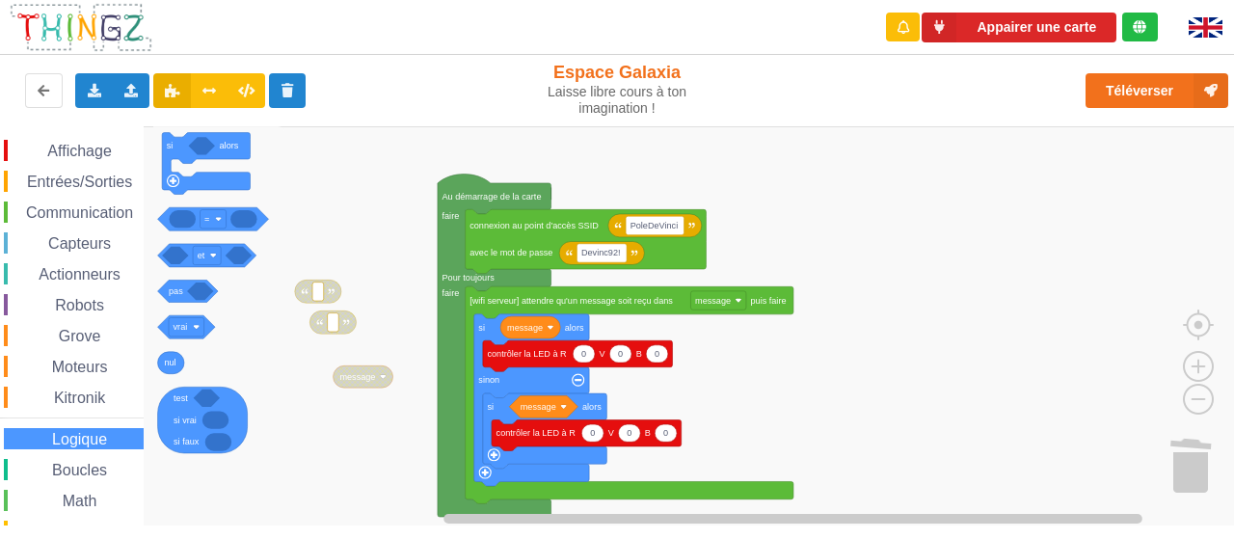
click at [94, 146] on span "Affichage" at bounding box center [78, 151] width 69 height 16
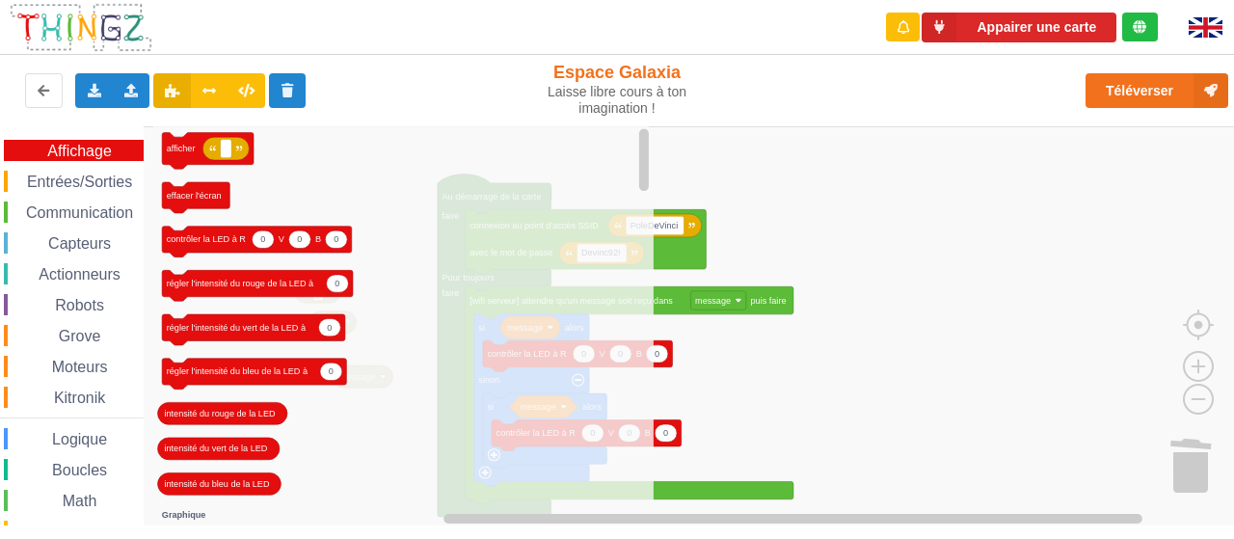
click at [73, 174] on span "Entrées/Sorties" at bounding box center [79, 182] width 111 height 16
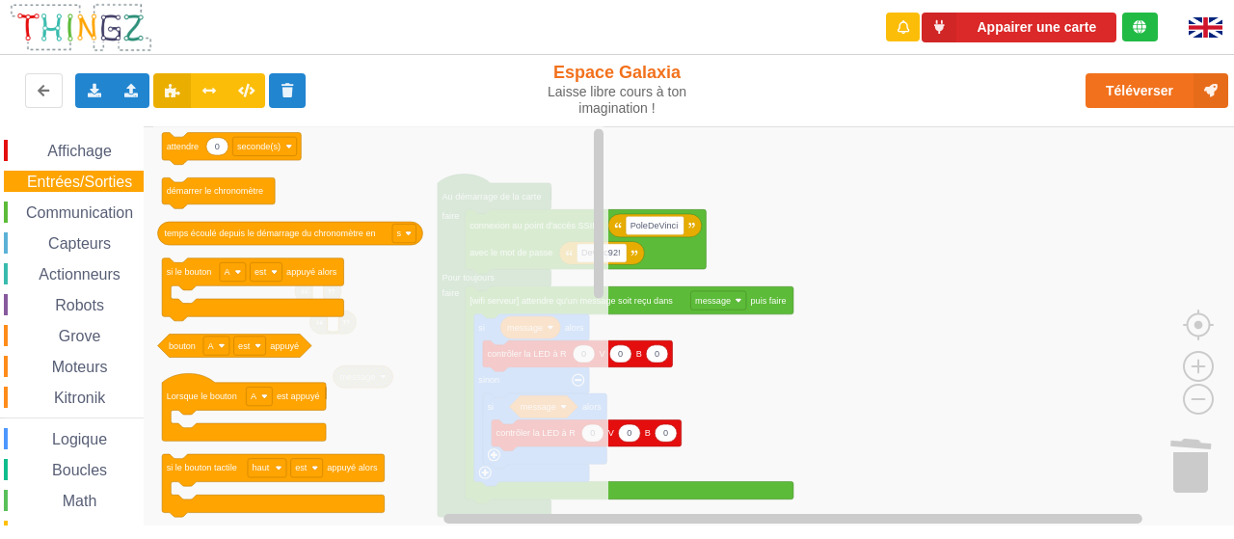
click at [75, 209] on span "Communication" at bounding box center [79, 212] width 113 height 16
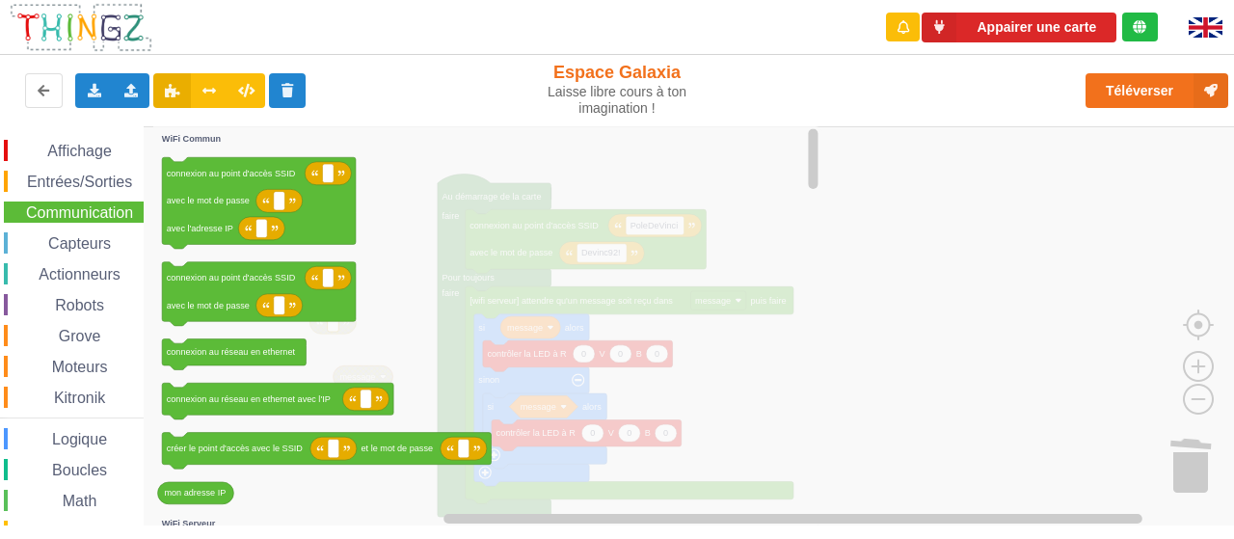
click at [79, 248] on span "Capteurs" at bounding box center [79, 243] width 68 height 16
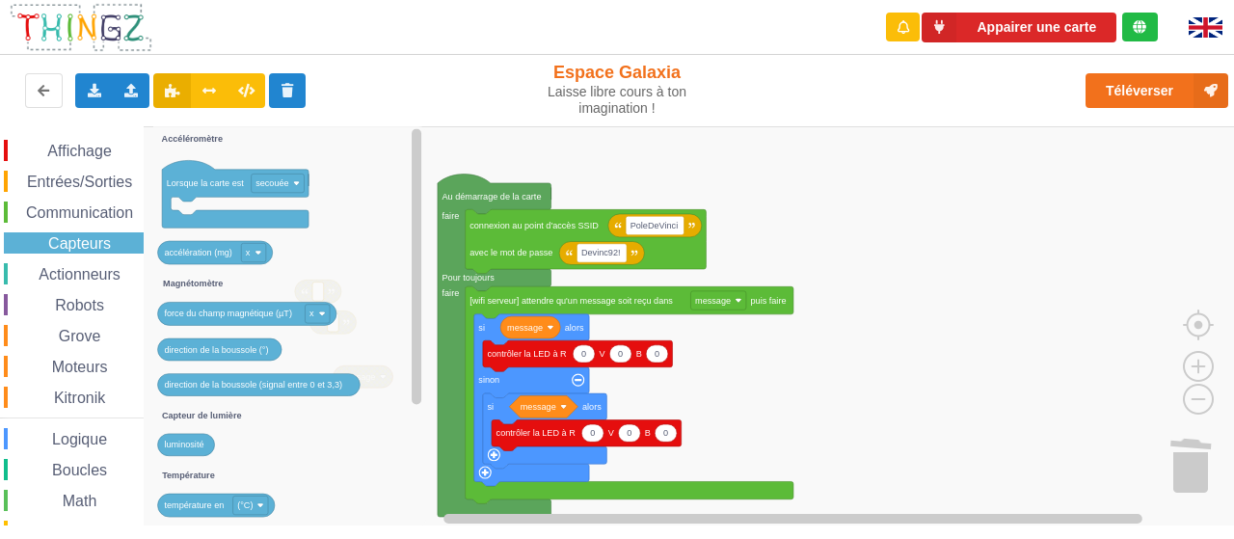
click at [92, 271] on span "Actionneurs" at bounding box center [80, 274] width 88 height 16
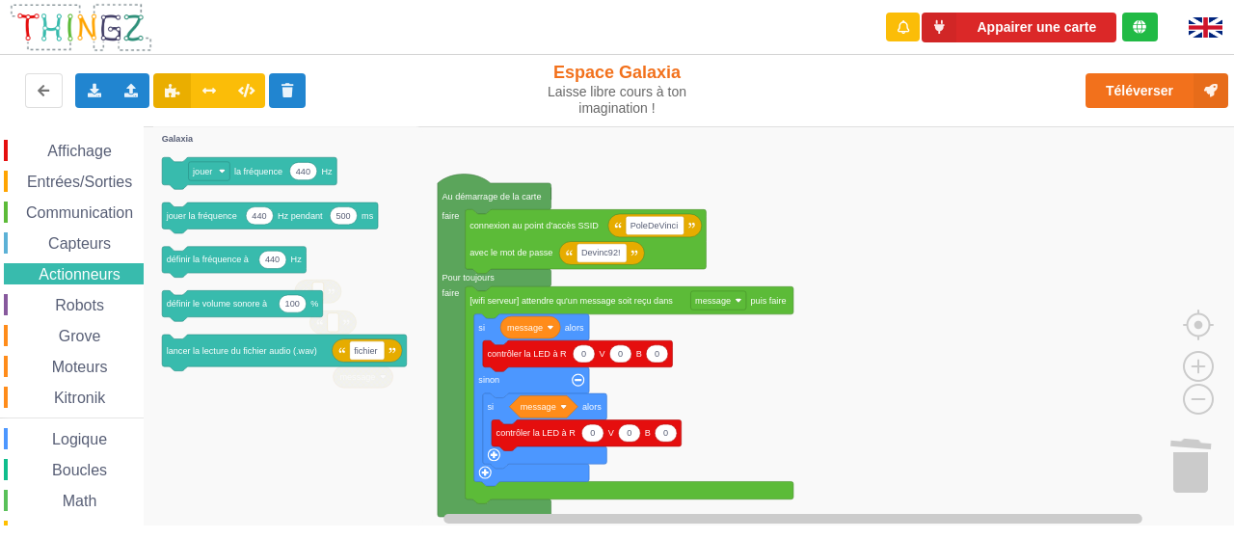
click at [93, 299] on span "Robots" at bounding box center [79, 305] width 55 height 16
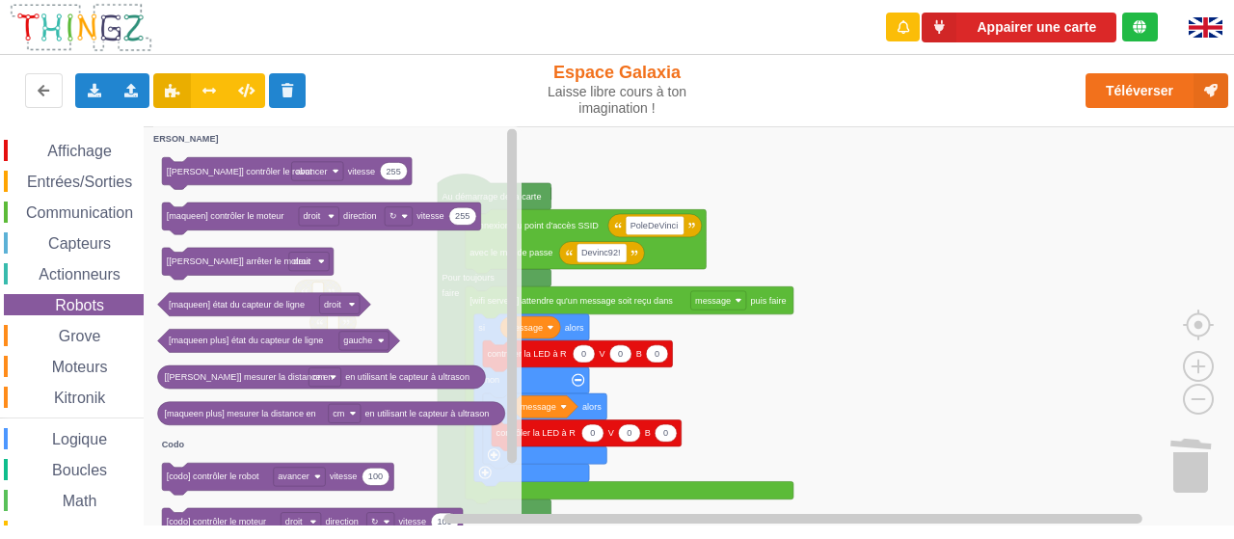
click at [85, 330] on span "Grove" at bounding box center [80, 336] width 48 height 16
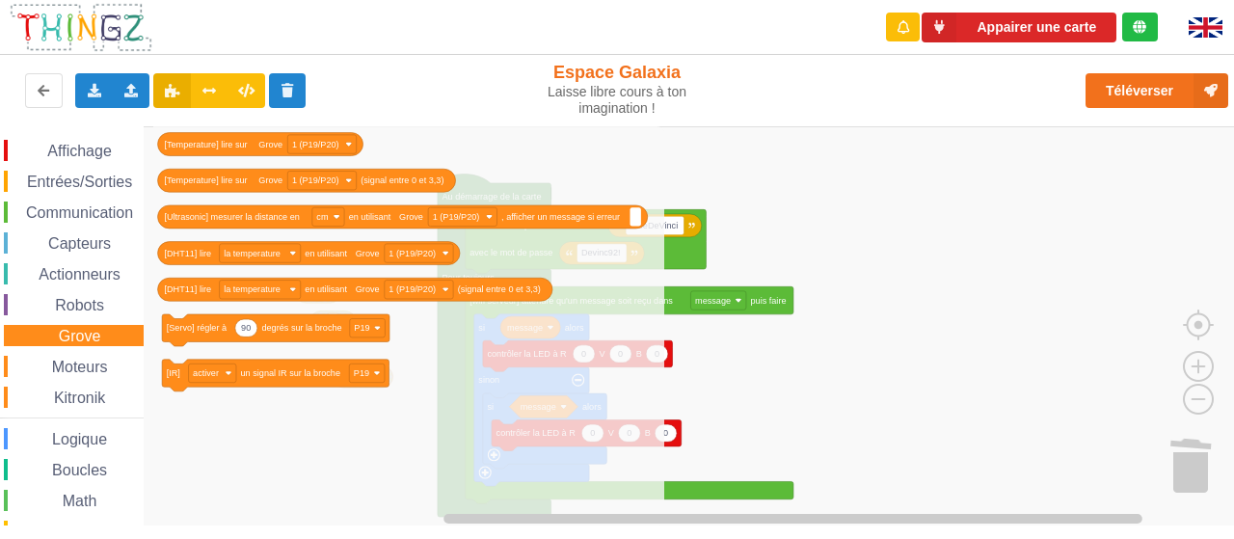
click at [85, 373] on span "Moteurs" at bounding box center [80, 367] width 62 height 16
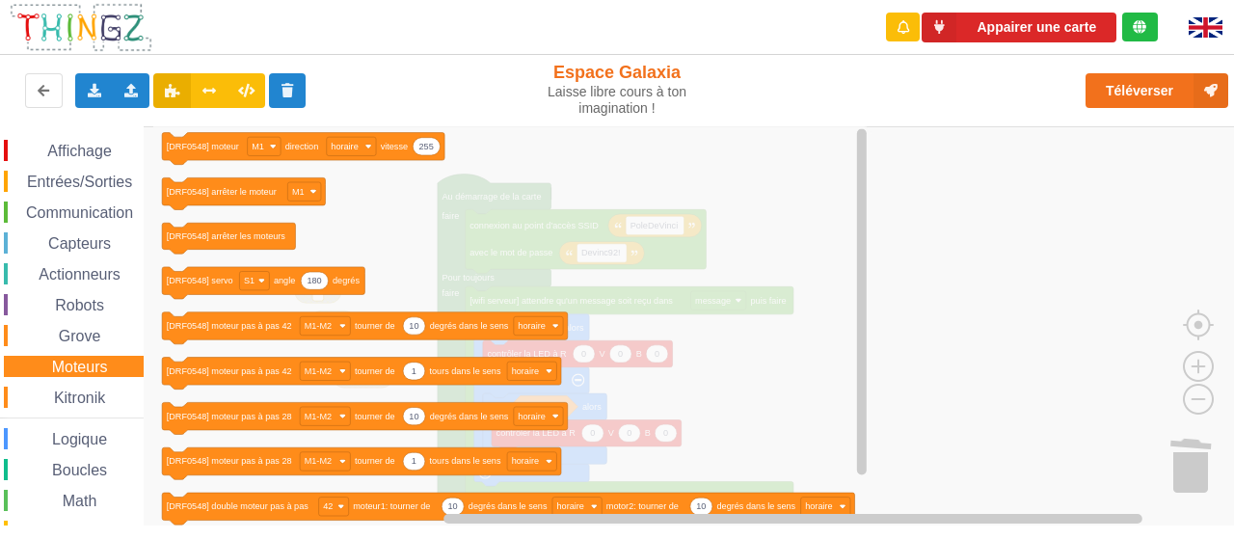
click at [85, 402] on span "Kitronik" at bounding box center [79, 397] width 57 height 16
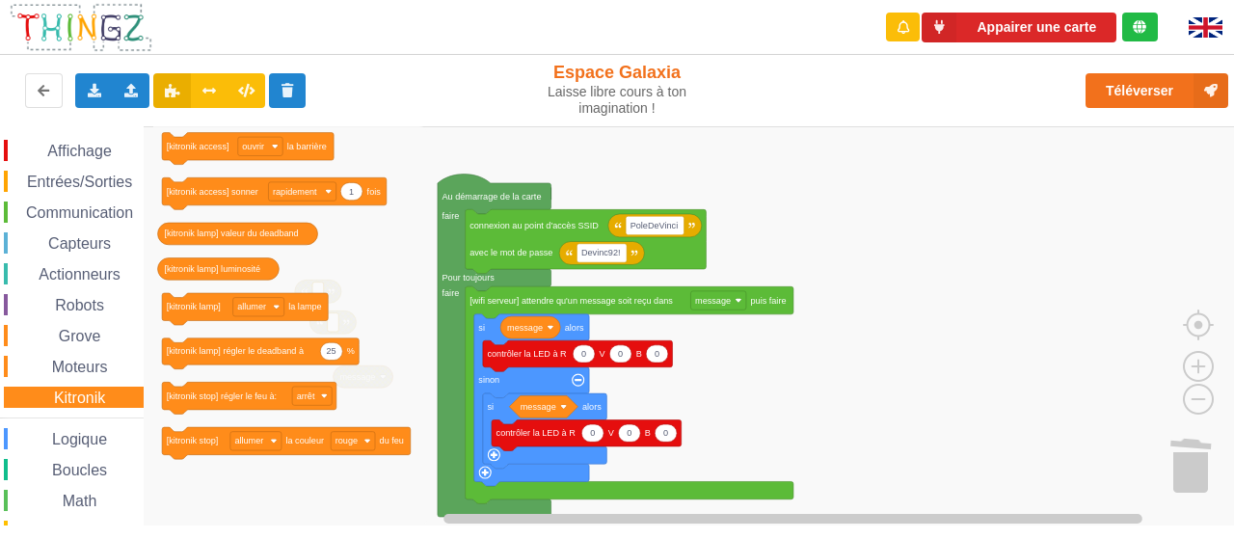
scroll to position [168, 0]
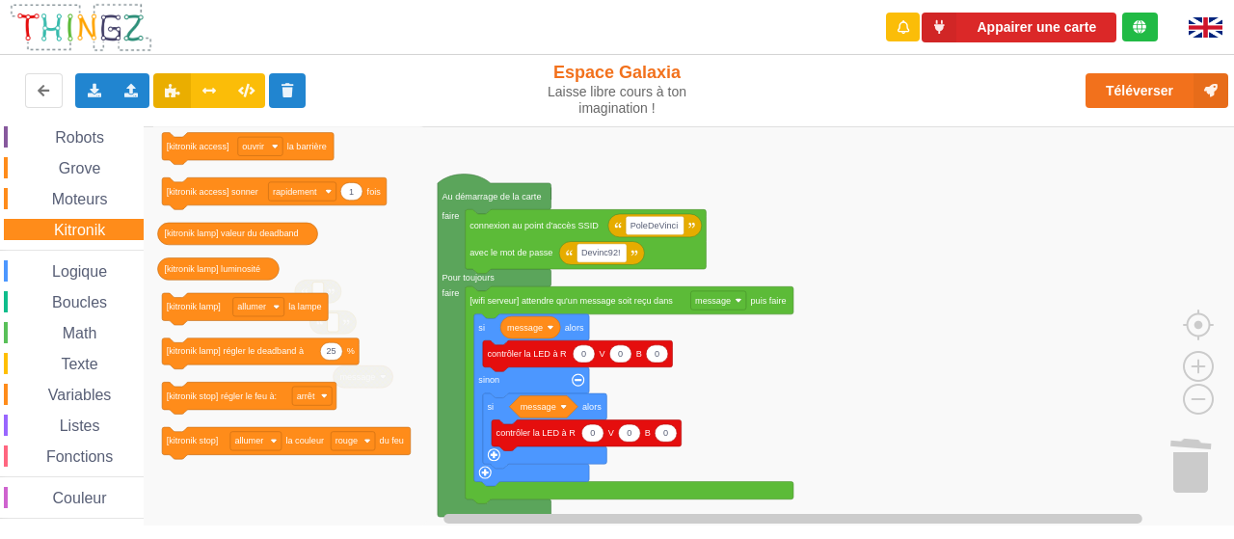
click at [89, 273] on span "Logique" at bounding box center [79, 271] width 61 height 16
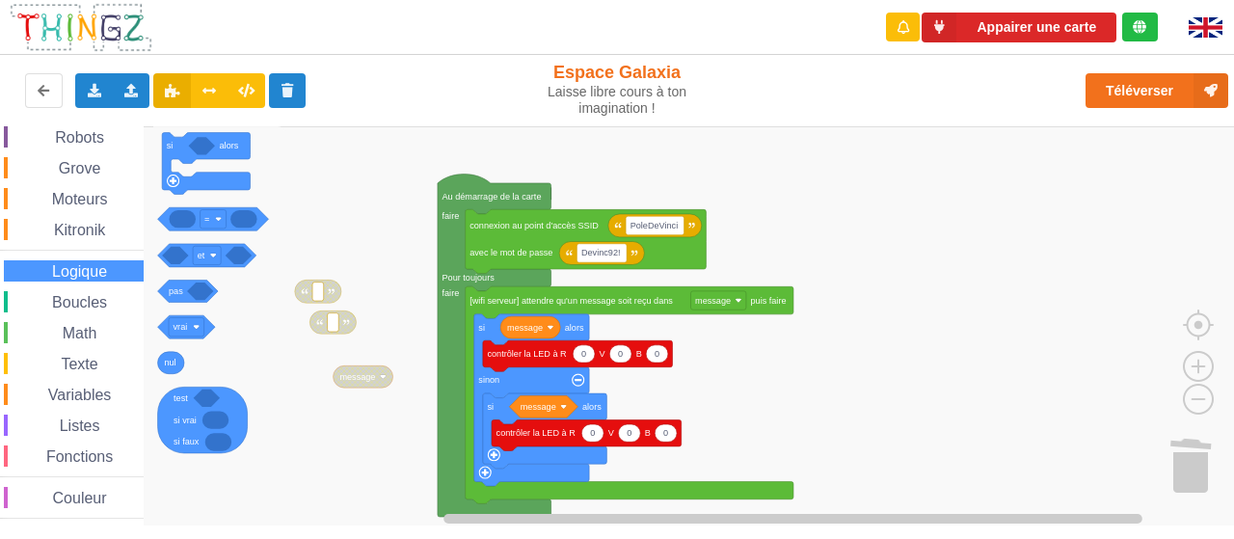
click at [91, 308] on span "Boucles" at bounding box center [79, 302] width 61 height 16
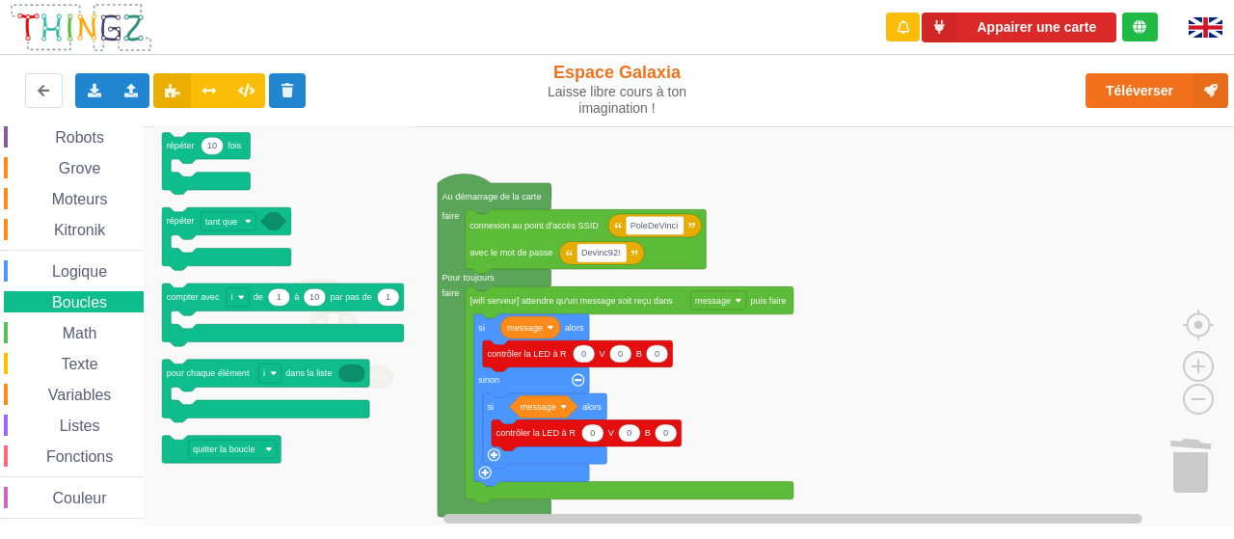
click at [91, 332] on span "Math" at bounding box center [80, 333] width 40 height 16
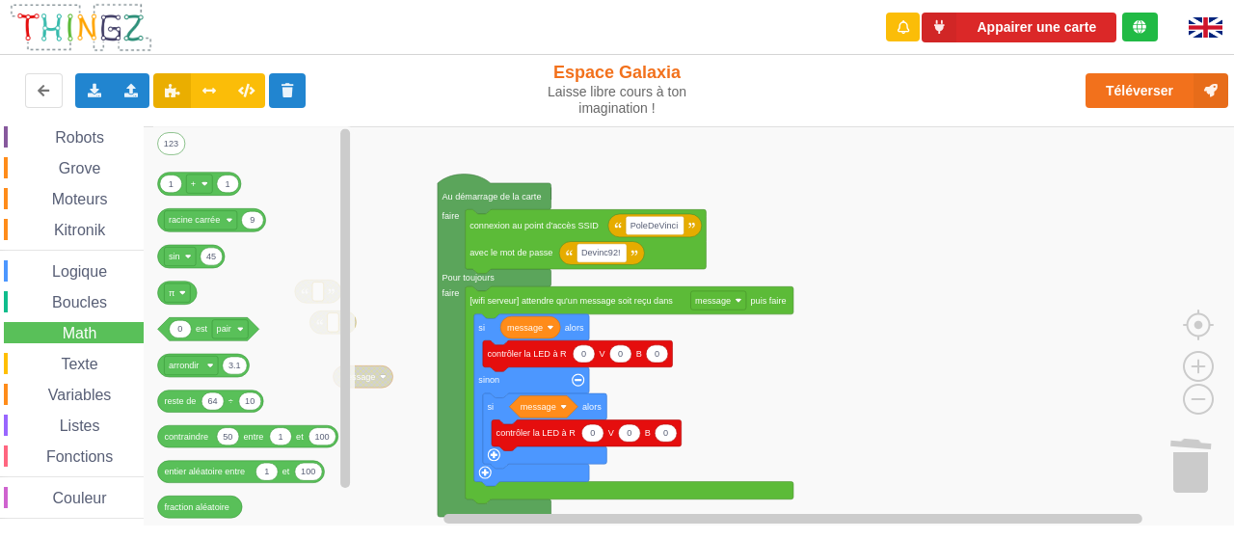
click at [87, 374] on div "Affichage Entrées/Sorties Communication Capteurs Actionneurs Robots Grove Moteu…" at bounding box center [72, 245] width 144 height 547
click at [88, 368] on span "Texte" at bounding box center [79, 364] width 42 height 16
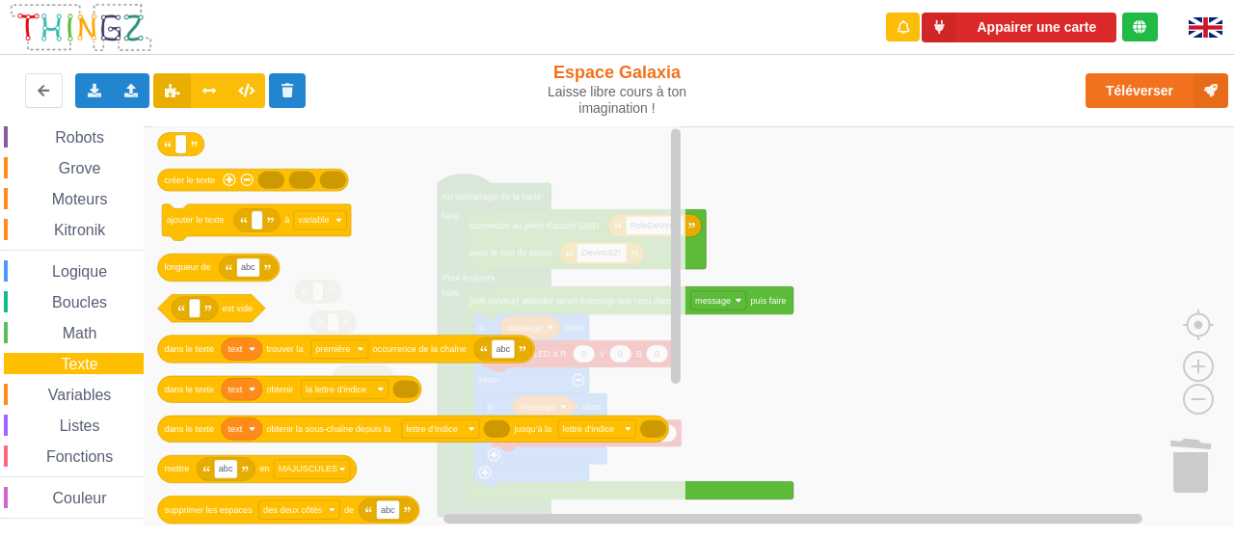
click at [85, 319] on div "Affichage Entrées/Sorties Communication Capteurs Actionneurs Robots Grove Moteu…" at bounding box center [72, 245] width 144 height 547
click at [88, 291] on div "Boucles" at bounding box center [74, 301] width 140 height 21
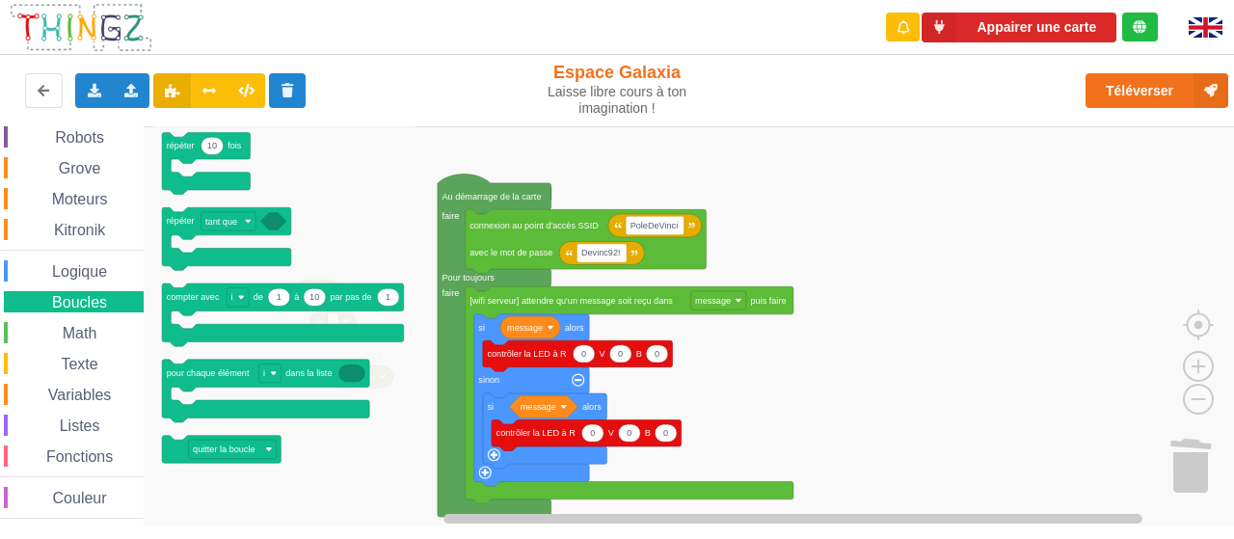
click at [88, 266] on span "Logique" at bounding box center [79, 271] width 61 height 16
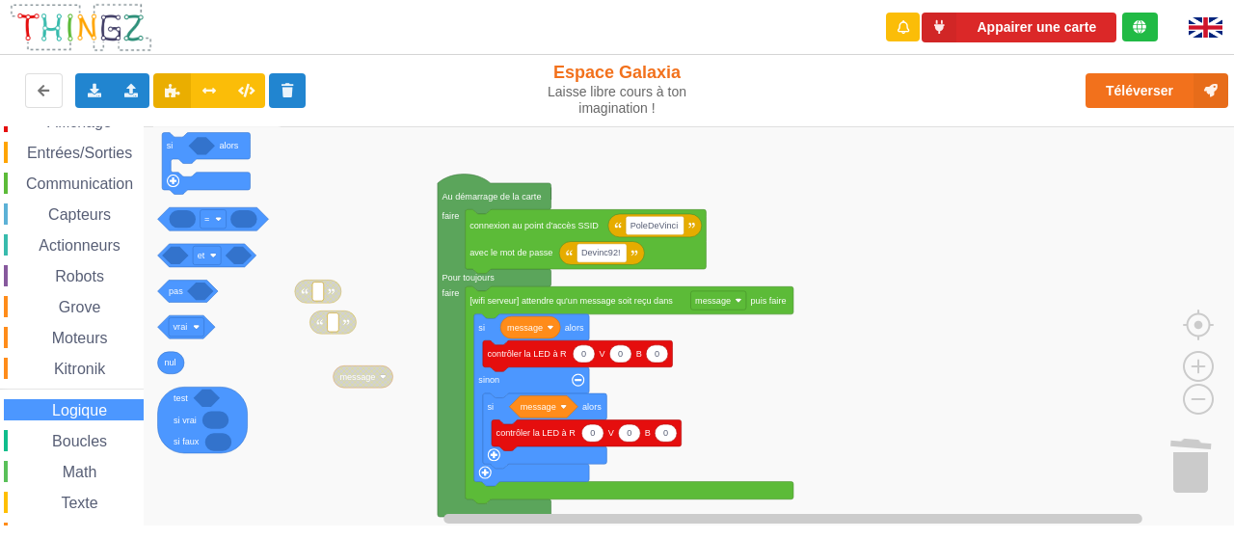
scroll to position [1, 0]
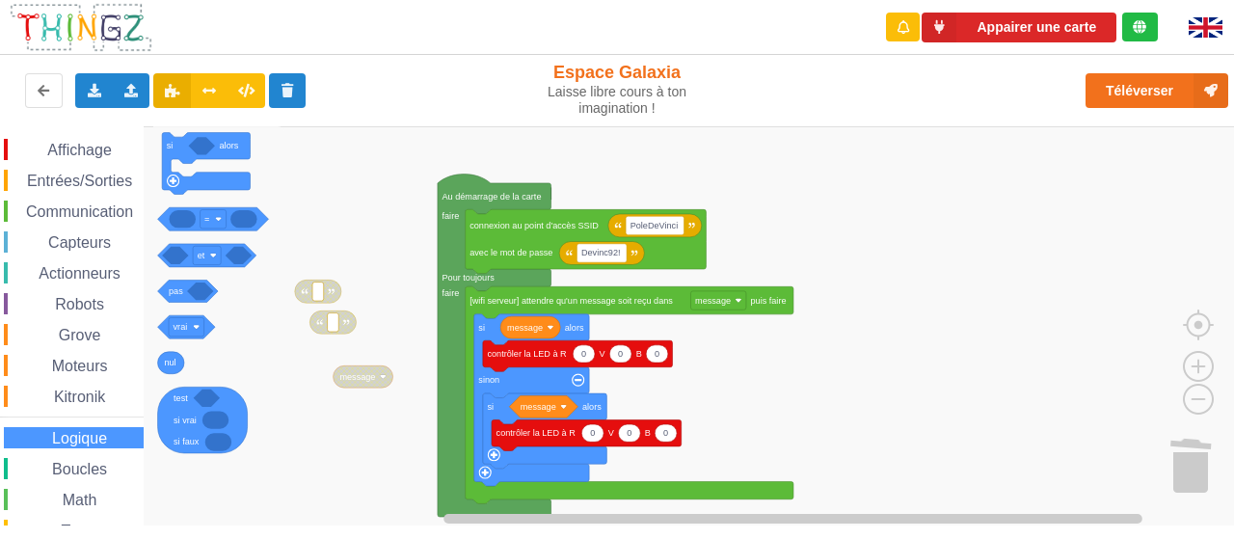
click at [88, 266] on span "Actionneurs" at bounding box center [80, 273] width 88 height 16
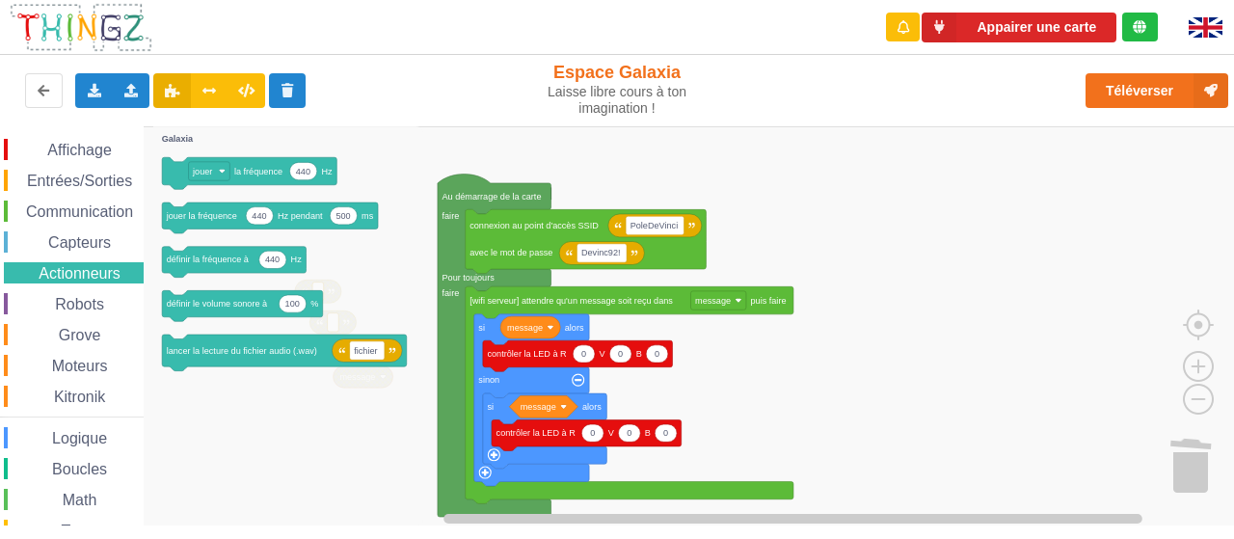
click at [89, 231] on div "Capteurs" at bounding box center [74, 241] width 140 height 21
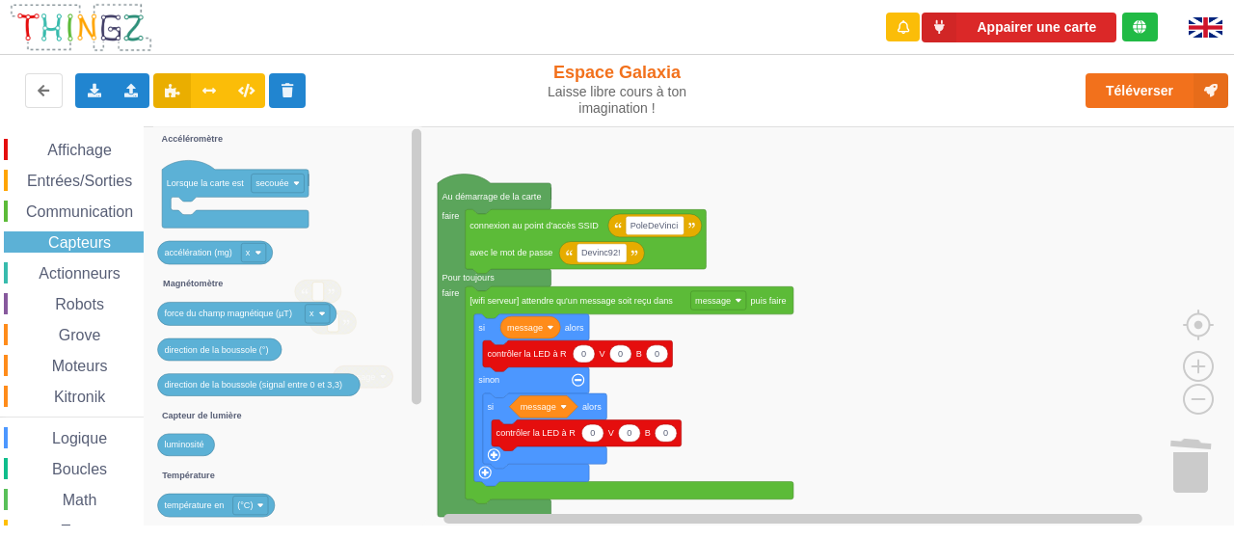
click at [87, 203] on span "Communication" at bounding box center [79, 211] width 113 height 16
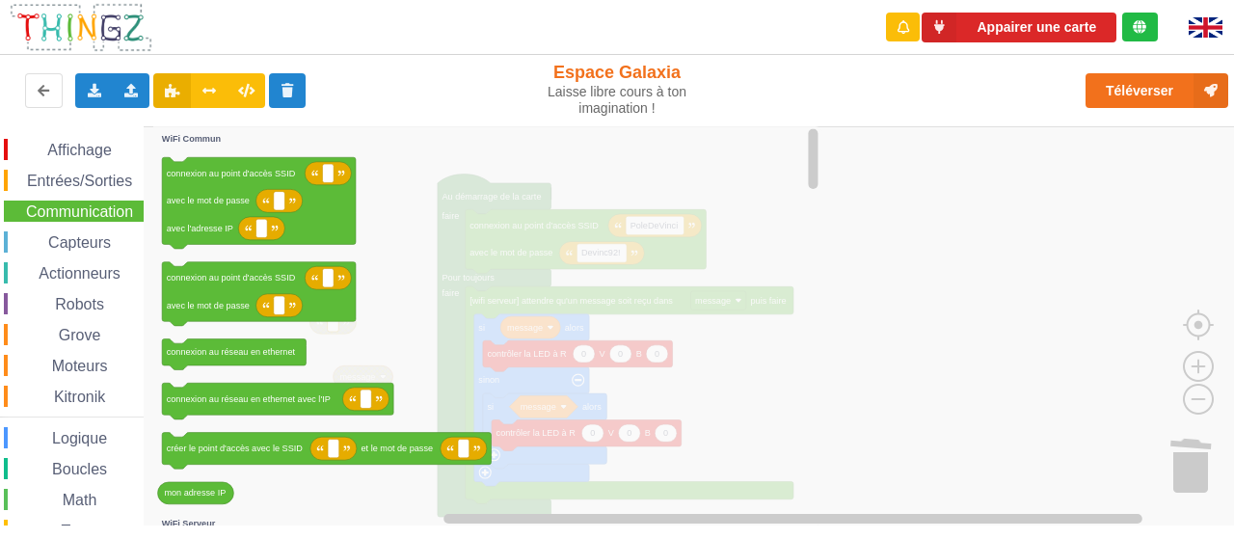
click at [87, 176] on span "Entrées/Sorties" at bounding box center [79, 181] width 111 height 16
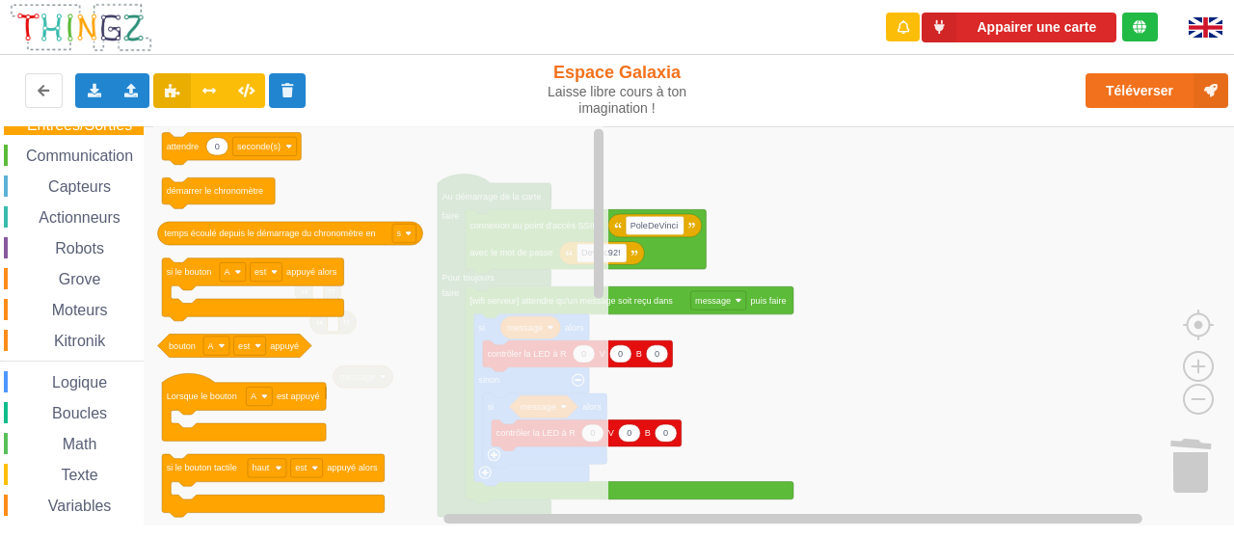
scroll to position [61, 0]
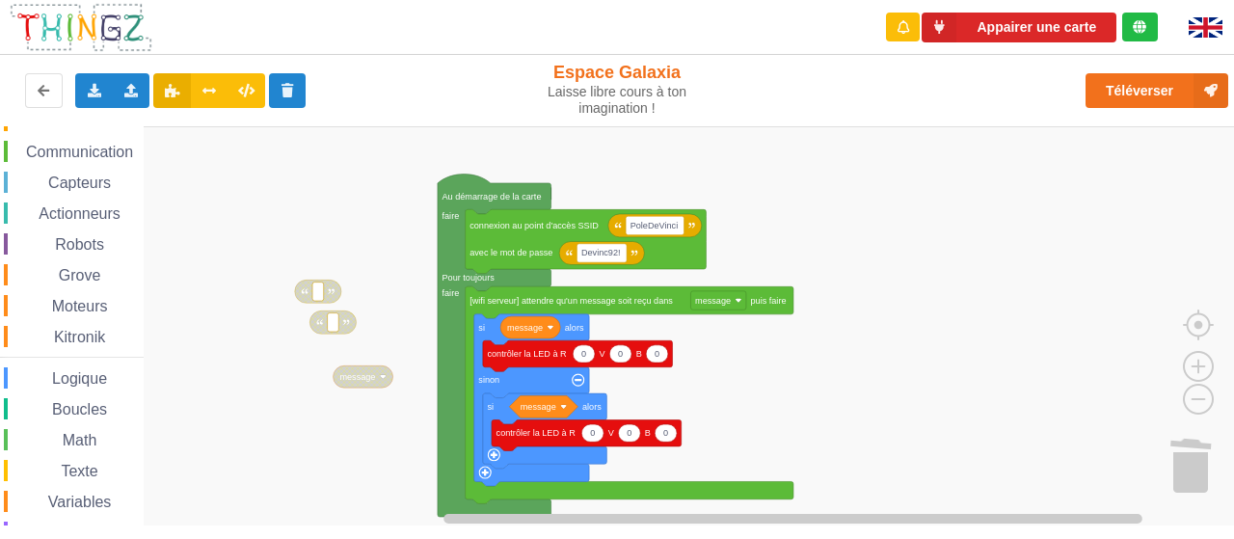
click at [960, 254] on rect "Espace de travail de Blocky" at bounding box center [623, 326] width 1247 height 400
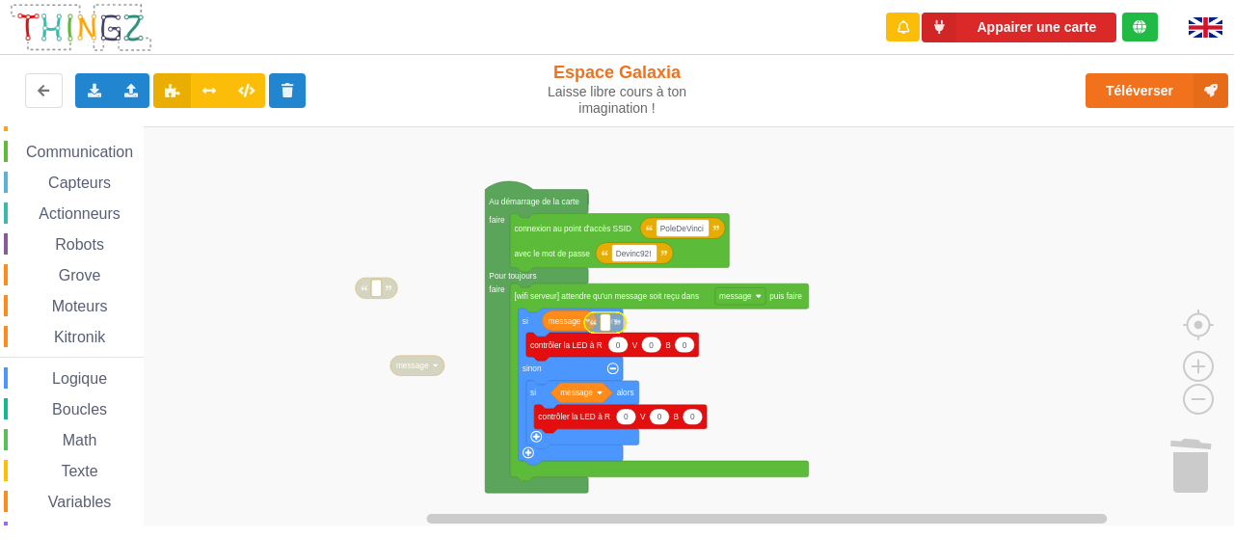
click at [619, 323] on image "Espace de travail de Blocky" at bounding box center [617, 322] width 6 height 6
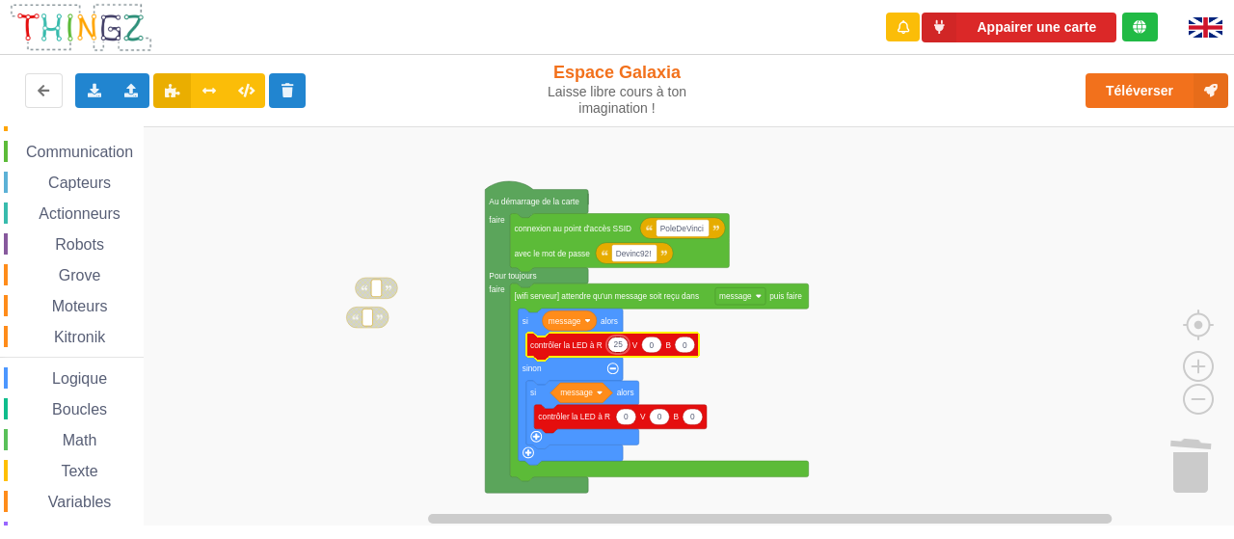
type input "255"
click at [838, 369] on rect "Espace de travail de Blocky" at bounding box center [623, 326] width 1247 height 400
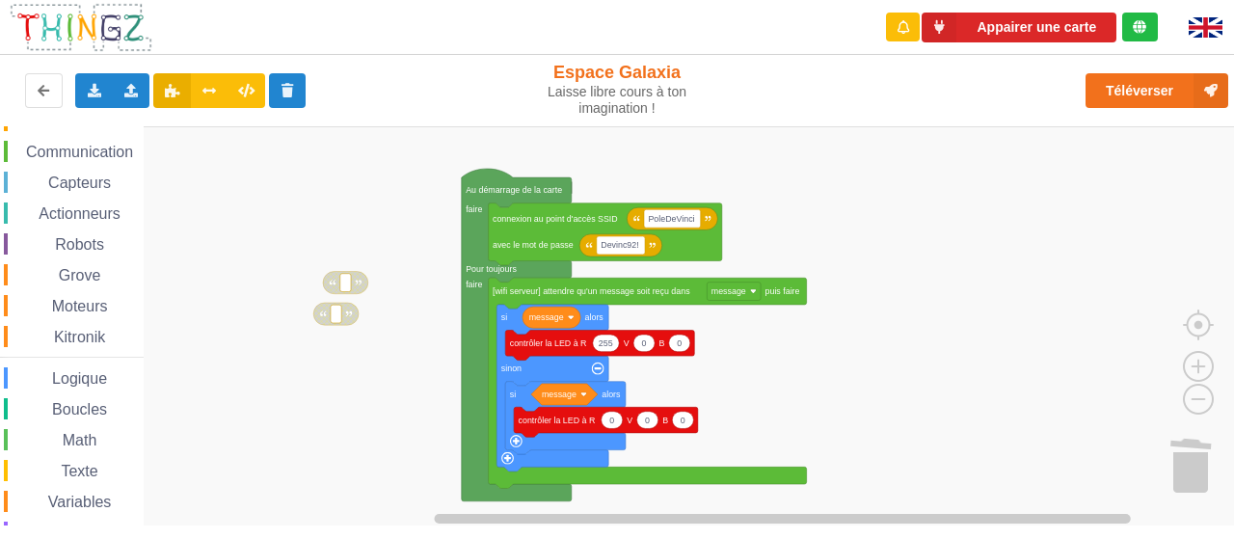
click at [66, 373] on span "Logique" at bounding box center [79, 378] width 61 height 16
click at [91, 377] on span "Logique" at bounding box center [79, 378] width 61 height 16
click at [536, 319] on div "Affichage Entrées/Sorties Communication Capteurs Actionneurs Robots Grove Moteu…" at bounding box center [623, 325] width 1247 height 399
click at [104, 373] on span "Logique" at bounding box center [79, 378] width 61 height 16
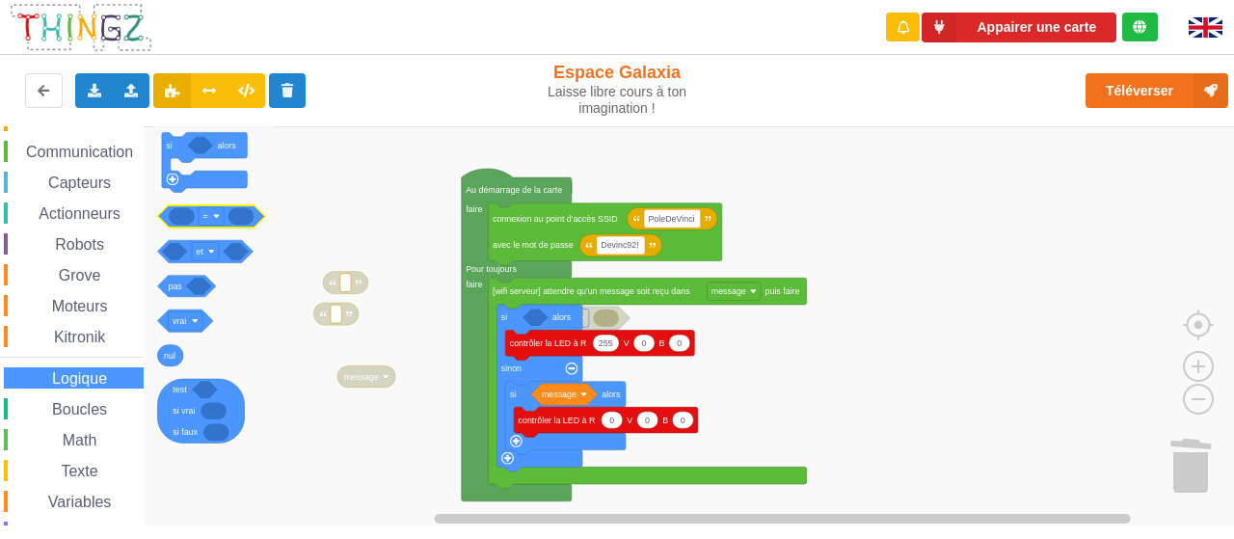
click at [256, 217] on icon "Espace de travail de Blocky" at bounding box center [211, 215] width 108 height 22
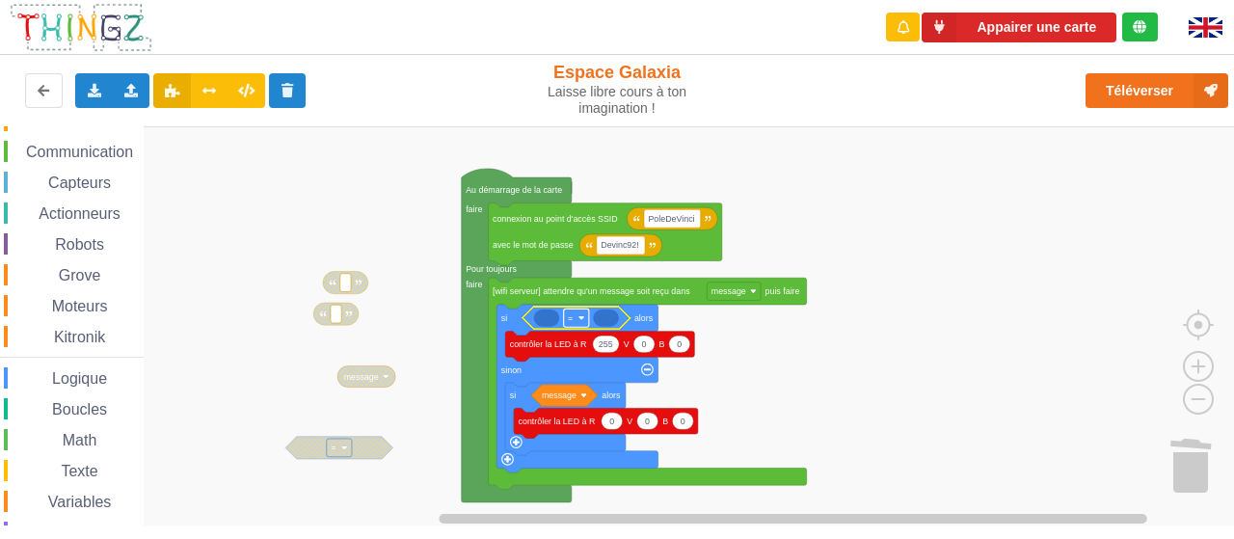
click at [574, 322] on rect "Espace de travail de Blocky" at bounding box center [576, 317] width 25 height 18
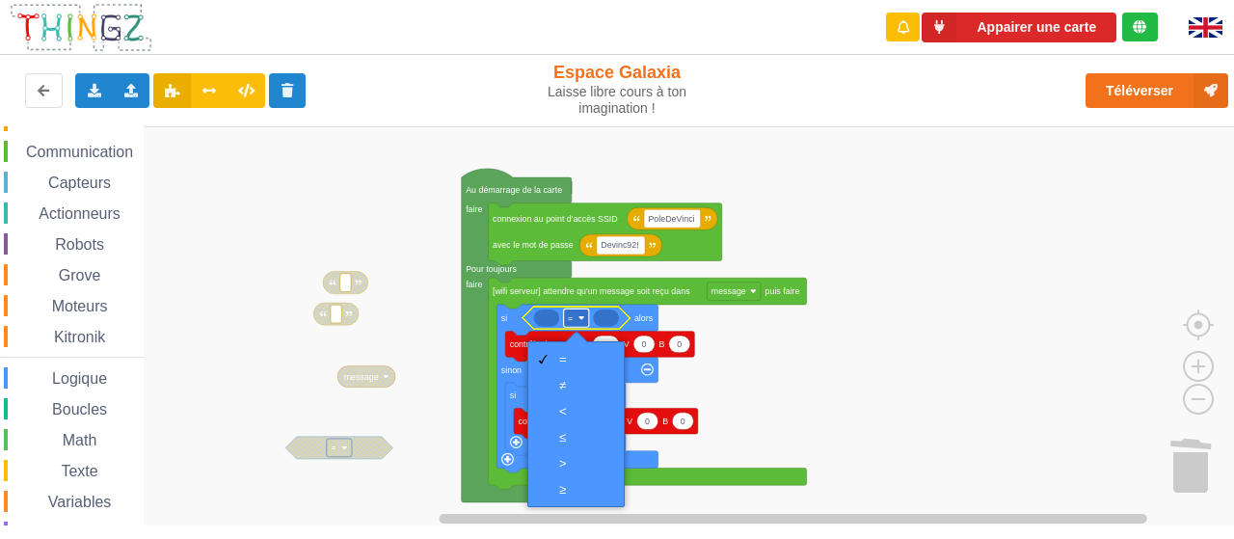
click at [574, 322] on rect "Espace de travail de Blocky" at bounding box center [576, 317] width 25 height 18
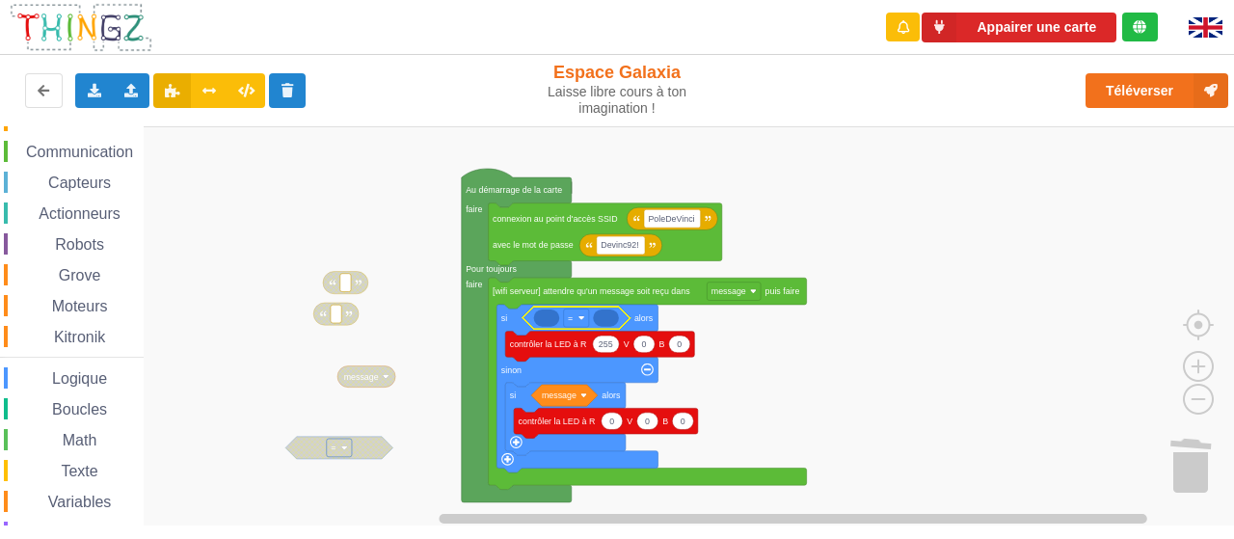
click at [537, 317] on icon "Espace de travail de Blocky" at bounding box center [547, 317] width 26 height 17
click at [550, 321] on icon "Espace de travail de Blocky" at bounding box center [547, 317] width 26 height 17
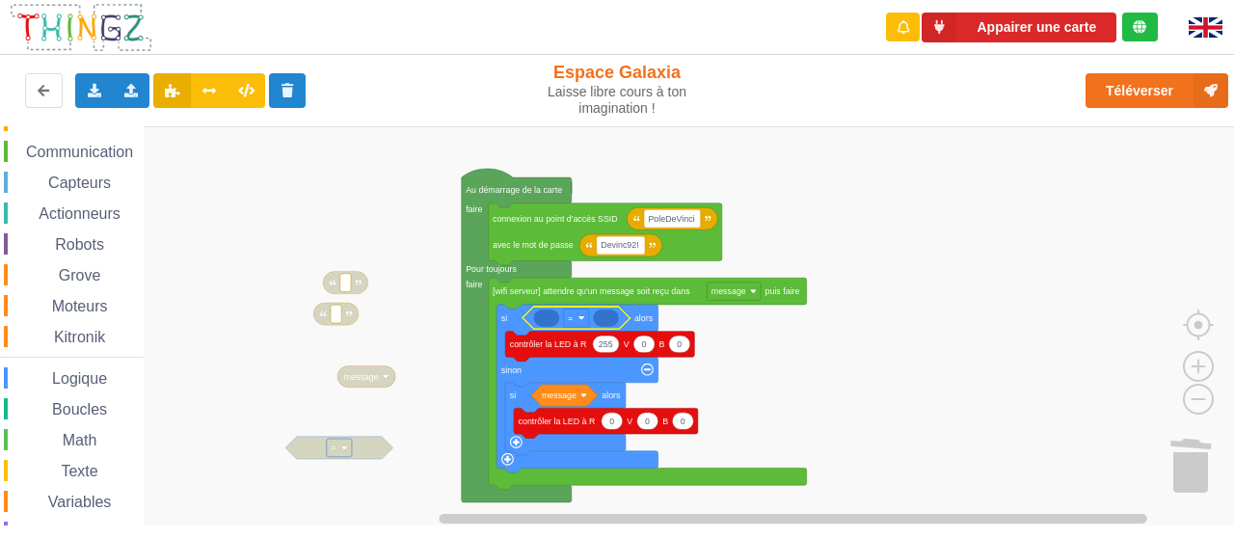
click at [550, 321] on icon "Espace de travail de Blocky" at bounding box center [547, 317] width 26 height 17
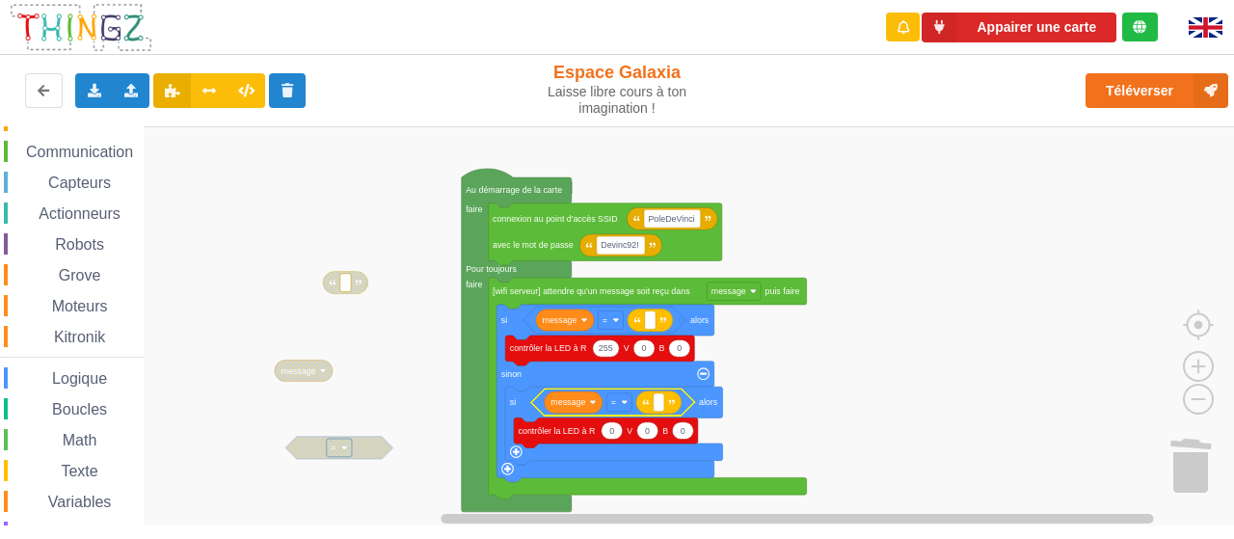
click at [858, 385] on rect "Espace de travail de Blocky" at bounding box center [623, 326] width 1247 height 400
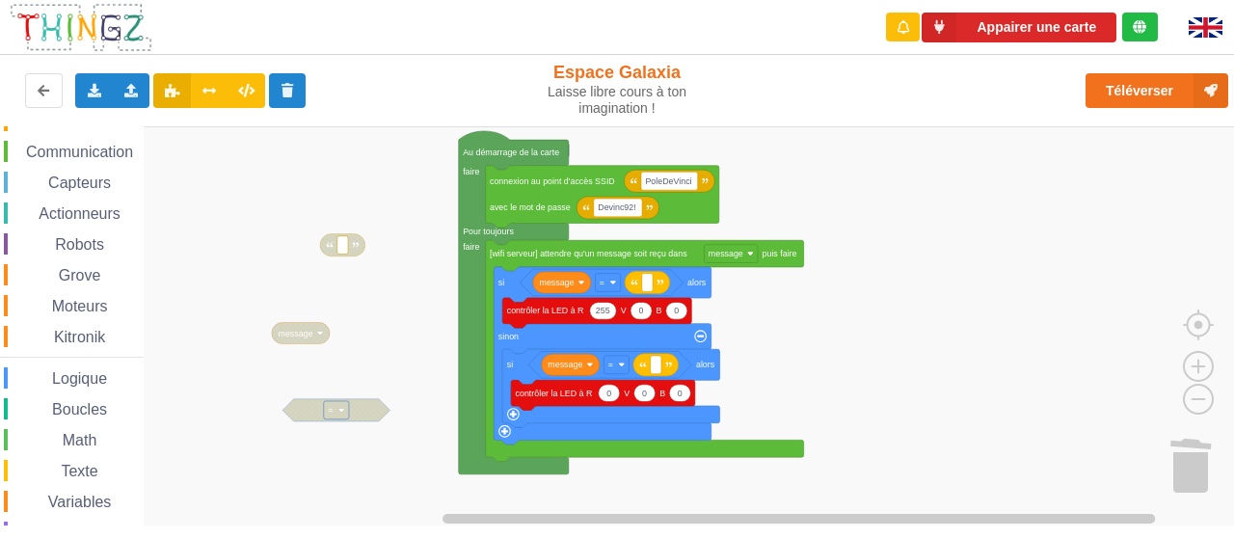
click at [869, 348] on div "Affichage Entrées/Sorties Communication Capteurs Actionneurs Robots Grove Moteu…" at bounding box center [623, 325] width 1247 height 399
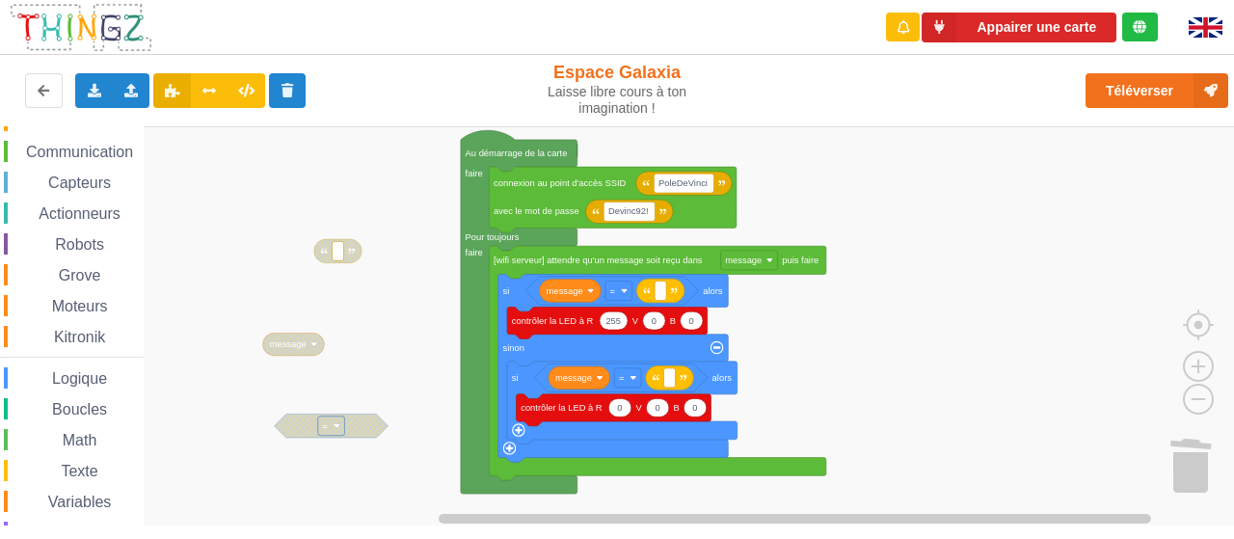
click at [876, 350] on div "Affichage Entrées/Sorties Communication Capteurs Actionneurs Robots Grove Moteu…" at bounding box center [623, 325] width 1247 height 399
click at [88, 396] on div "Affichage Entrées/Sorties Communication Capteurs Actionneurs Robots Grove Moteu…" at bounding box center [72, 352] width 144 height 547
click at [81, 409] on span "Boucles" at bounding box center [79, 409] width 61 height 16
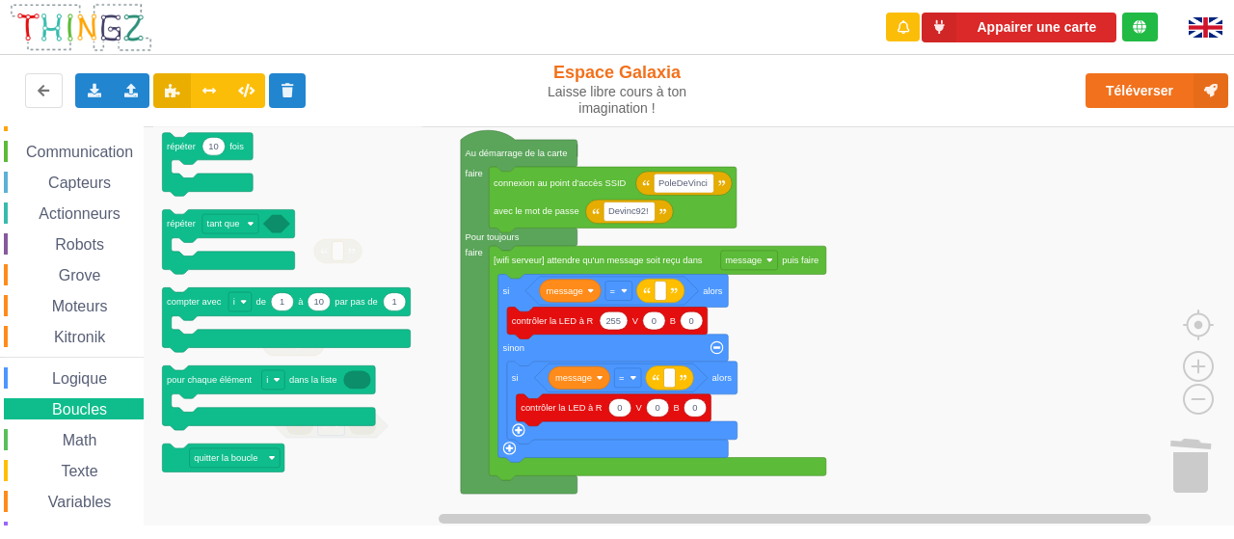
click at [81, 429] on div "Math" at bounding box center [74, 439] width 140 height 21
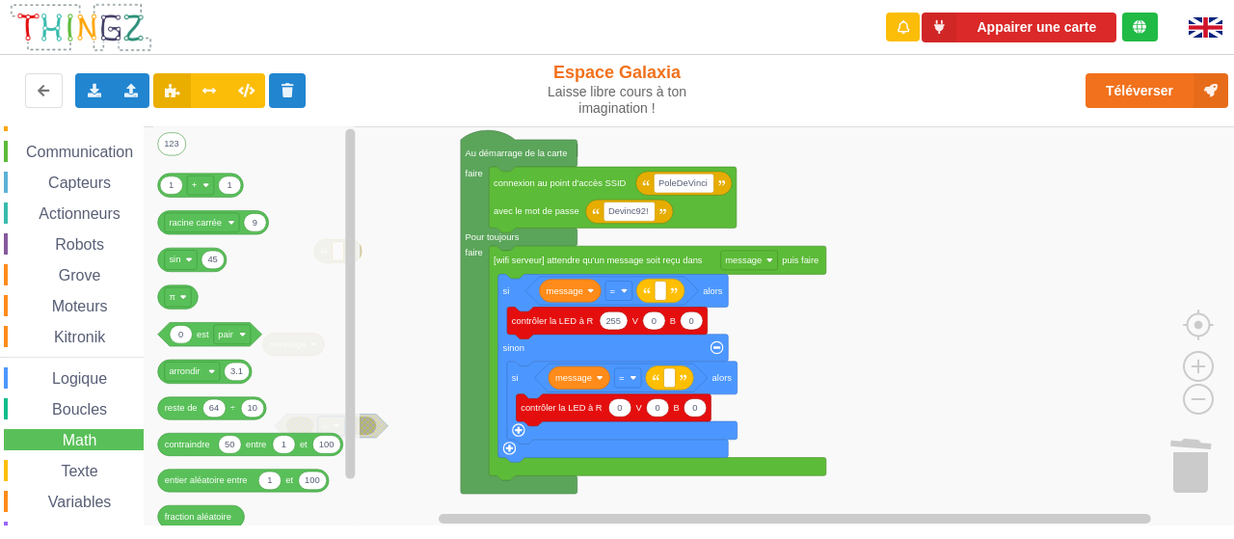
click at [83, 460] on div "Texte" at bounding box center [74, 470] width 140 height 21
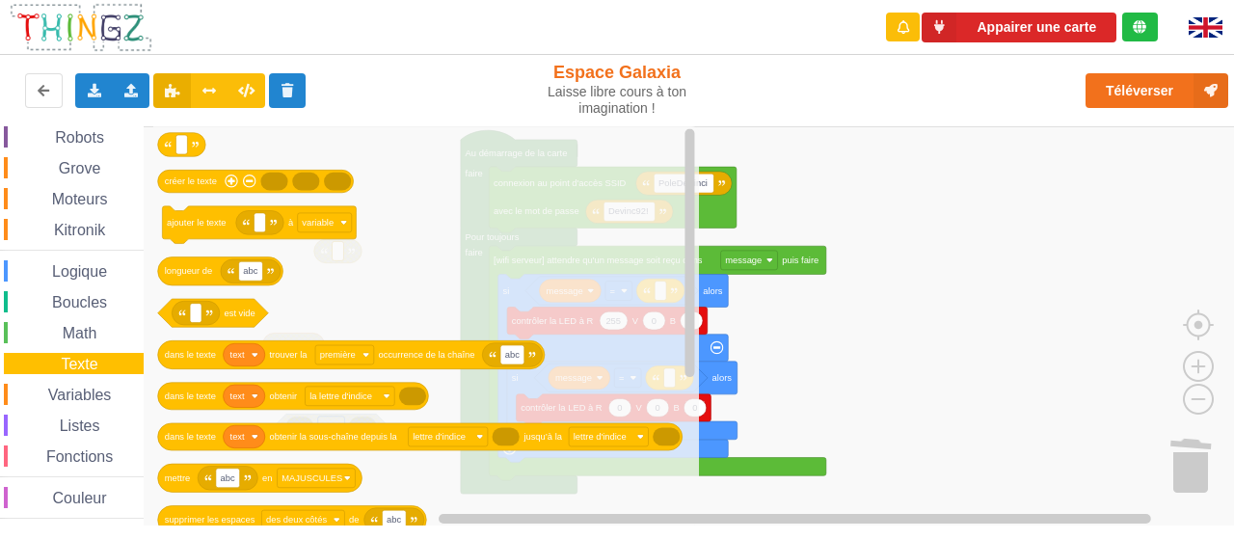
scroll to position [167, 0]
click at [84, 452] on span "Fonctions" at bounding box center [79, 457] width 72 height 16
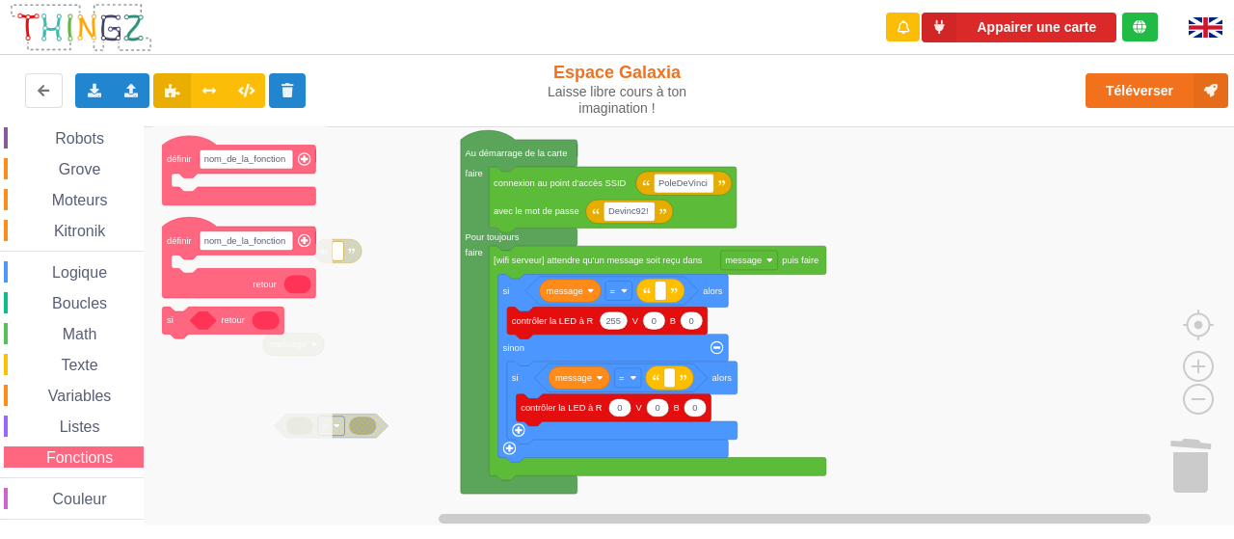
click at [84, 441] on div "Affichage Entrées/Sorties Communication Capteurs Actionneurs Robots Grove Moteu…" at bounding box center [72, 246] width 144 height 547
click at [84, 426] on span "Listes" at bounding box center [80, 426] width 46 height 16
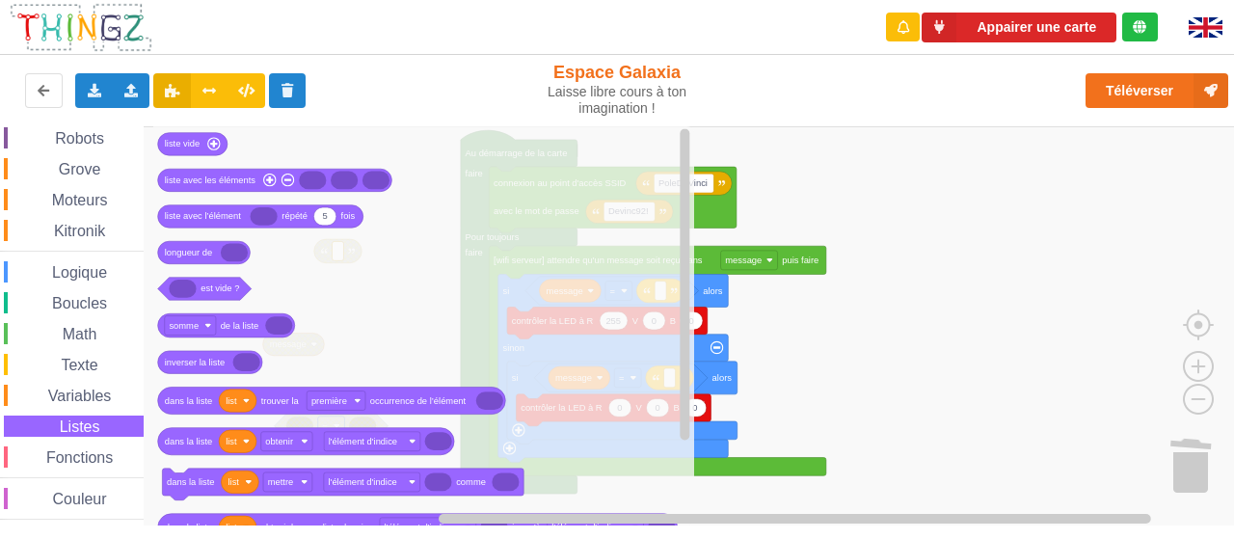
click at [85, 400] on span "Variables" at bounding box center [79, 396] width 69 height 16
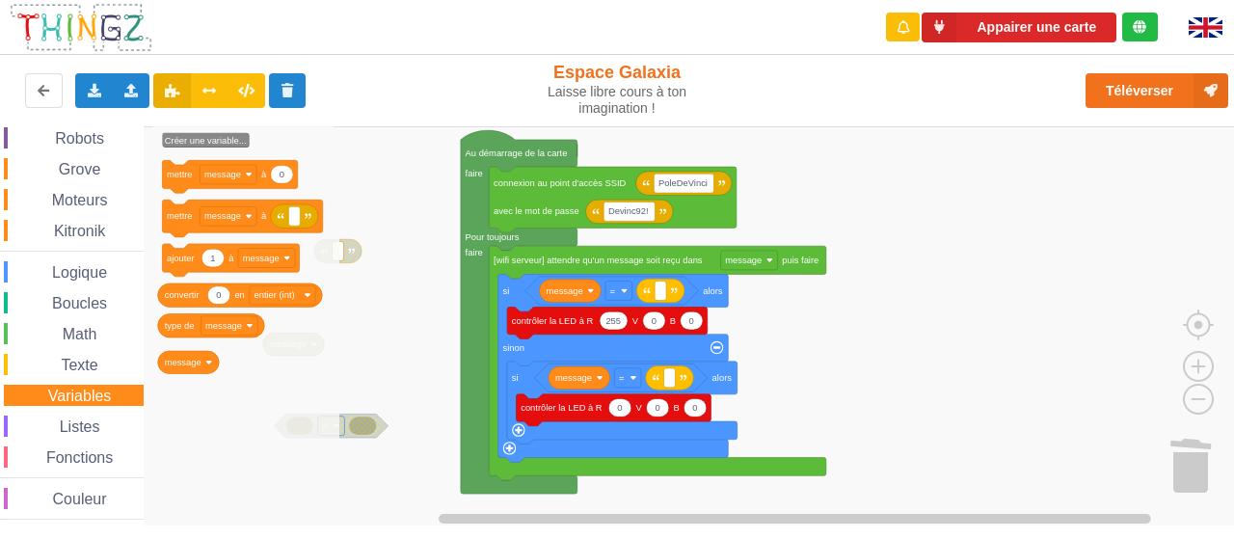
click at [85, 491] on span "Couleur" at bounding box center [80, 499] width 60 height 16
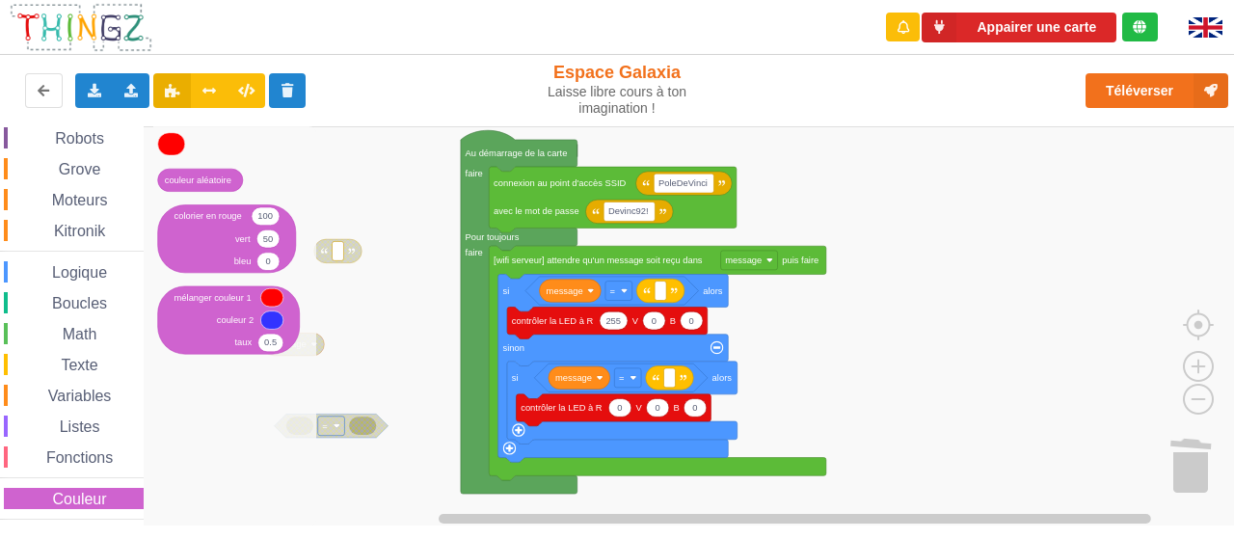
scroll to position [69, 0]
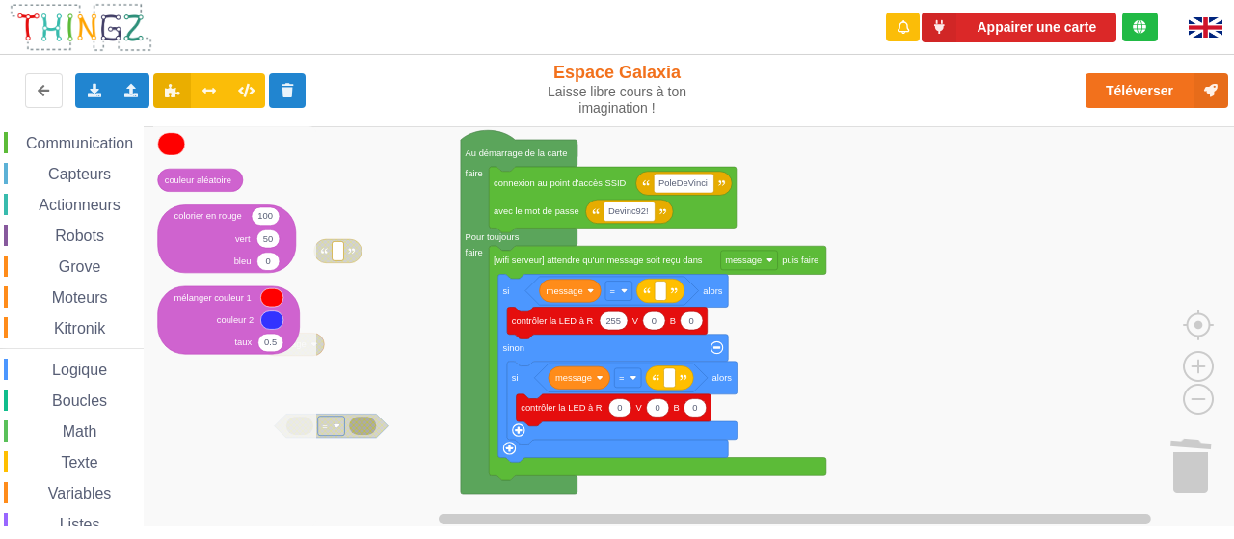
drag, startPoint x: 96, startPoint y: 323, endPoint x: 101, endPoint y: 335, distance: 12.5
click at [101, 335] on span "Kitronik" at bounding box center [79, 328] width 57 height 16
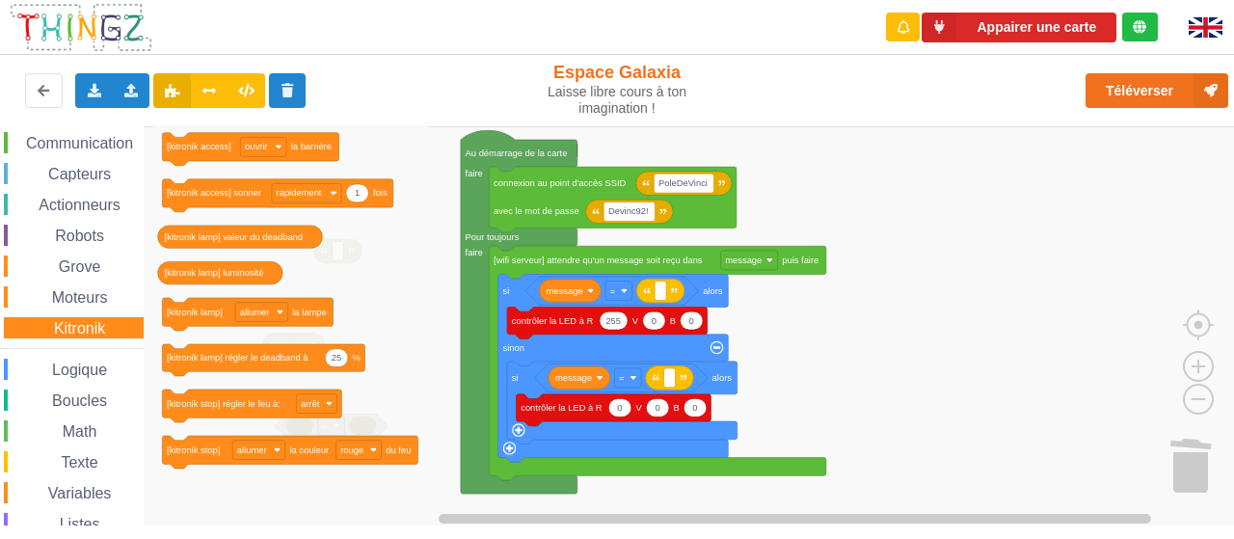
click at [82, 296] on span "Moteurs" at bounding box center [80, 297] width 62 height 16
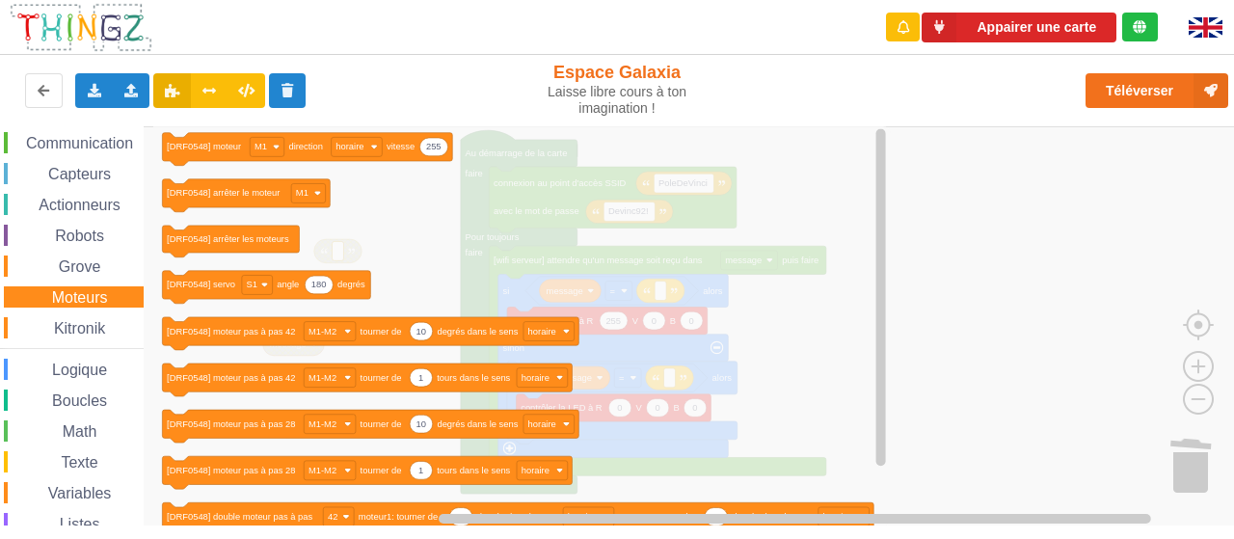
click at [89, 264] on span "Grove" at bounding box center [80, 266] width 48 height 16
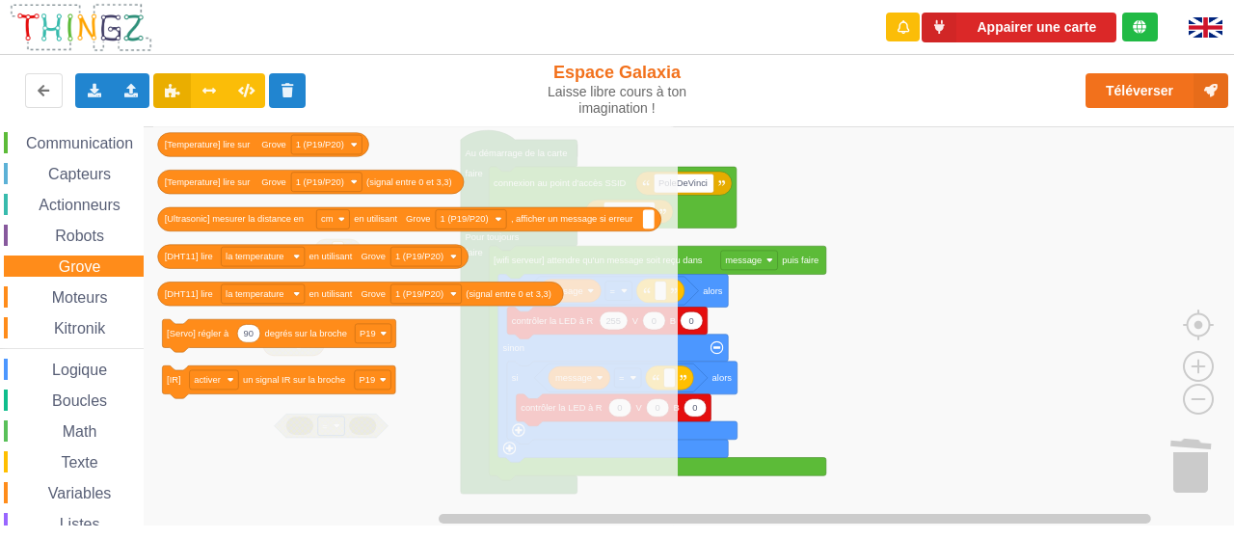
click at [83, 228] on span "Robots" at bounding box center [79, 236] width 55 height 16
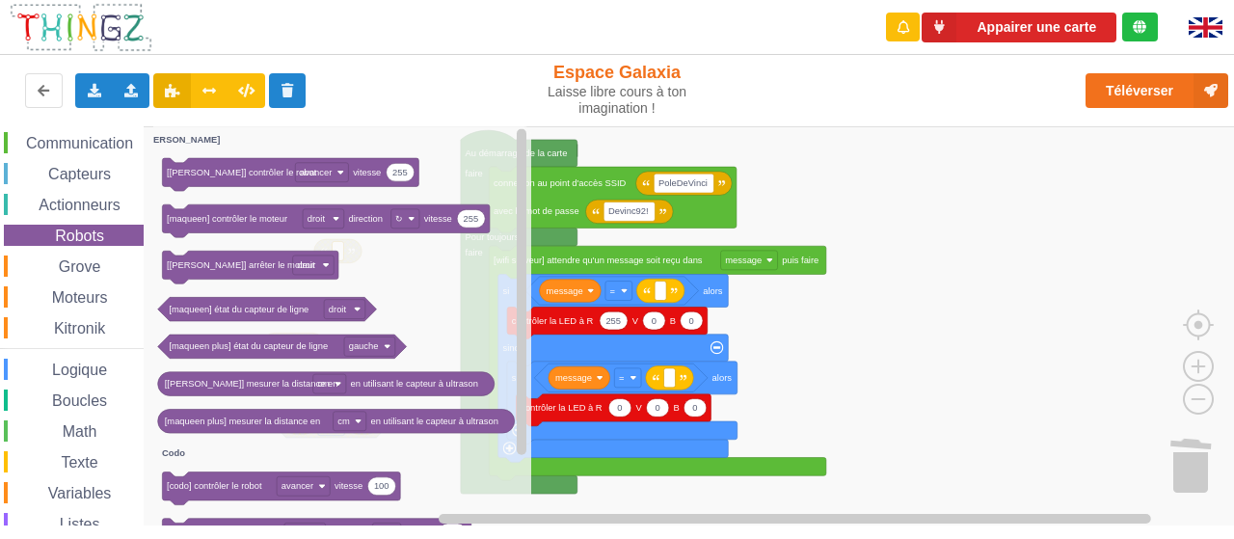
click at [82, 199] on span "Actionneurs" at bounding box center [80, 205] width 88 height 16
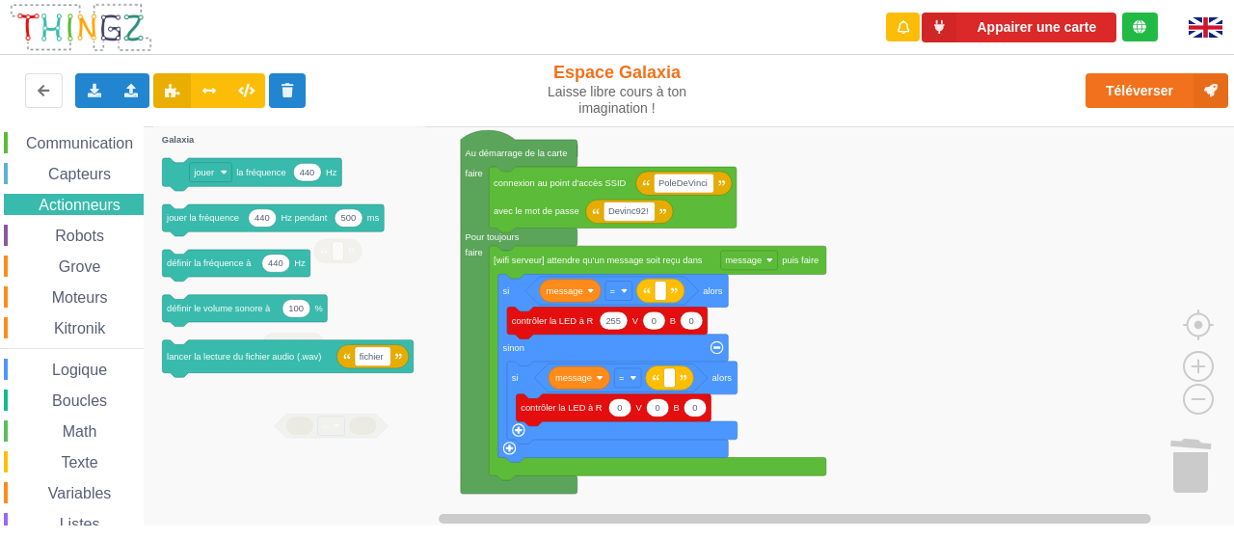
click at [84, 175] on span "Capteurs" at bounding box center [79, 174] width 68 height 16
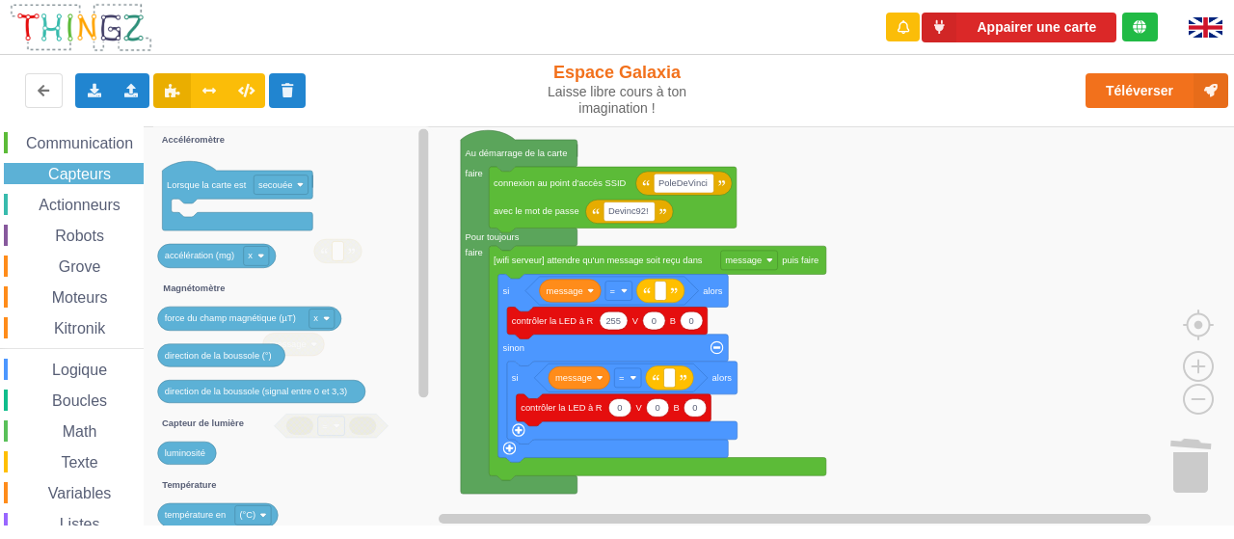
scroll to position [0, 0]
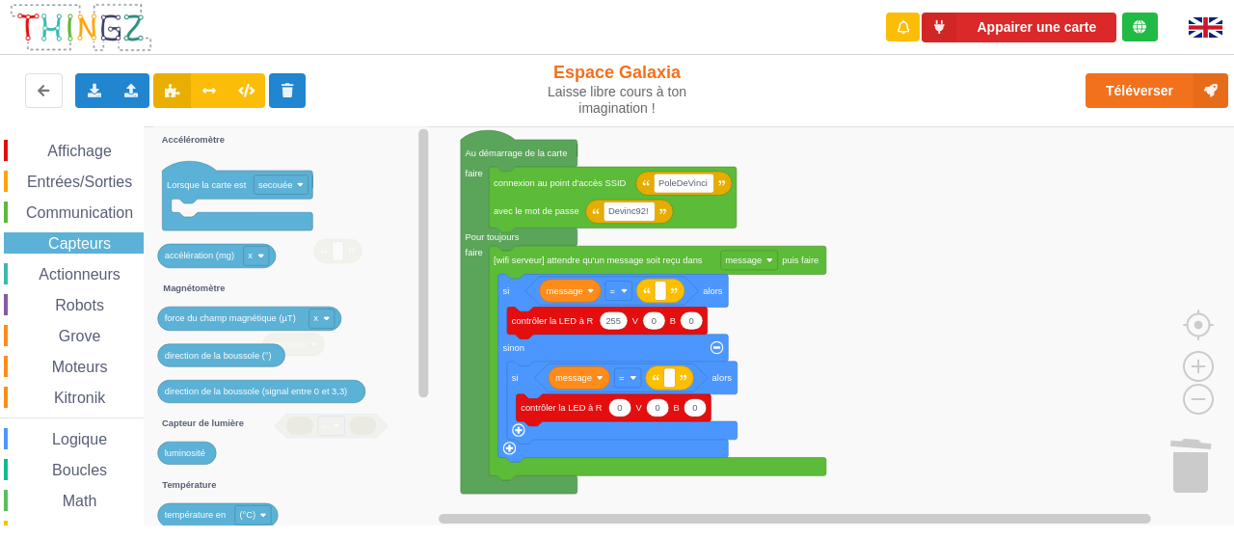
click at [84, 176] on span "Entrées/Sorties" at bounding box center [79, 182] width 111 height 16
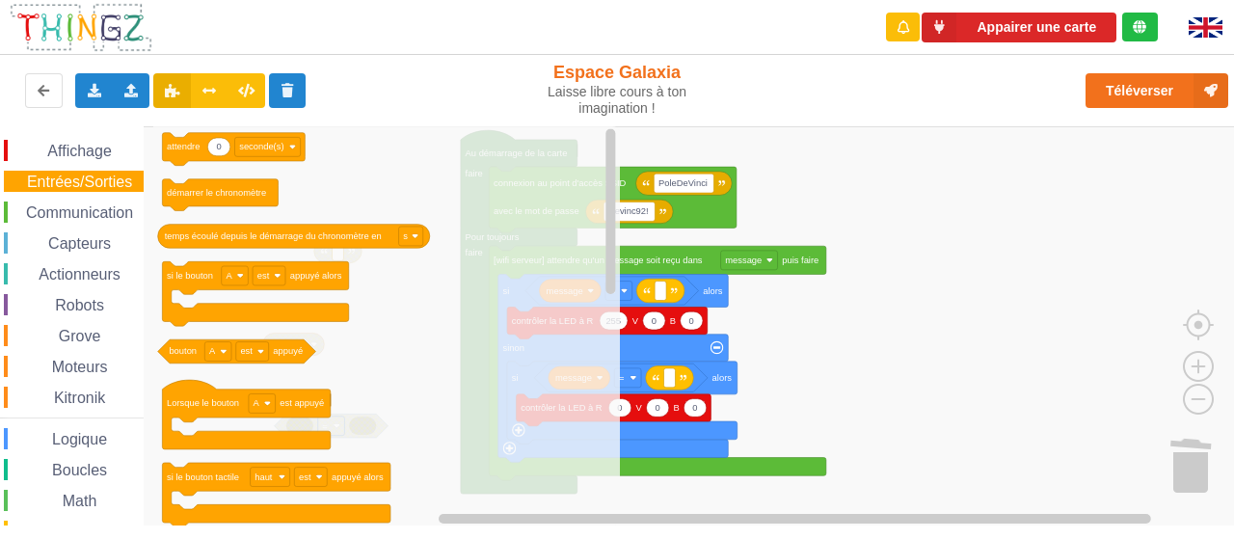
click at [84, 147] on span "Affichage" at bounding box center [78, 151] width 69 height 16
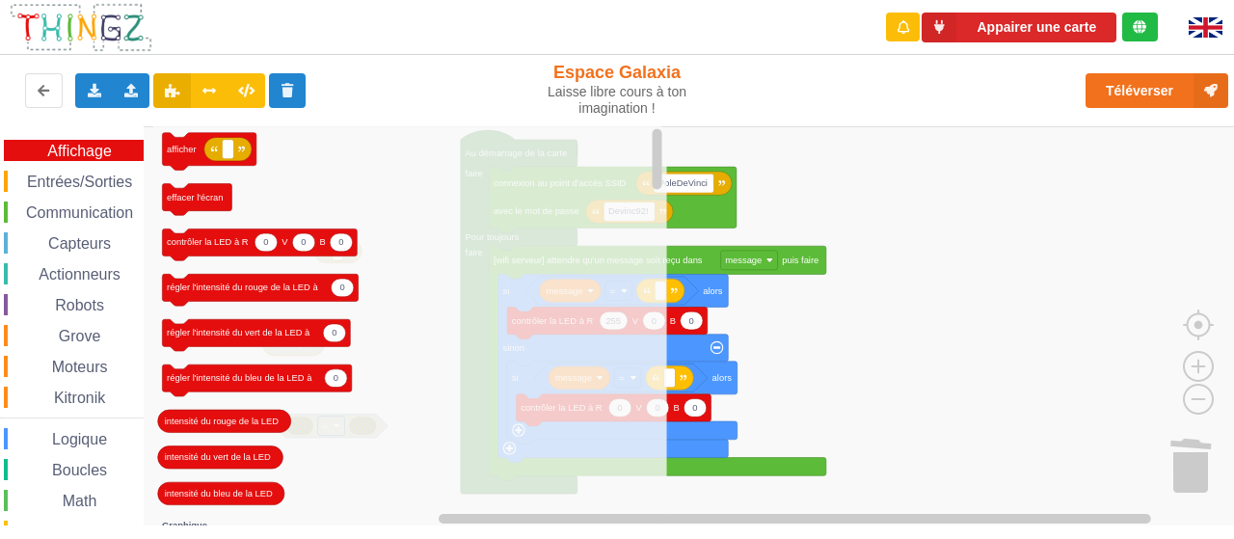
click at [76, 176] on span "Entrées/Sorties" at bounding box center [79, 182] width 111 height 16
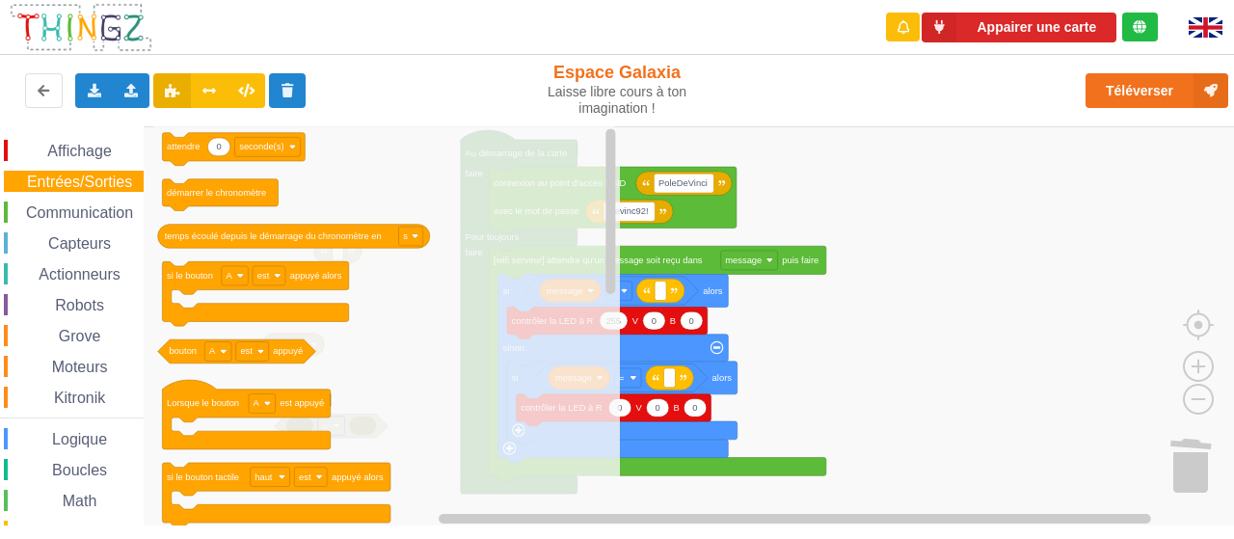
click at [71, 210] on span "Communication" at bounding box center [79, 212] width 113 height 16
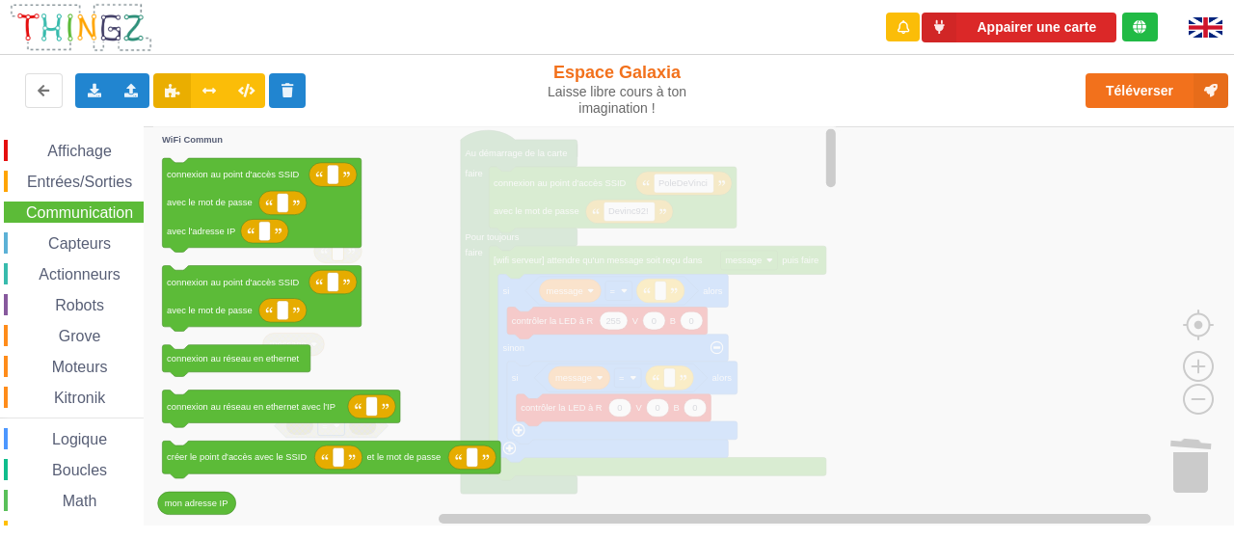
click at [87, 241] on span "Capteurs" at bounding box center [79, 243] width 68 height 16
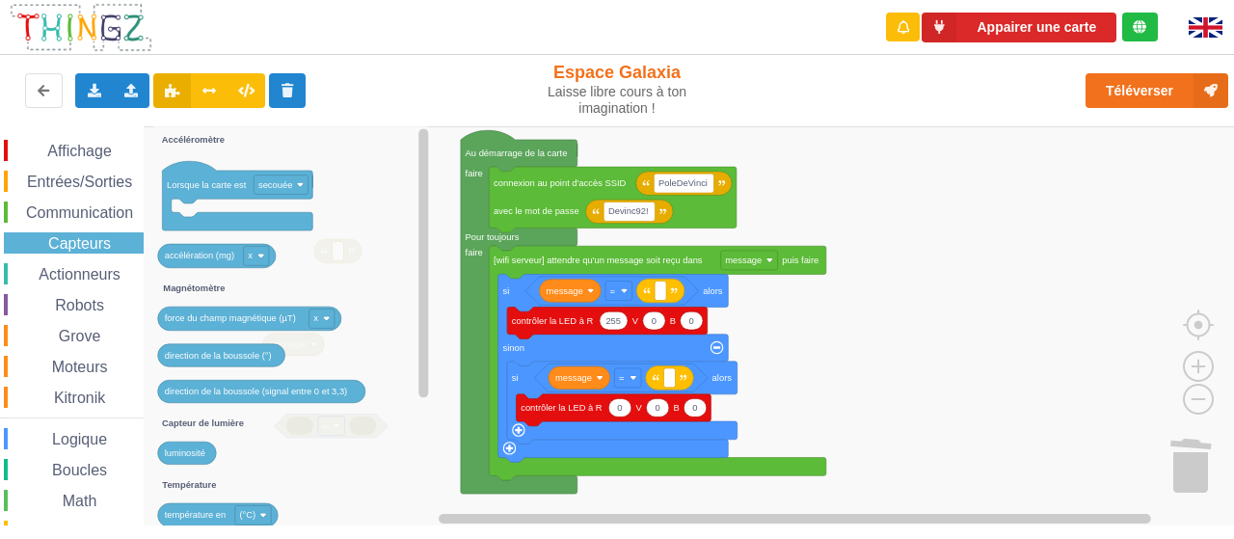
click at [93, 273] on span "Actionneurs" at bounding box center [80, 274] width 88 height 16
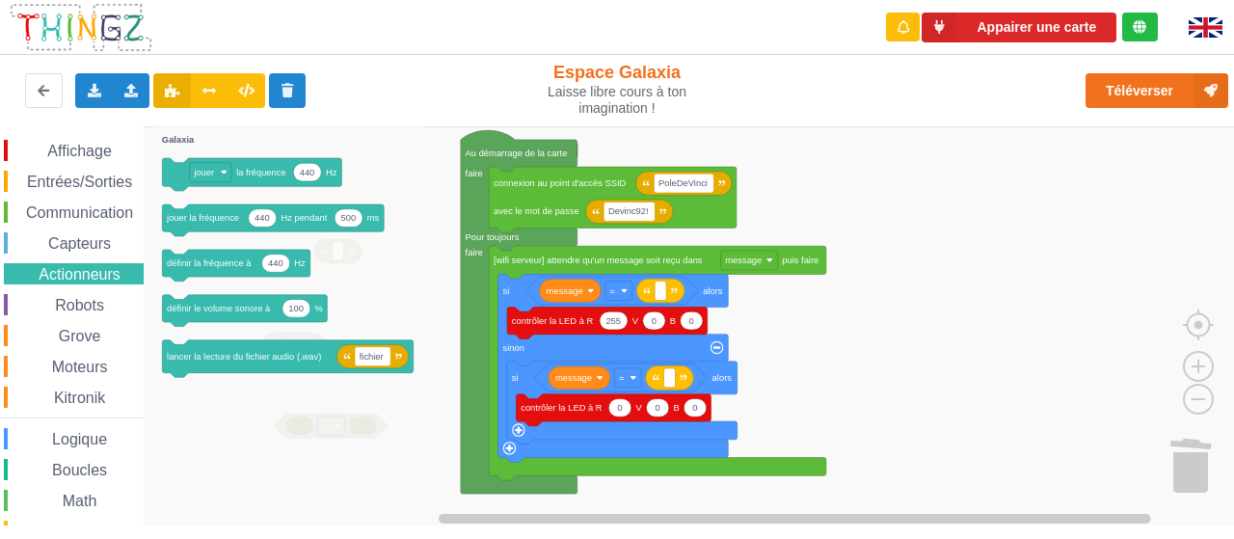
click at [91, 302] on span "Robots" at bounding box center [79, 305] width 55 height 16
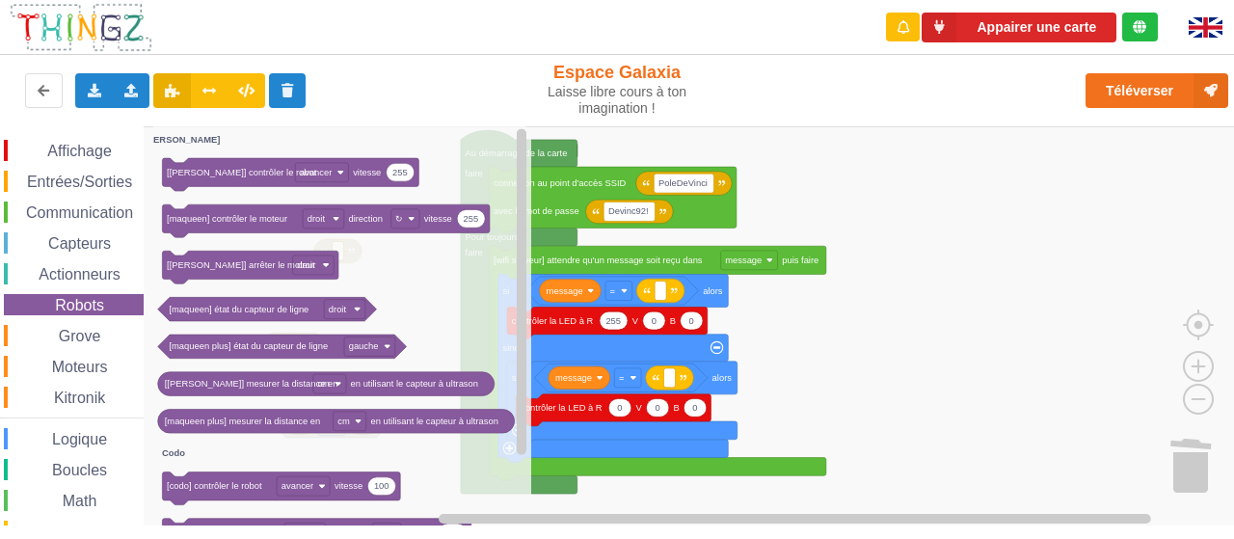
click at [91, 331] on span "Grove" at bounding box center [80, 336] width 48 height 16
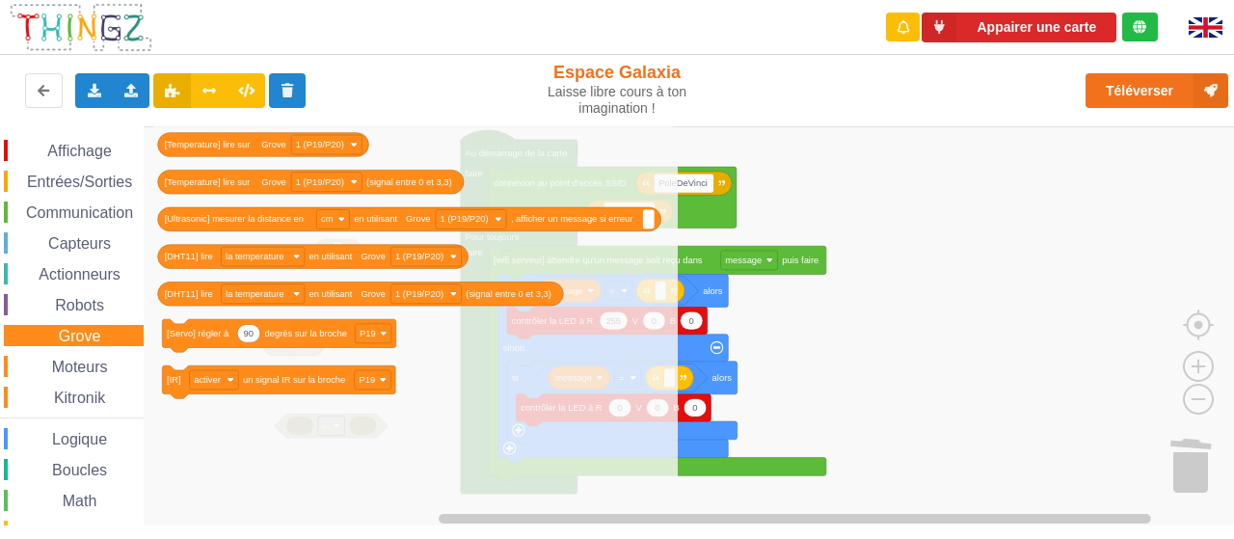
click at [88, 360] on span "Moteurs" at bounding box center [80, 367] width 62 height 16
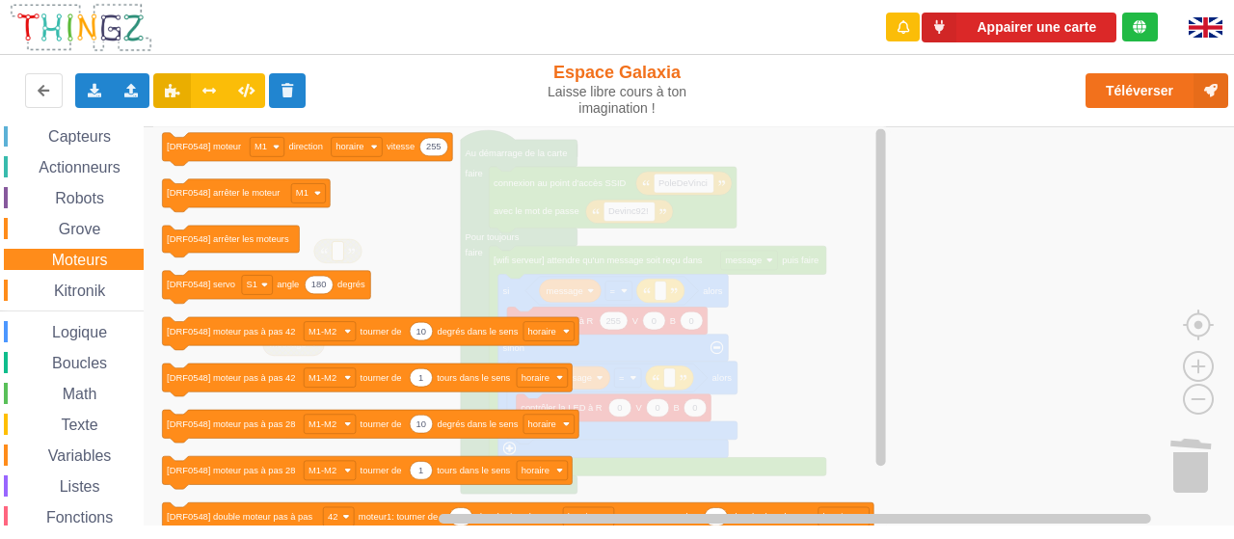
scroll to position [108, 0]
click at [86, 286] on span "Kitronik" at bounding box center [79, 289] width 57 height 16
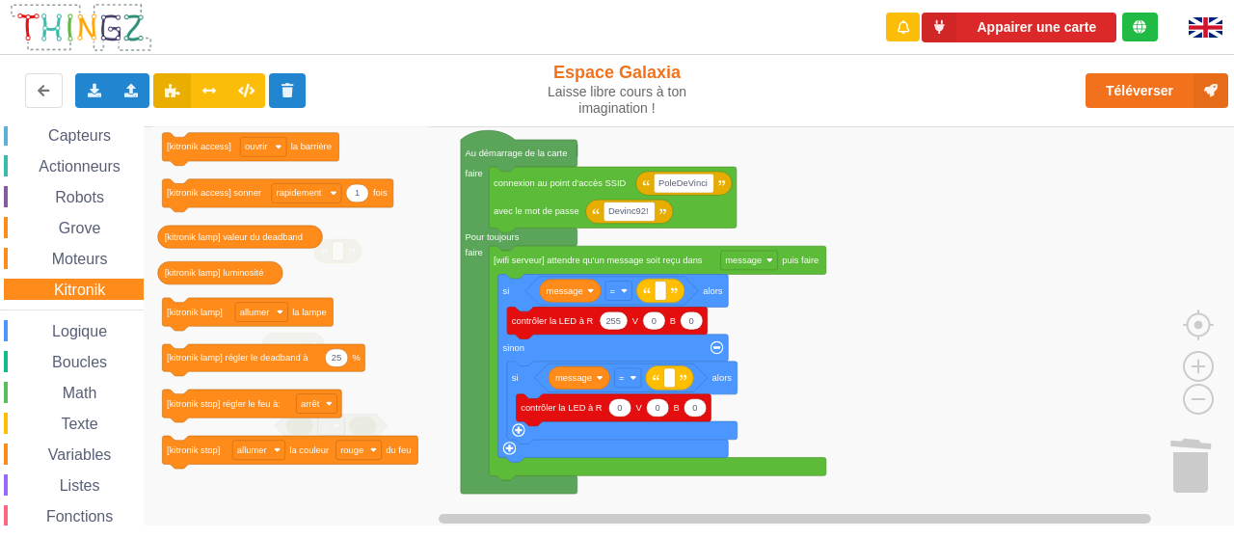
click at [88, 321] on div "Logique" at bounding box center [74, 330] width 140 height 21
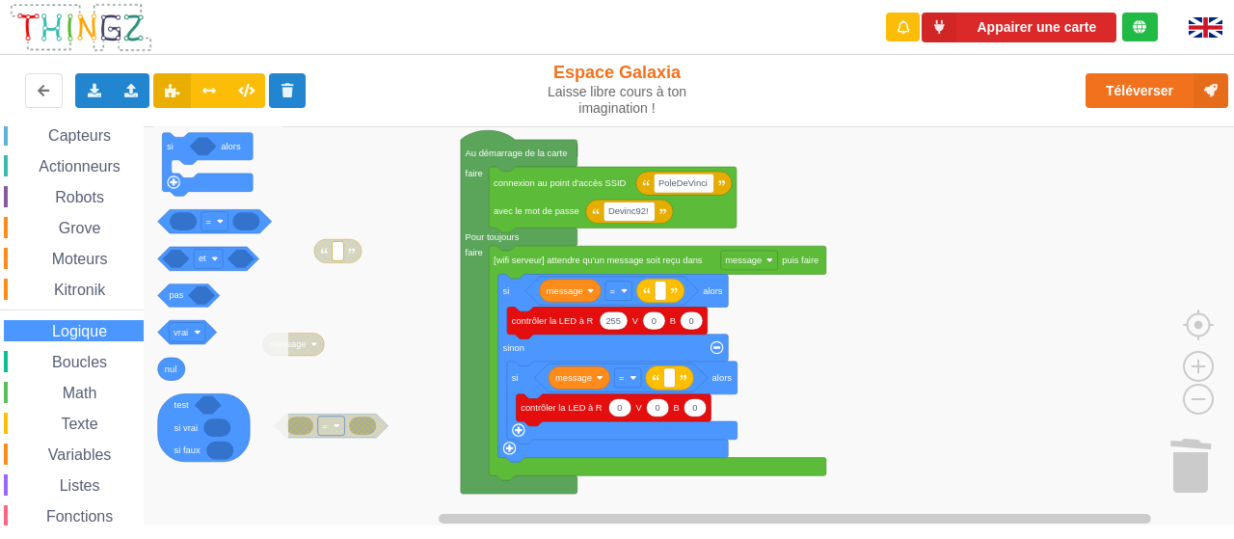
click at [75, 376] on div "Affichage Entrées/Sorties Communication Capteurs Actionneurs Robots Grove Moteu…" at bounding box center [72, 305] width 144 height 547
click at [81, 363] on span "Boucles" at bounding box center [79, 362] width 61 height 16
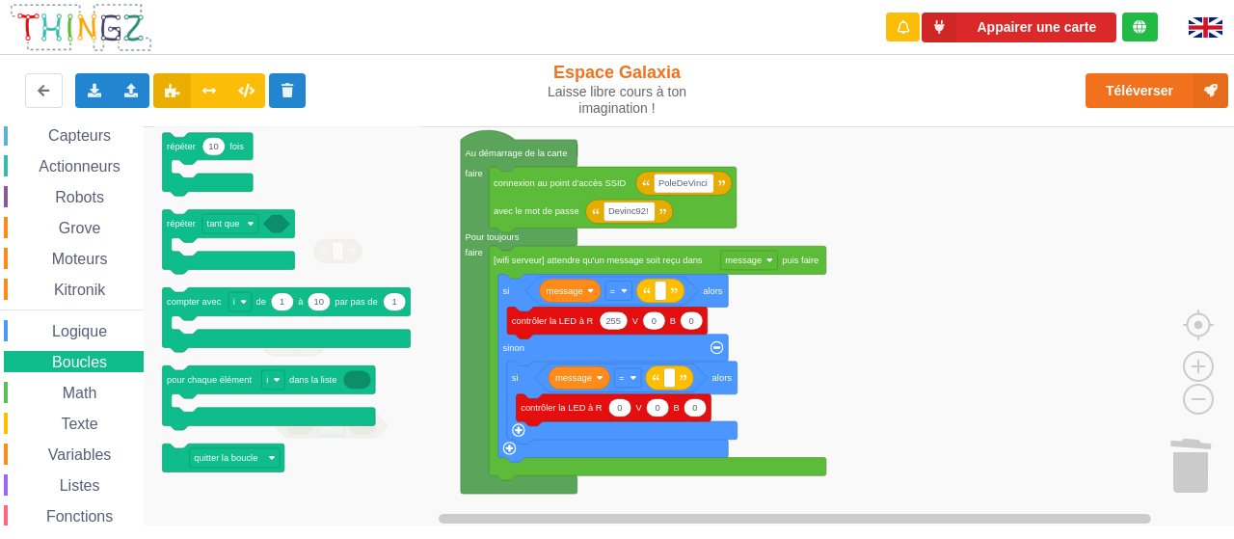
click at [84, 389] on span "Math" at bounding box center [80, 393] width 40 height 16
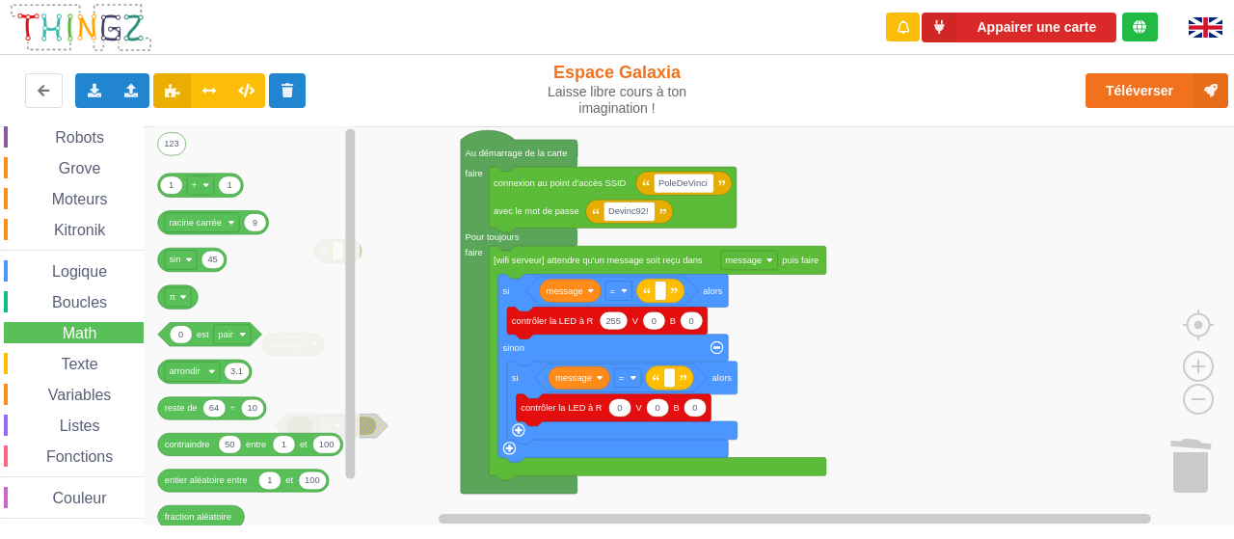
scroll to position [168, 0]
click at [82, 361] on span "Texte" at bounding box center [79, 364] width 42 height 16
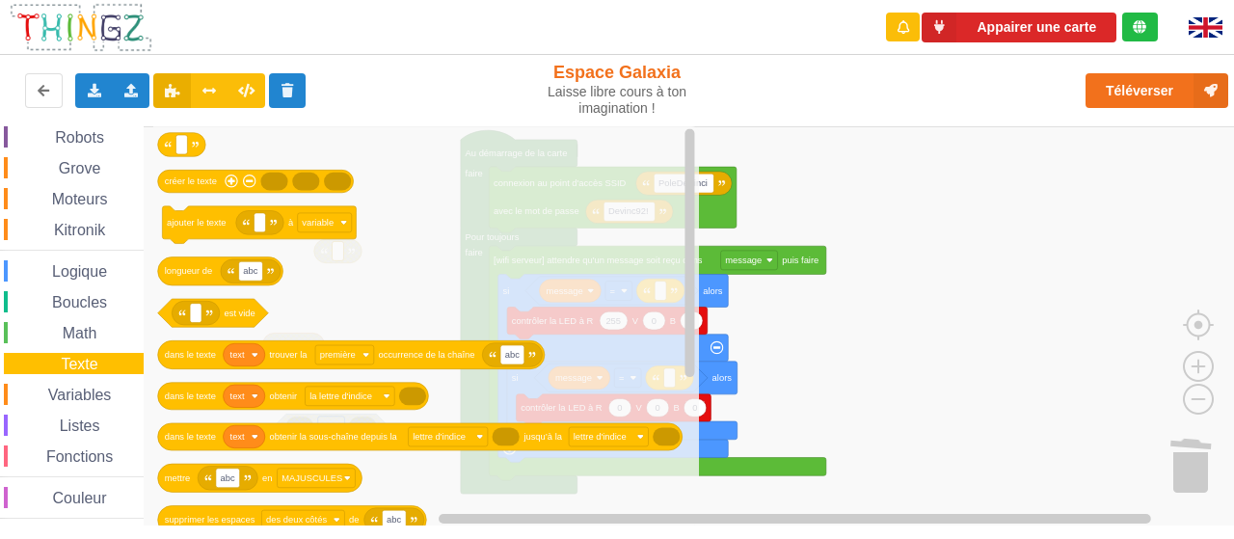
click at [83, 388] on span "Variables" at bounding box center [79, 395] width 69 height 16
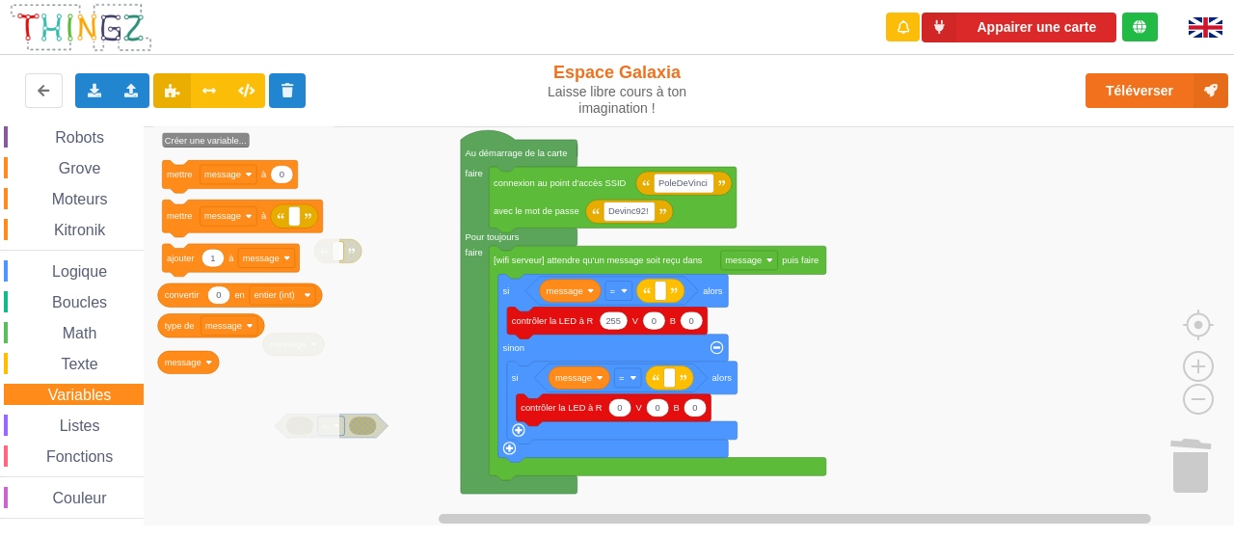
click at [924, 284] on rect "Espace de travail de Blocky" at bounding box center [623, 326] width 1247 height 400
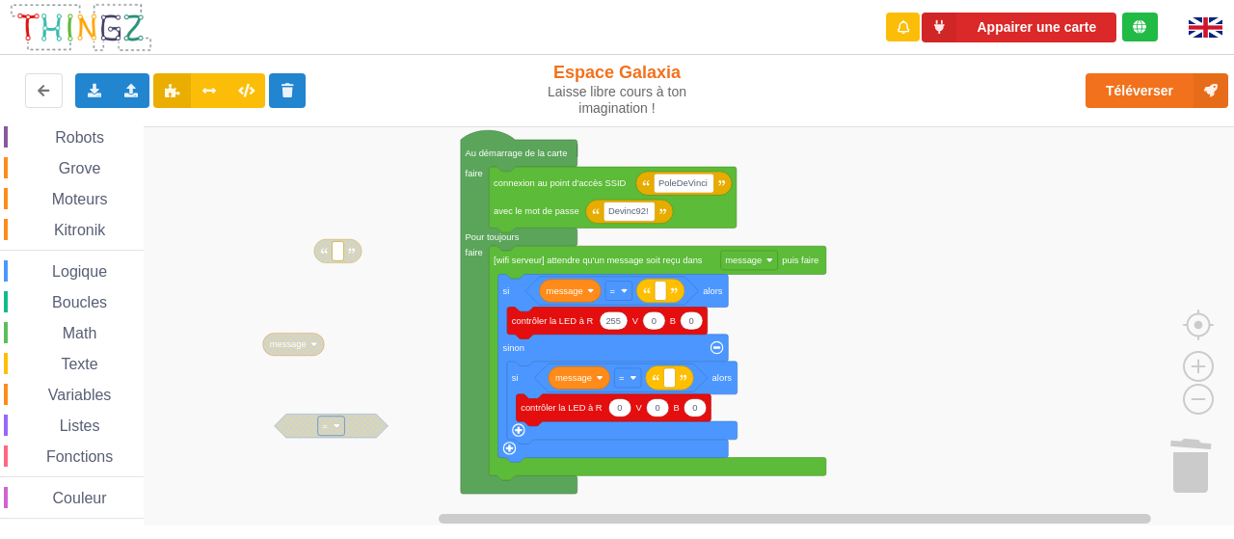
click at [101, 392] on span "Variables" at bounding box center [79, 395] width 69 height 16
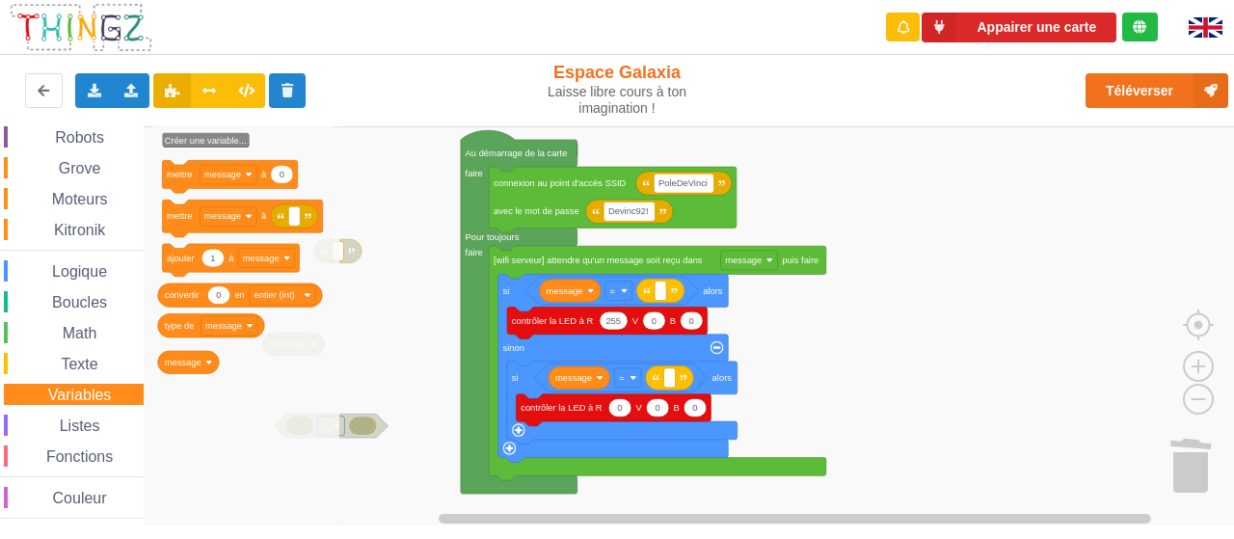
click at [68, 367] on span "Texte" at bounding box center [79, 364] width 42 height 16
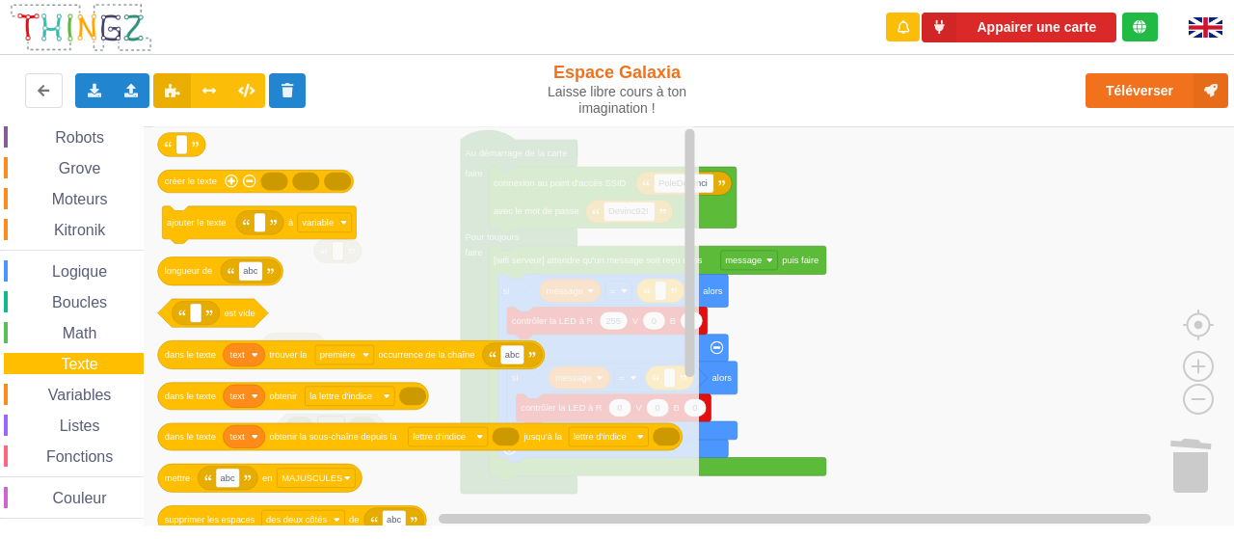
click at [85, 392] on span "Variables" at bounding box center [79, 395] width 69 height 16
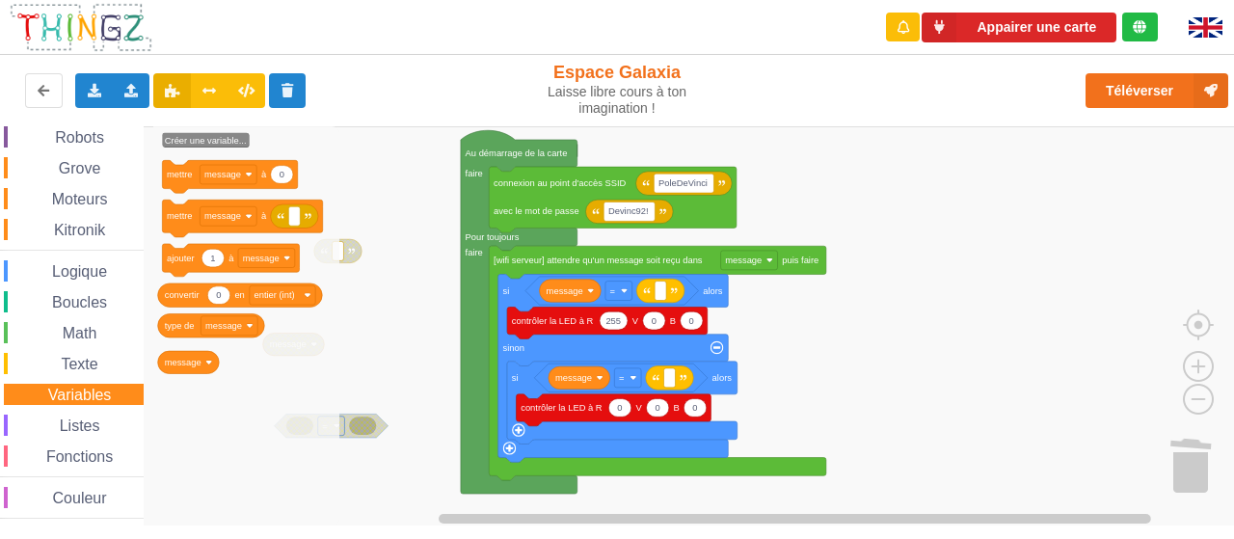
click at [376, 191] on rect "Espace de travail de Blocky" at bounding box center [623, 326] width 1247 height 400
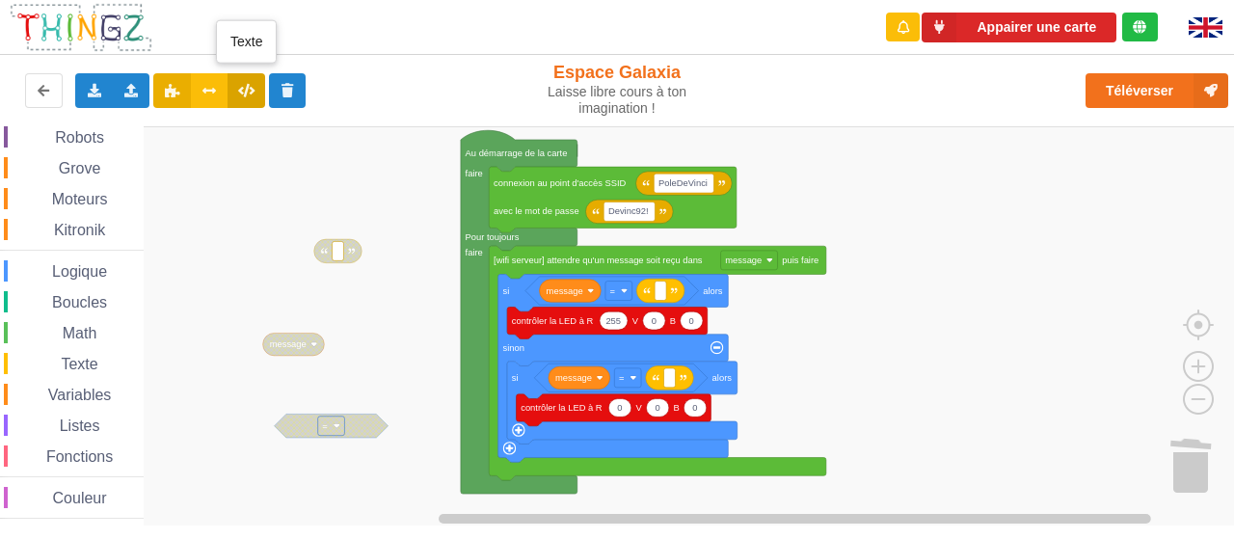
click at [256, 92] on button at bounding box center [247, 90] width 38 height 35
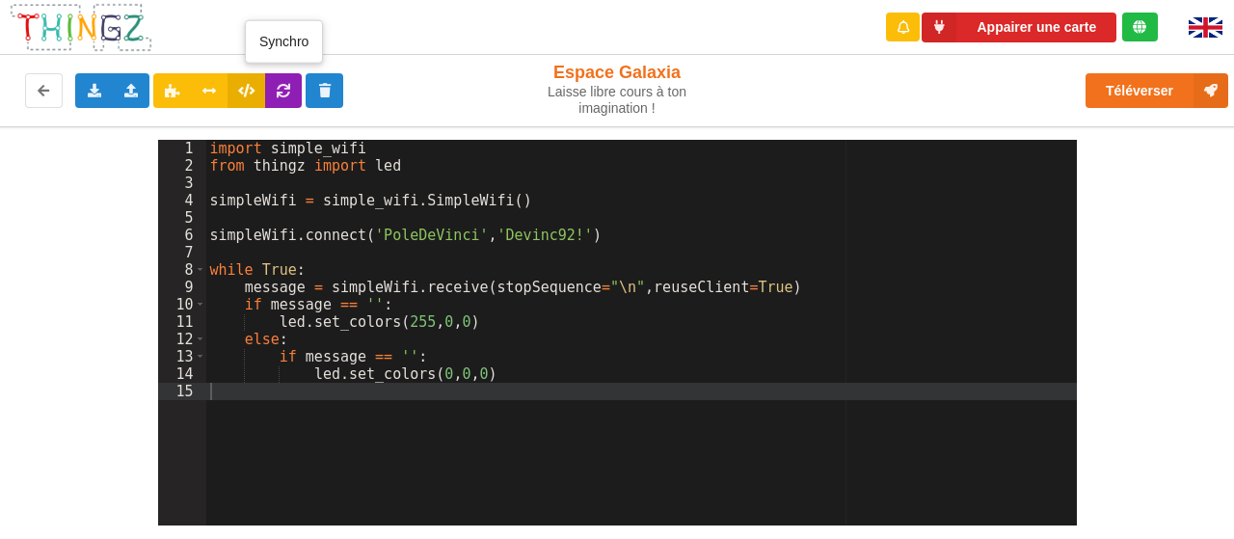
click at [290, 90] on icon at bounding box center [284, 90] width 16 height 12
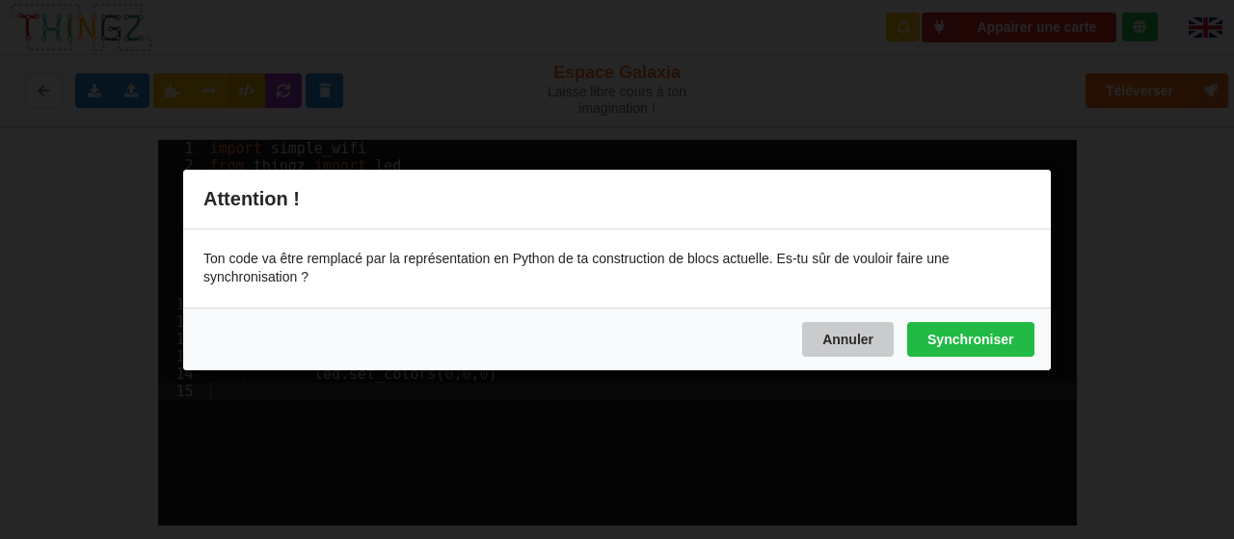
click at [865, 344] on button "Annuler" at bounding box center [848, 338] width 92 height 35
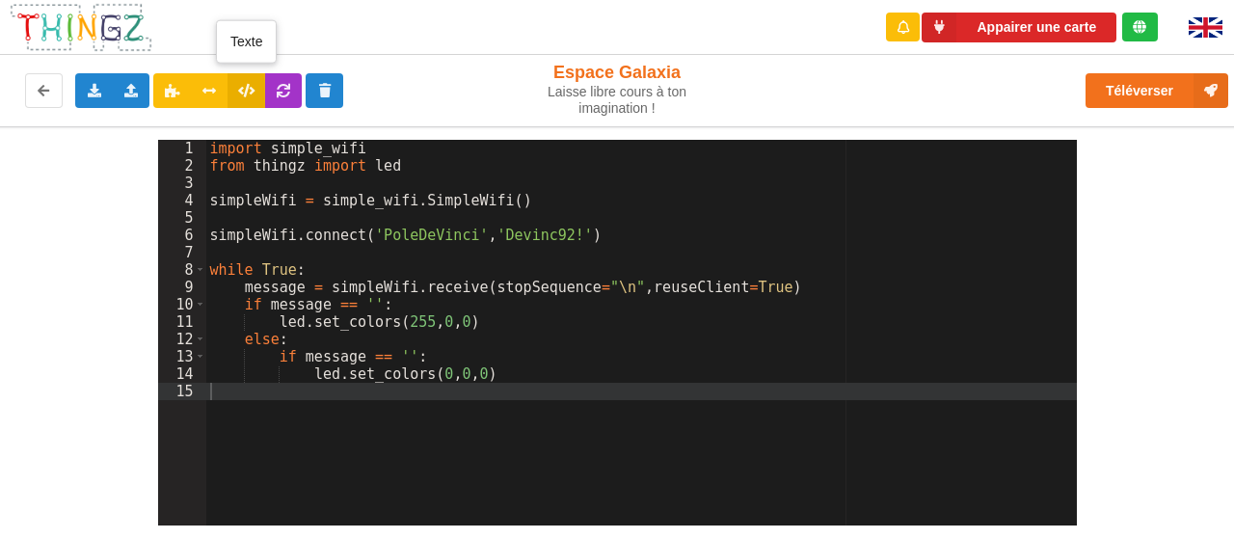
click at [239, 91] on icon at bounding box center [246, 90] width 16 height 12
click at [56, 92] on button at bounding box center [44, 90] width 38 height 35
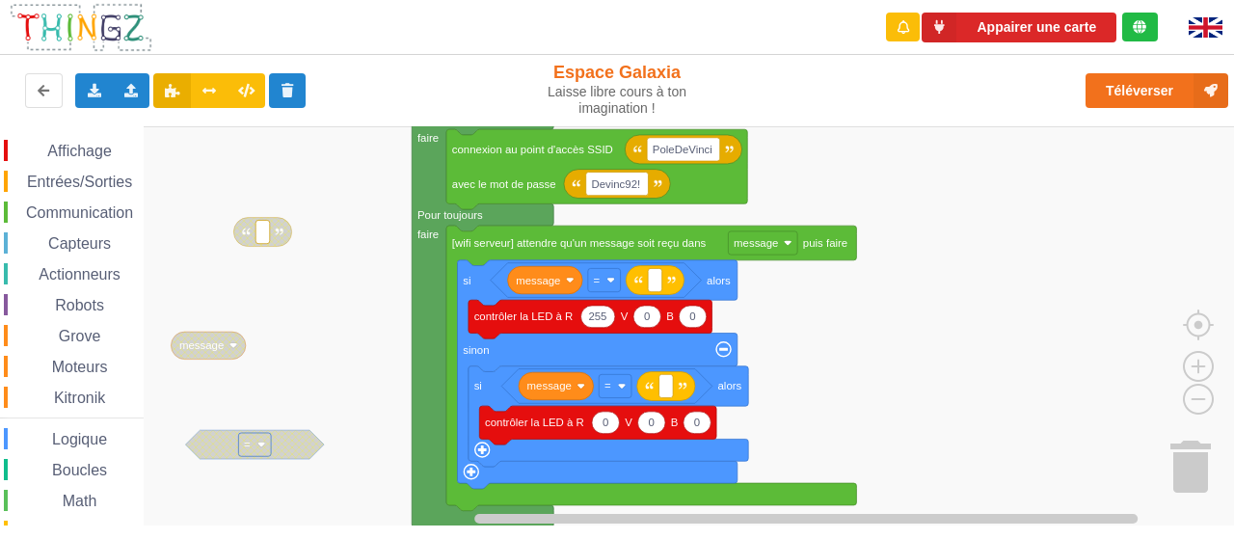
click at [972, 198] on div "Affichage Entrées/Sorties Communication Capteurs Actionneurs Robots Grove Moteu…" at bounding box center [623, 325] width 1247 height 399
